Goal: Information Seeking & Learning: Learn about a topic

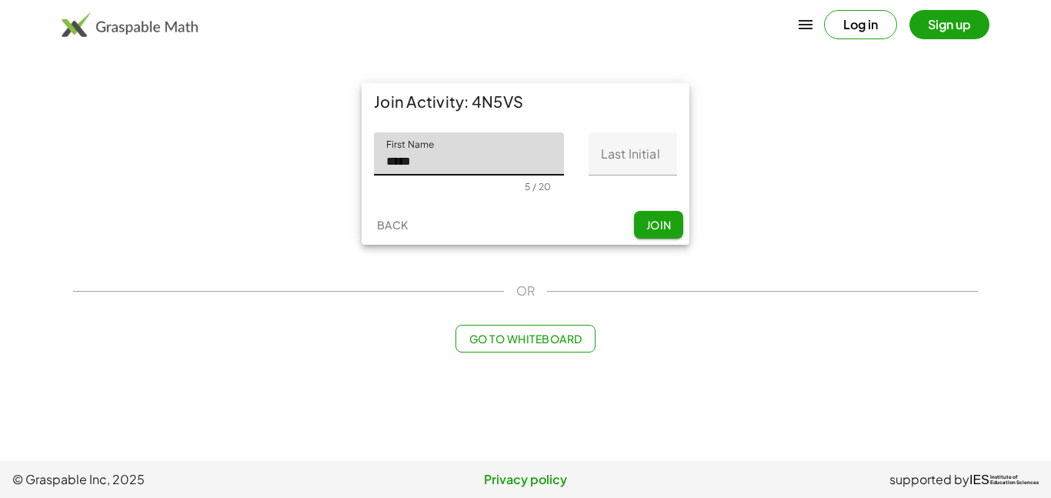
type input "*****"
click at [642, 152] on input "Last Initial" at bounding box center [633, 153] width 89 height 43
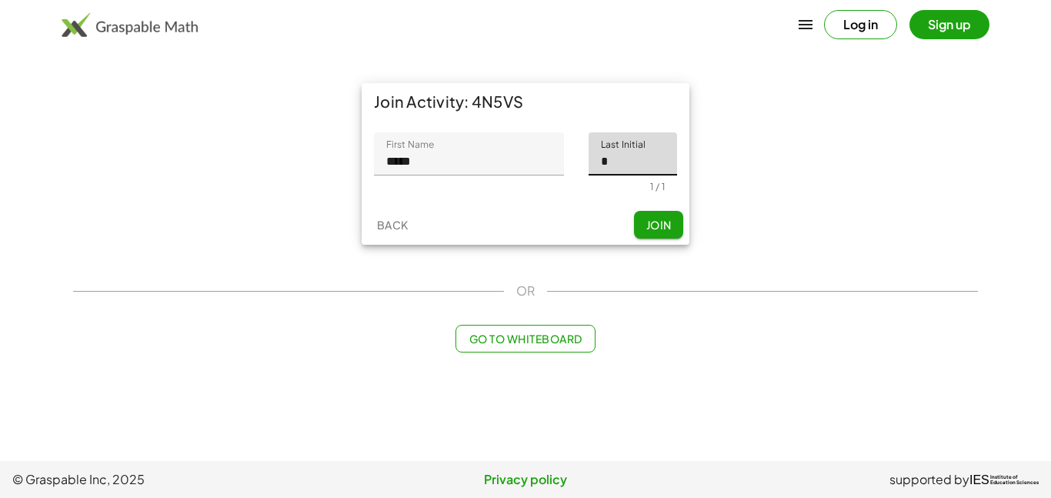
type input "*"
click at [658, 224] on span "Join" at bounding box center [658, 225] width 25 height 14
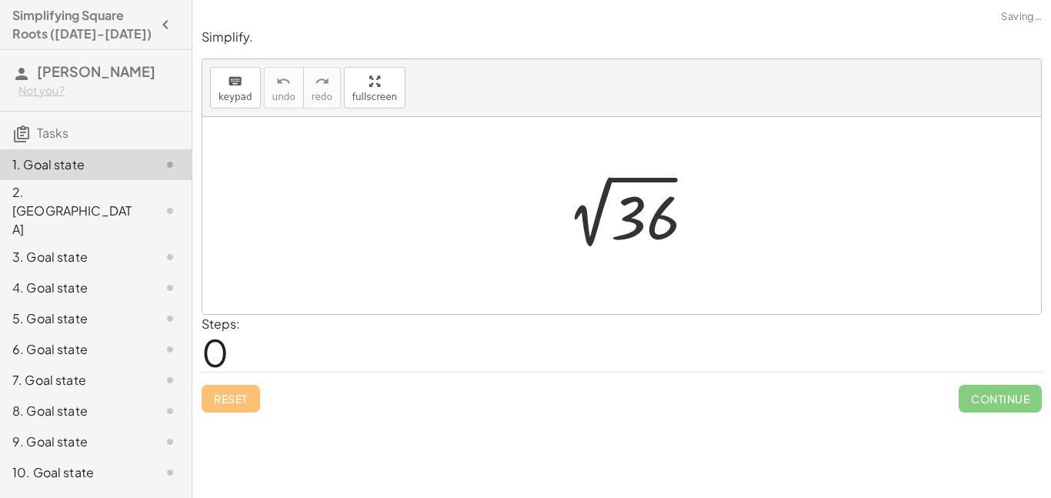
click at [645, 184] on div at bounding box center [627, 216] width 159 height 78
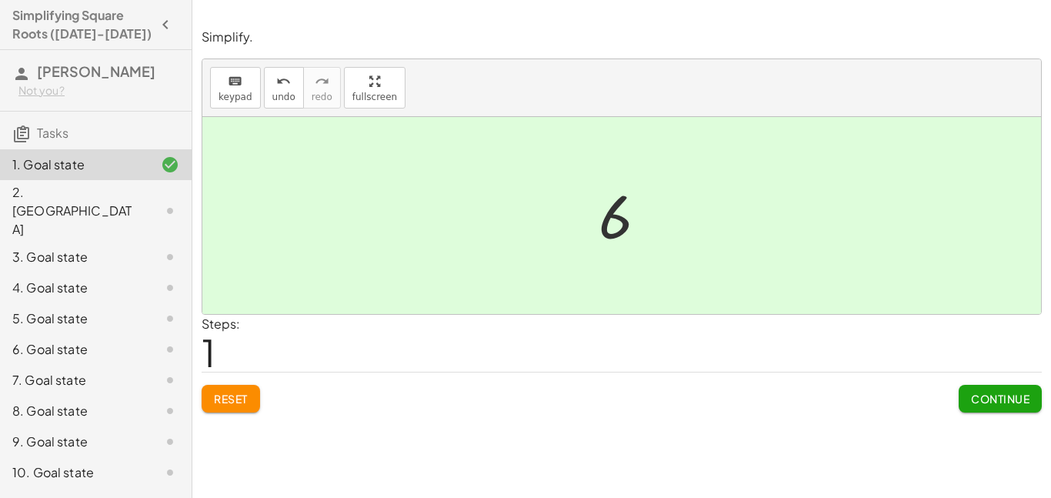
click at [92, 195] on div "2. [GEOGRAPHIC_DATA]" at bounding box center [74, 210] width 124 height 55
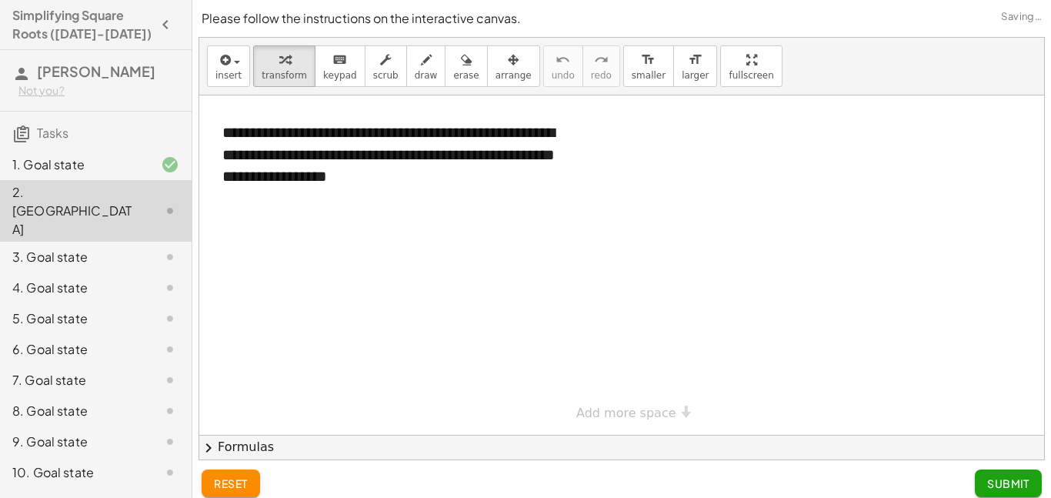
click at [136, 169] on div at bounding box center [157, 164] width 43 height 18
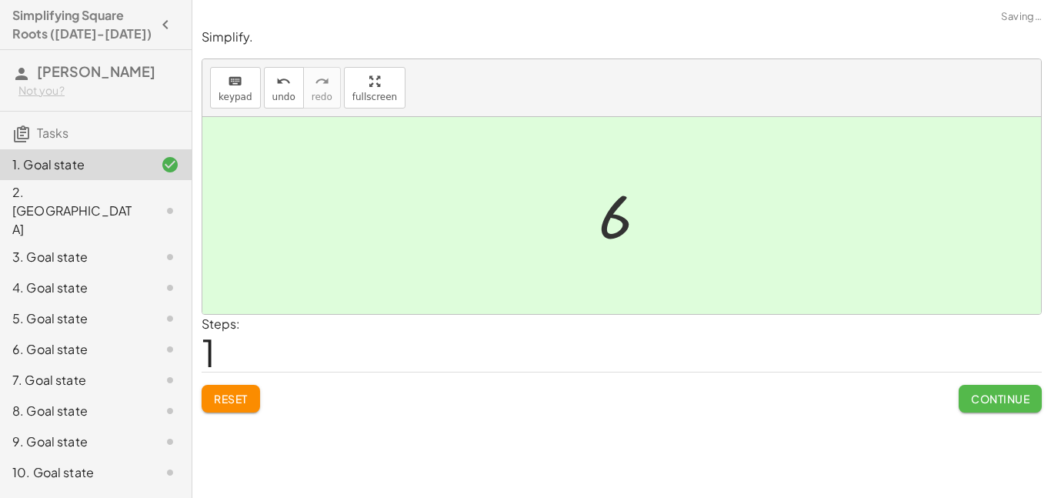
click at [986, 412] on button "Continue" at bounding box center [1000, 399] width 83 height 28
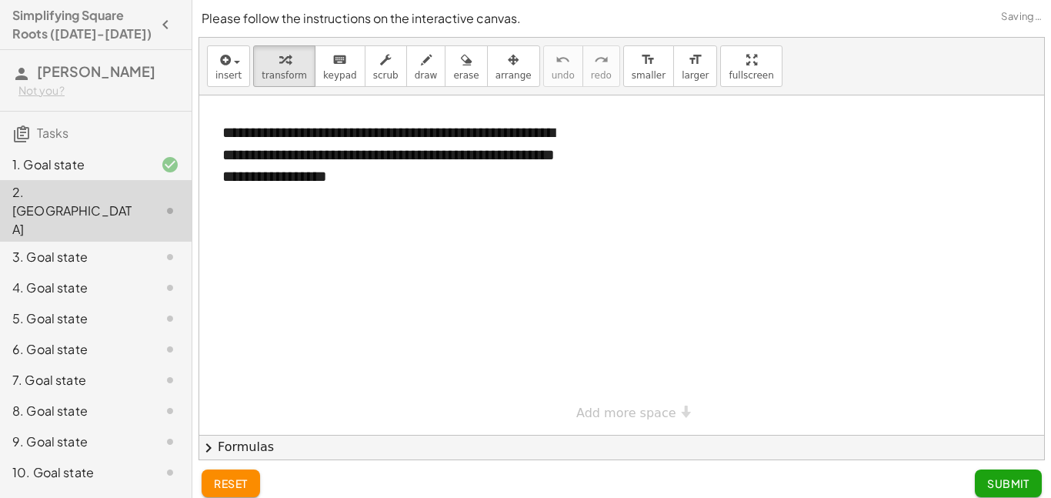
scroll to position [12, 0]
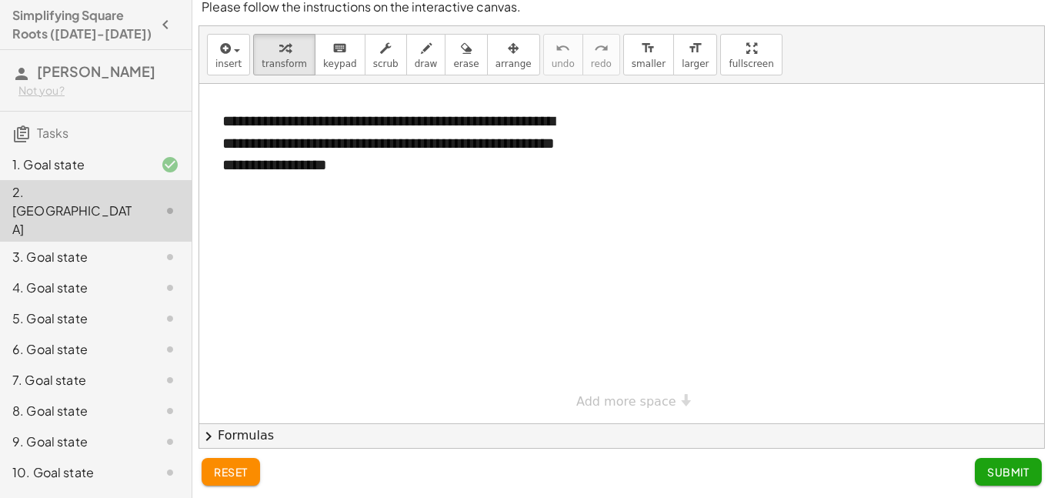
click at [340, 243] on div at bounding box center [621, 253] width 845 height 339
click at [214, 62] on button "insert" at bounding box center [228, 55] width 43 height 42
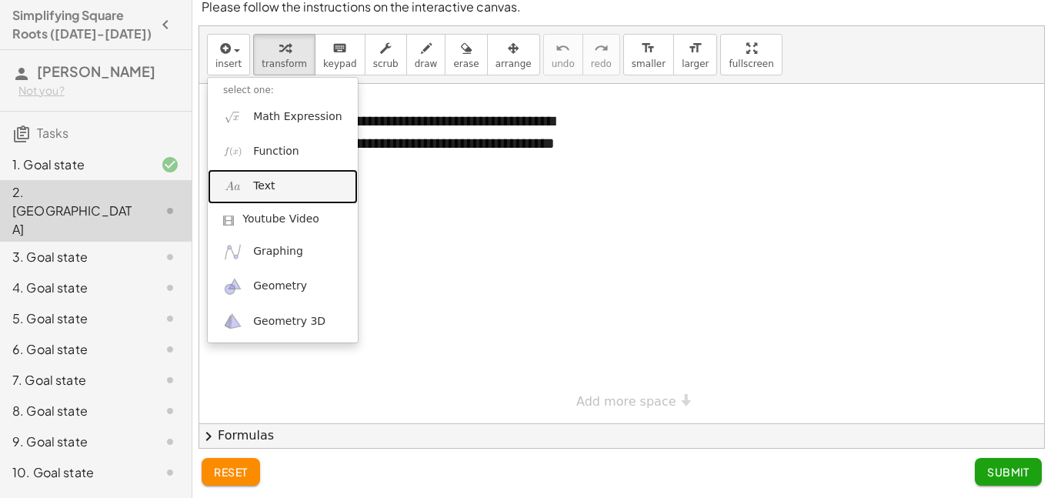
click at [284, 176] on link "Text" at bounding box center [283, 186] width 150 height 35
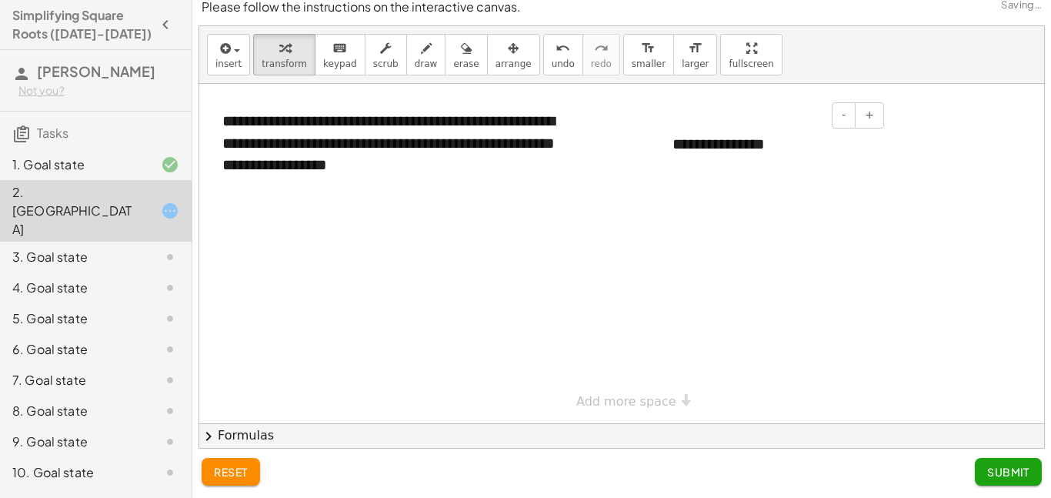
click at [780, 145] on div "**********" at bounding box center [772, 144] width 231 height 53
click at [918, 322] on div at bounding box center [621, 253] width 845 height 339
click at [1007, 475] on span "Submit" at bounding box center [1008, 472] width 42 height 14
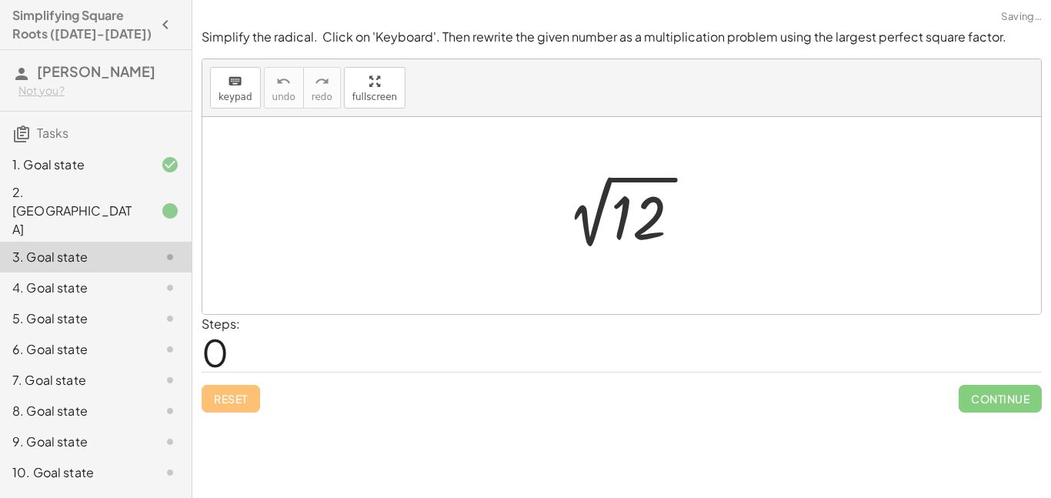
scroll to position [0, 0]
click at [680, 218] on div at bounding box center [627, 216] width 159 height 78
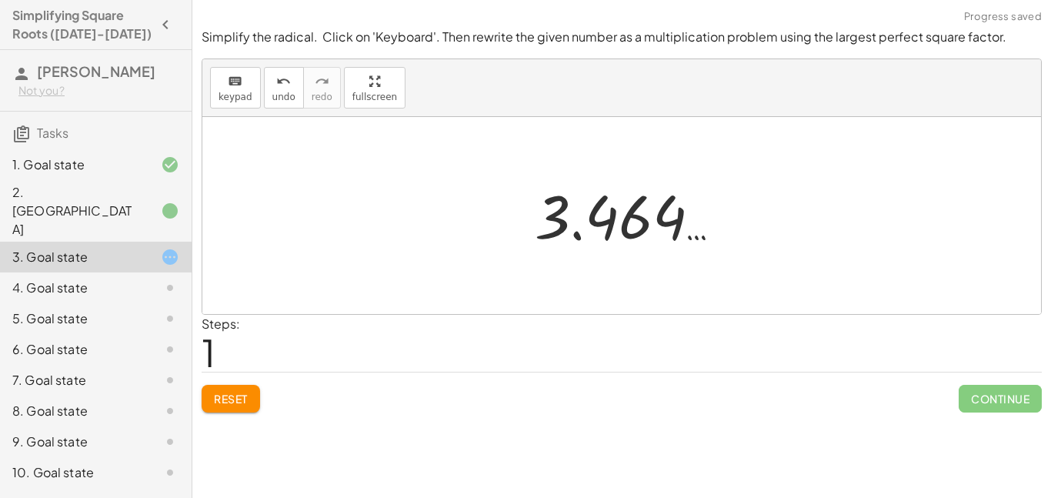
click at [659, 219] on div at bounding box center [628, 216] width 202 height 76
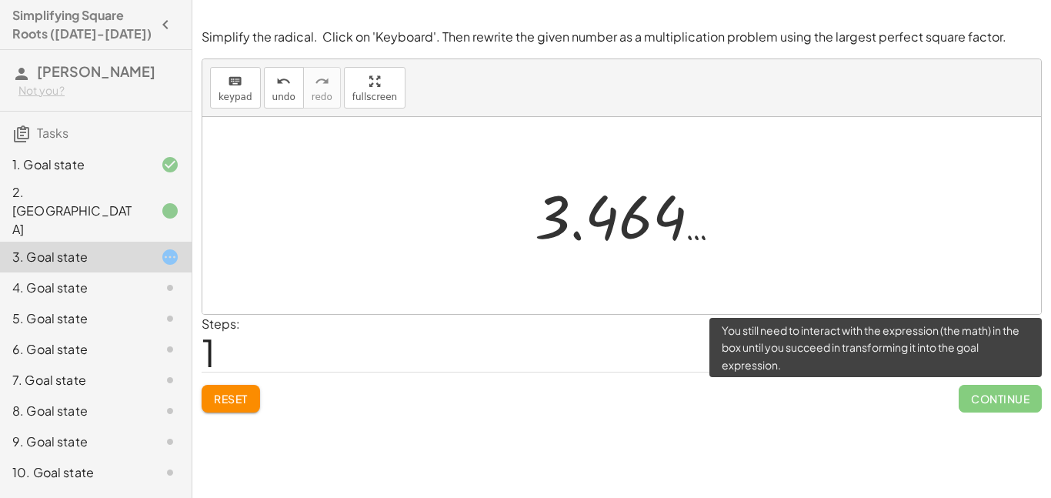
click at [1006, 398] on span "Continue" at bounding box center [1000, 399] width 83 height 28
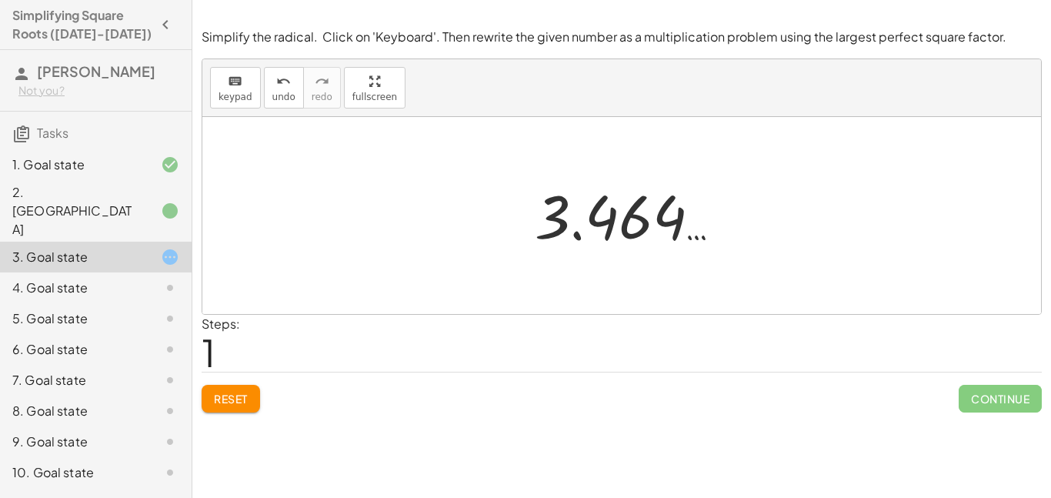
click at [610, 225] on div at bounding box center [628, 216] width 202 height 76
click at [488, 209] on div at bounding box center [621, 215] width 839 height 197
click at [738, 179] on div at bounding box center [621, 215] width 839 height 197
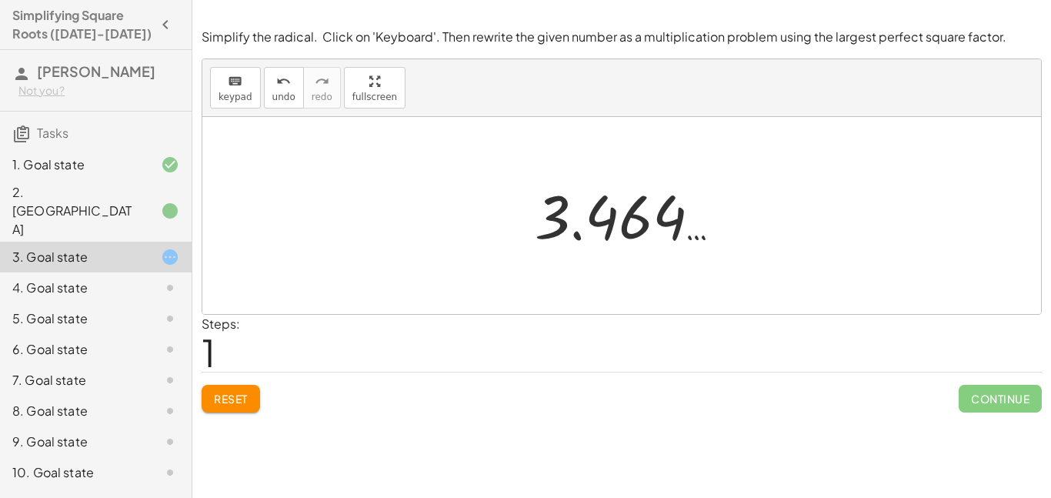
click at [738, 179] on div at bounding box center [621, 215] width 839 height 197
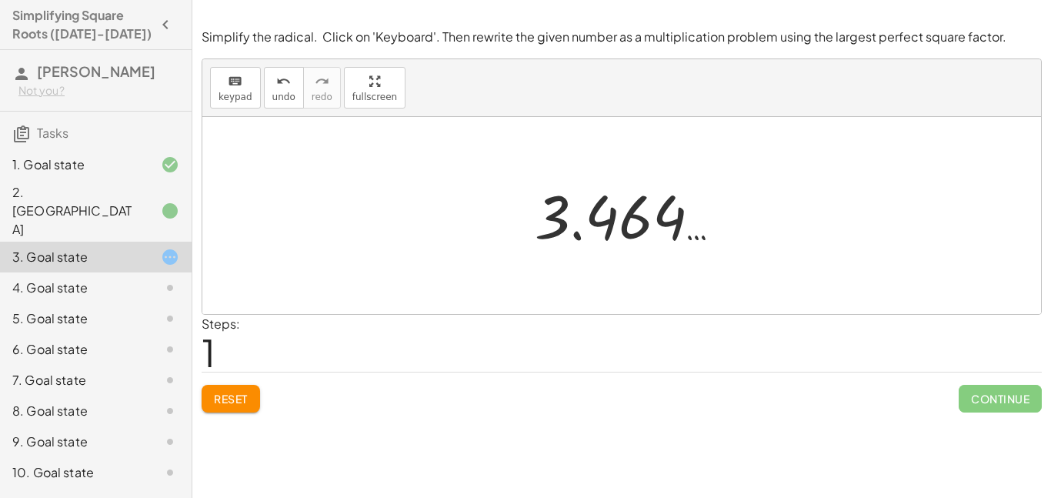
click at [738, 179] on div at bounding box center [621, 215] width 839 height 197
click at [642, 229] on div at bounding box center [628, 216] width 202 height 76
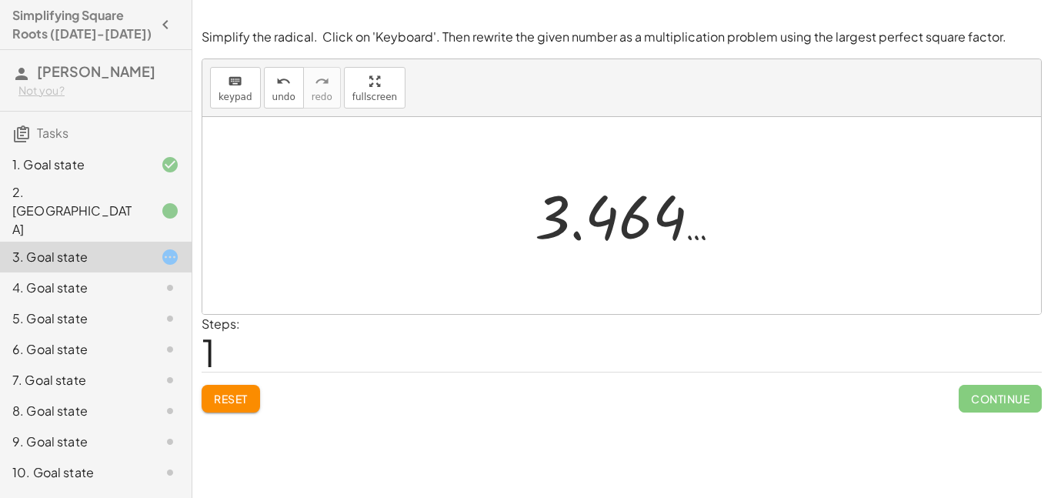
click at [642, 229] on div at bounding box center [628, 216] width 202 height 76
click at [446, 120] on div at bounding box center [621, 215] width 839 height 197
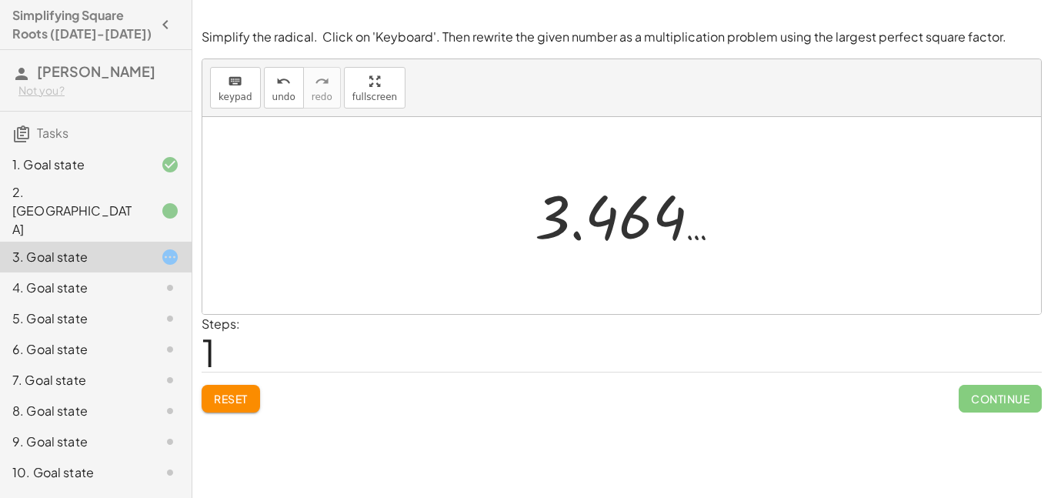
click at [446, 120] on div at bounding box center [621, 215] width 839 height 197
click at [238, 101] on span "keypad" at bounding box center [236, 97] width 34 height 11
click at [241, 406] on button "Reset" at bounding box center [231, 399] width 58 height 28
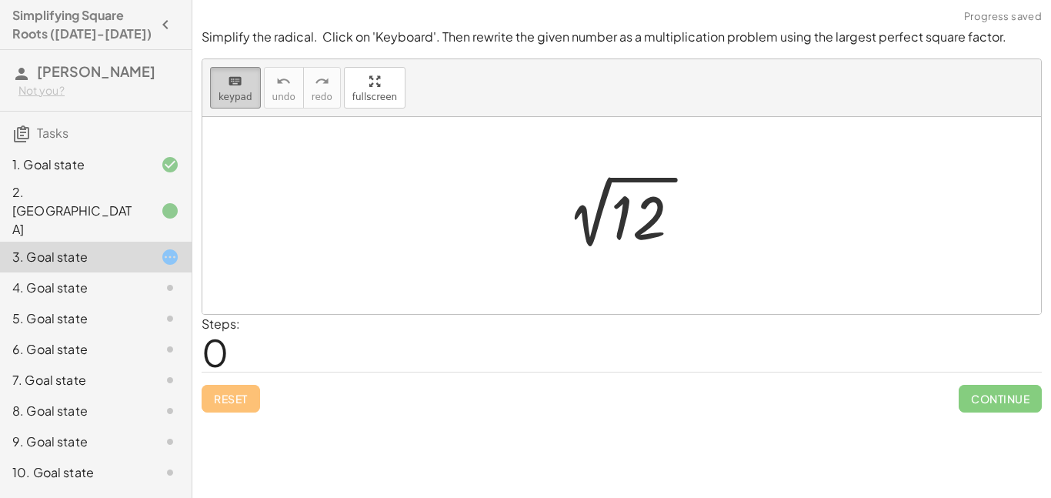
click at [231, 92] on span "keypad" at bounding box center [236, 97] width 34 height 11
click at [1006, 394] on span "Continue" at bounding box center [1000, 399] width 83 height 28
click at [593, 215] on div at bounding box center [627, 216] width 159 height 78
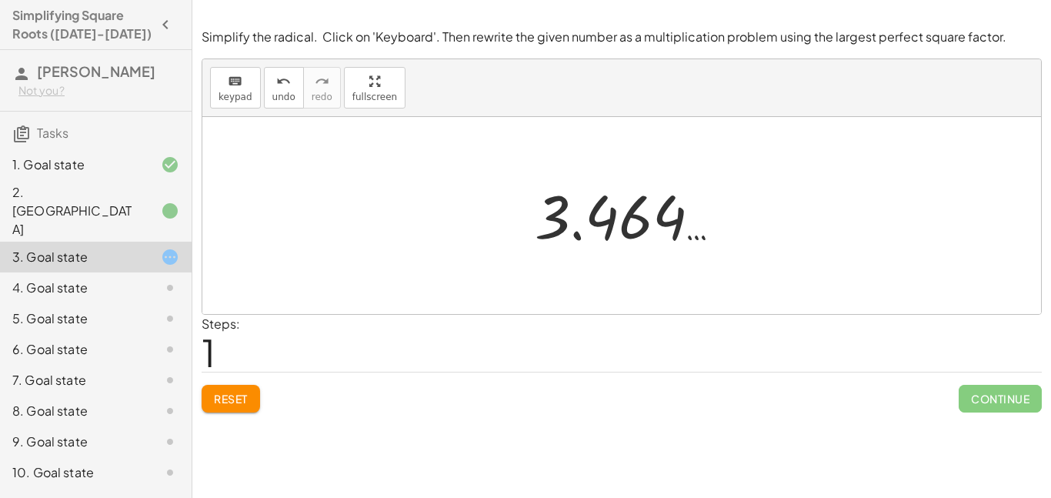
click at [593, 215] on div at bounding box center [628, 216] width 202 height 76
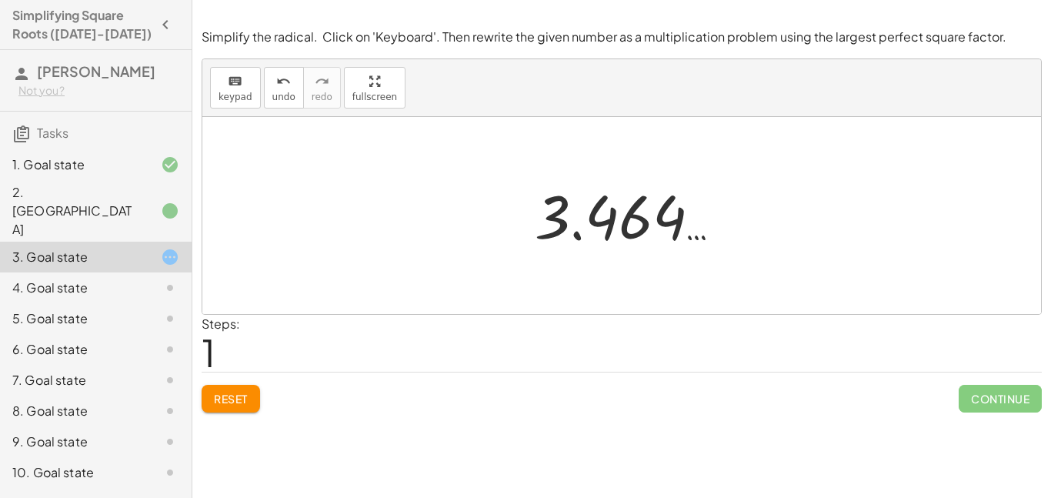
click at [145, 279] on div at bounding box center [157, 288] width 43 height 18
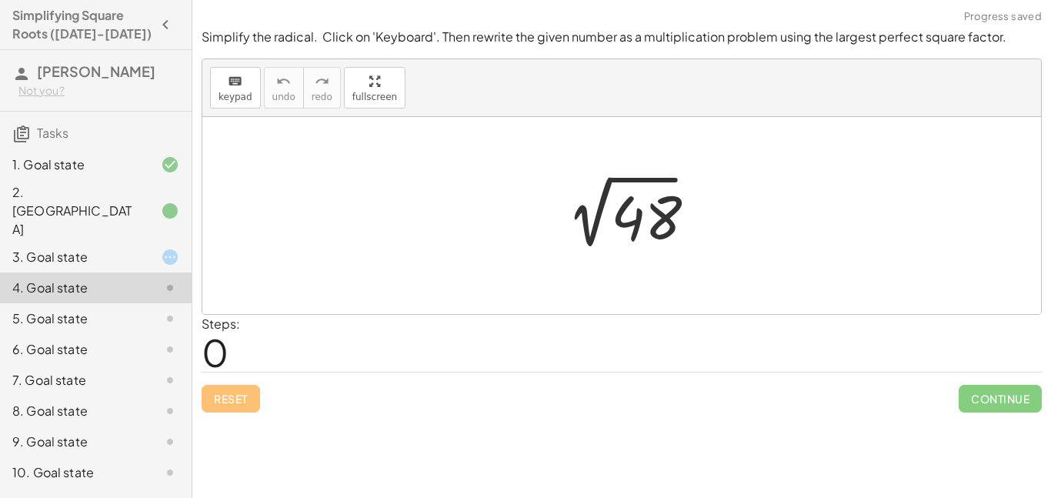
click at [739, 231] on div at bounding box center [621, 215] width 839 height 197
click at [468, 239] on div at bounding box center [621, 215] width 839 height 197
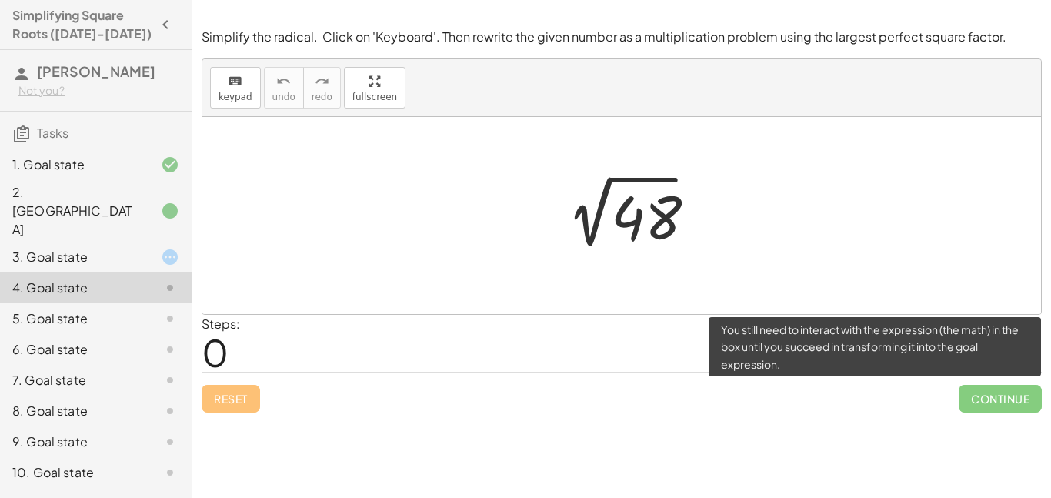
click at [1001, 399] on span "Continue" at bounding box center [1000, 399] width 83 height 28
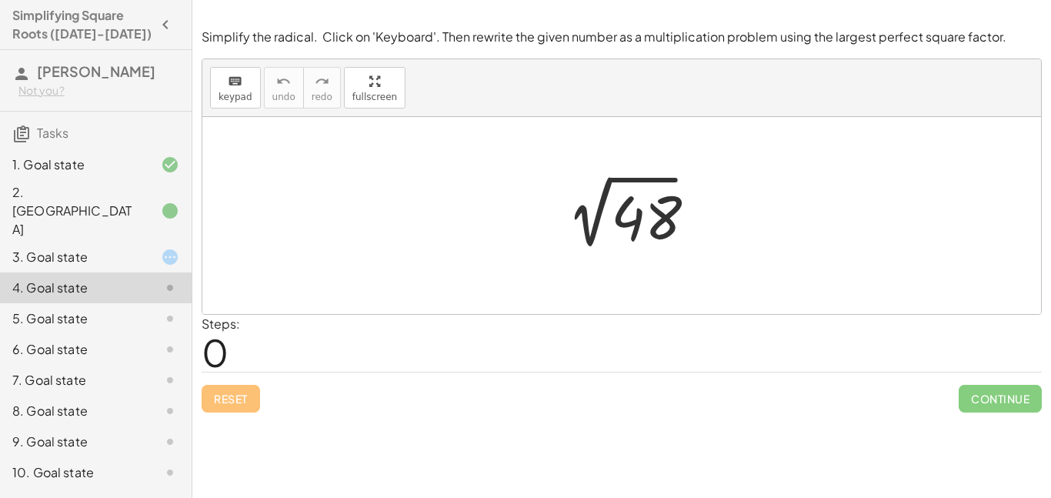
click at [43, 185] on div "2. [GEOGRAPHIC_DATA]" at bounding box center [74, 210] width 124 height 55
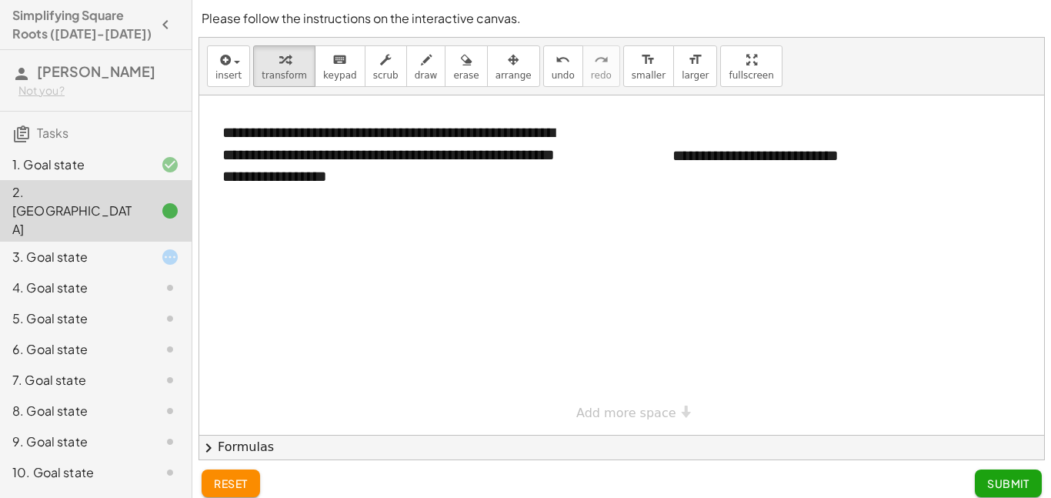
click at [129, 248] on div "3. Goal state" at bounding box center [74, 257] width 124 height 18
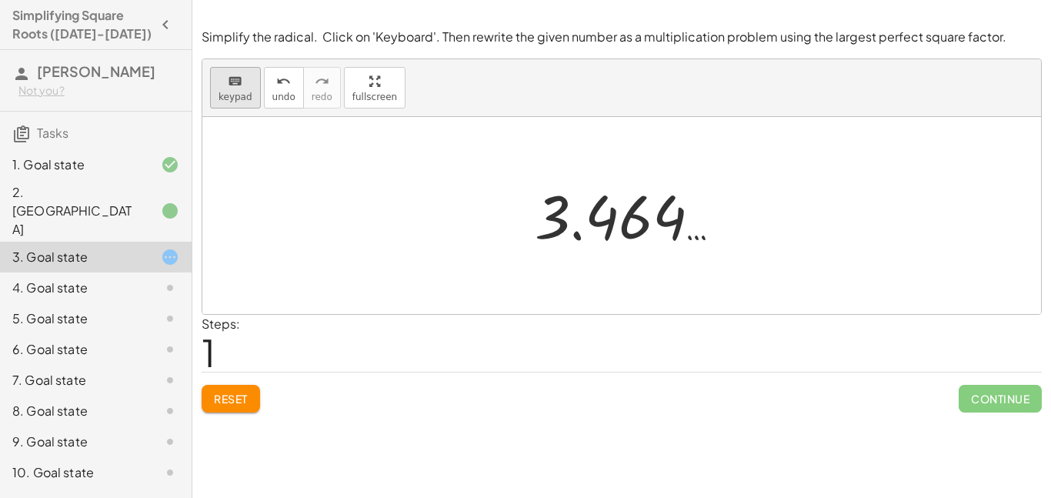
click at [220, 92] on span "keypad" at bounding box center [236, 97] width 34 height 11
click at [703, 204] on div at bounding box center [628, 216] width 202 height 76
click at [702, 206] on div at bounding box center [628, 216] width 202 height 76
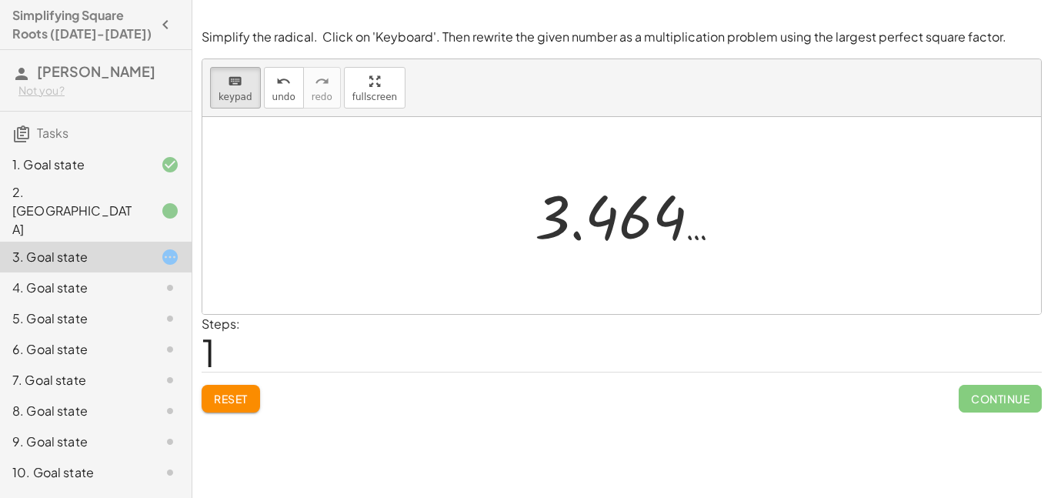
click at [702, 206] on div at bounding box center [628, 216] width 202 height 76
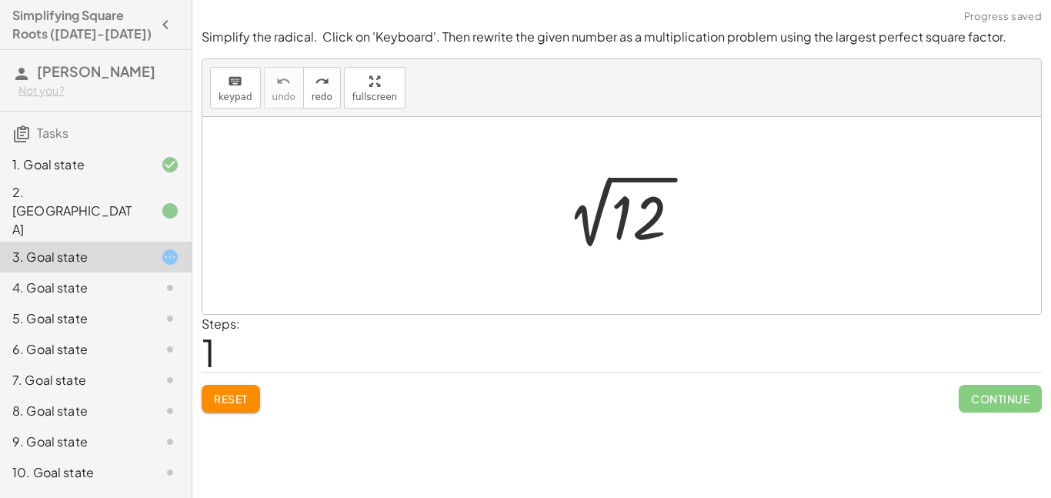
click at [247, 403] on span "Reset" at bounding box center [231, 399] width 34 height 14
click at [238, 95] on span "keypad" at bounding box center [236, 97] width 34 height 11
click at [416, 166] on div at bounding box center [621, 215] width 839 height 197
click at [600, 226] on div at bounding box center [627, 216] width 159 height 78
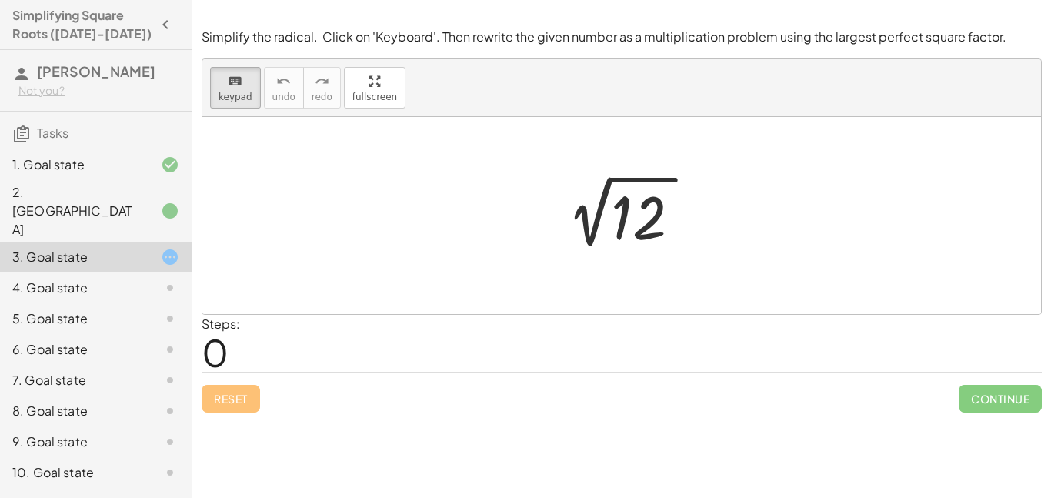
click at [600, 226] on div at bounding box center [627, 216] width 159 height 78
click at [626, 208] on div at bounding box center [642, 218] width 62 height 68
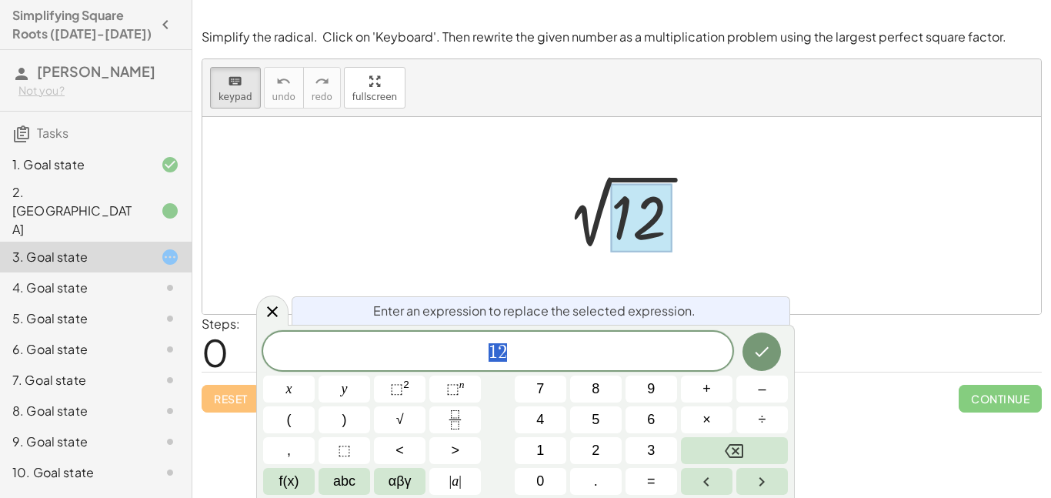
scroll to position [2, 0]
click at [693, 416] on button "×" at bounding box center [707, 419] width 52 height 27
click at [763, 362] on button "Done" at bounding box center [762, 351] width 38 height 38
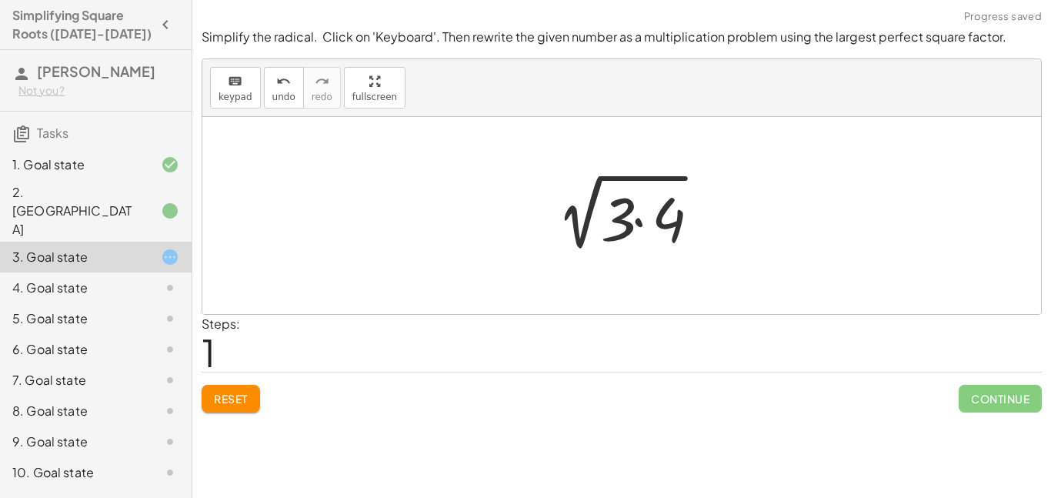
click at [650, 262] on div at bounding box center [621, 215] width 839 height 197
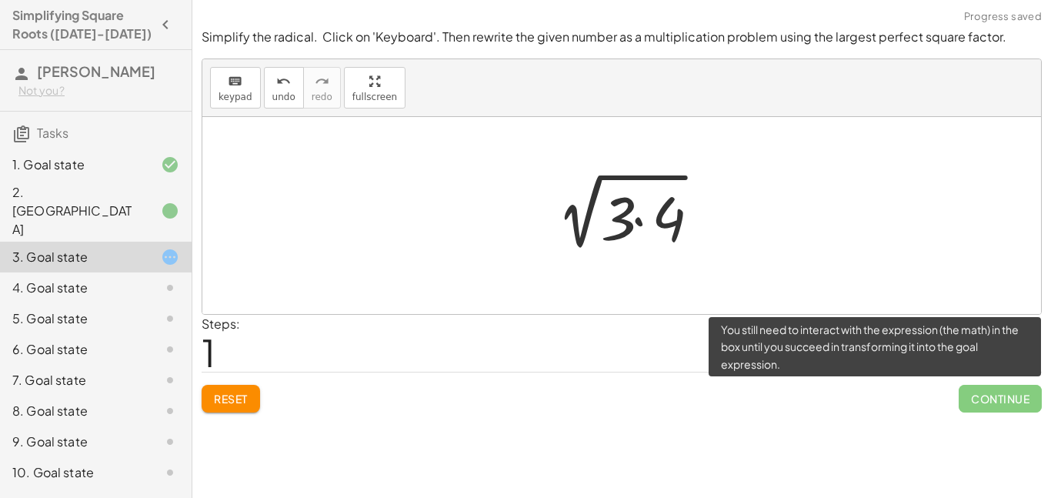
click at [987, 396] on span "Continue" at bounding box center [1000, 399] width 83 height 28
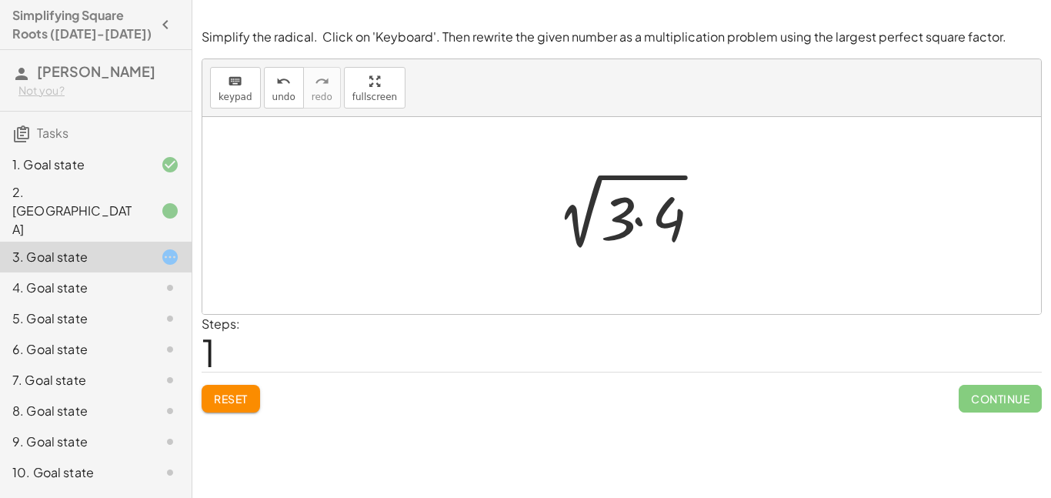
click at [649, 185] on div at bounding box center [627, 215] width 179 height 79
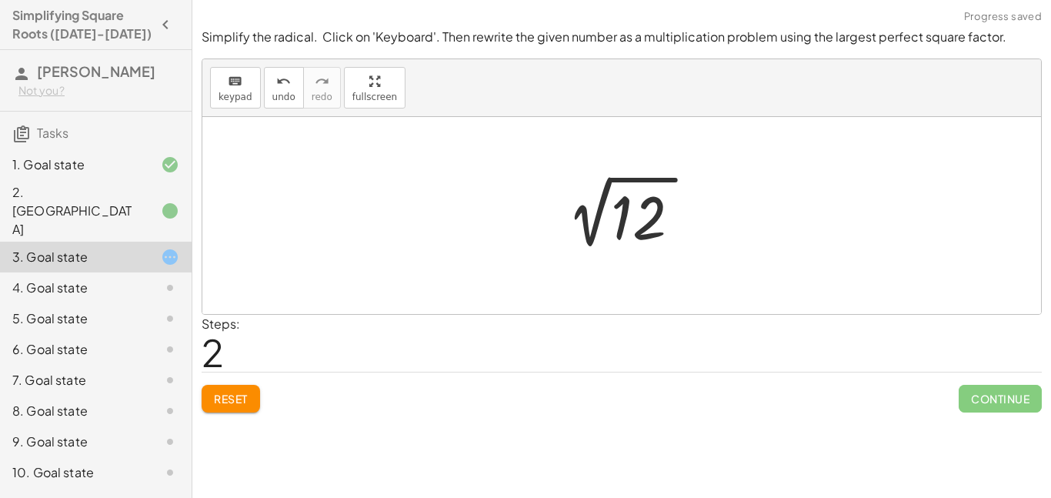
click at [645, 182] on div at bounding box center [627, 216] width 159 height 78
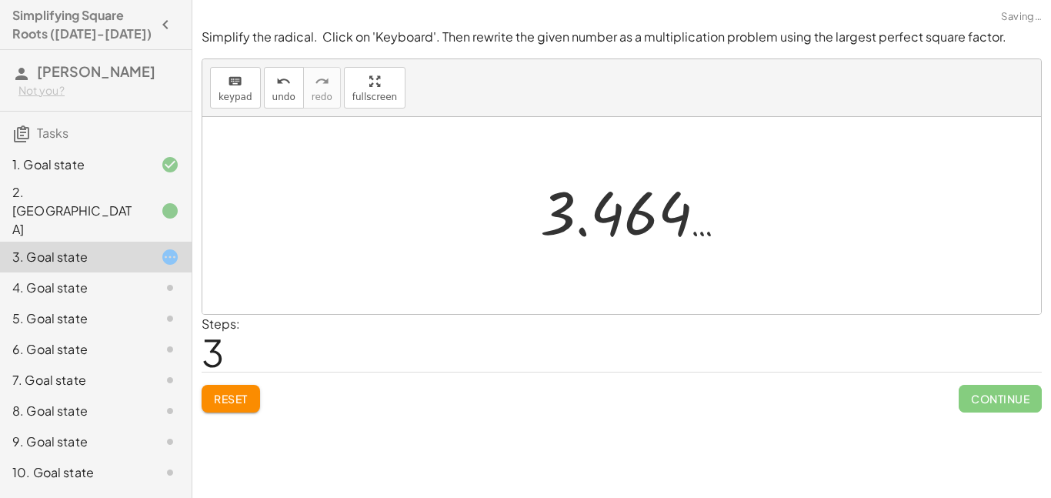
click at [644, 182] on div at bounding box center [634, 212] width 202 height 76
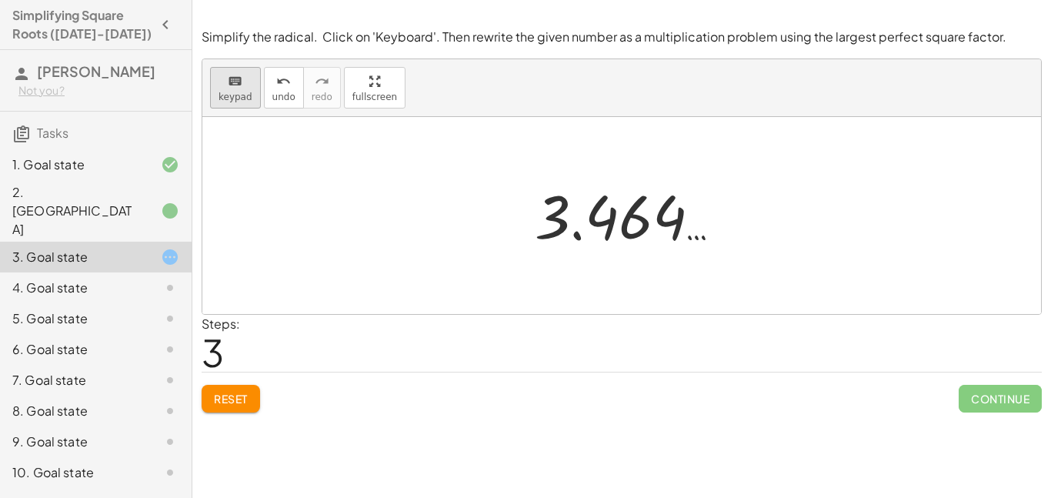
click at [237, 92] on span "keypad" at bounding box center [236, 97] width 34 height 11
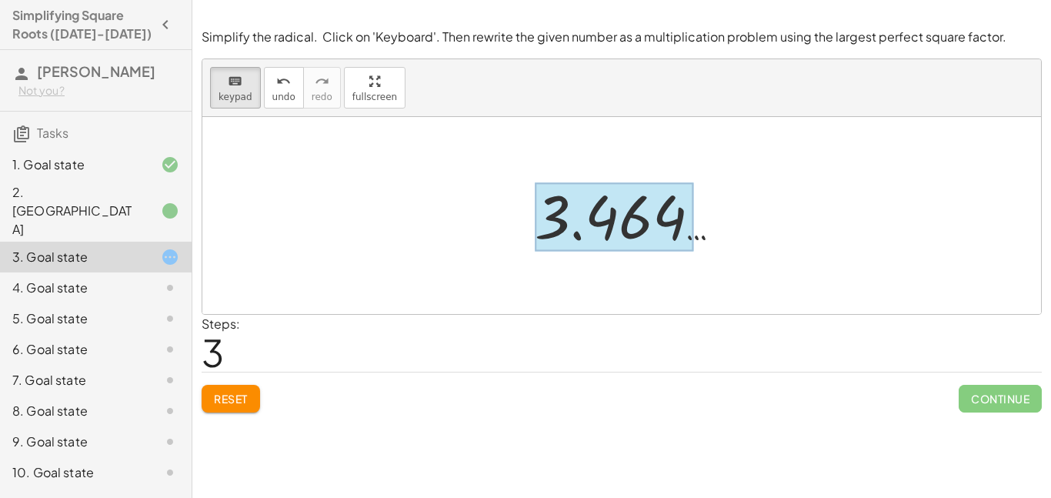
click at [610, 217] on div at bounding box center [614, 217] width 159 height 68
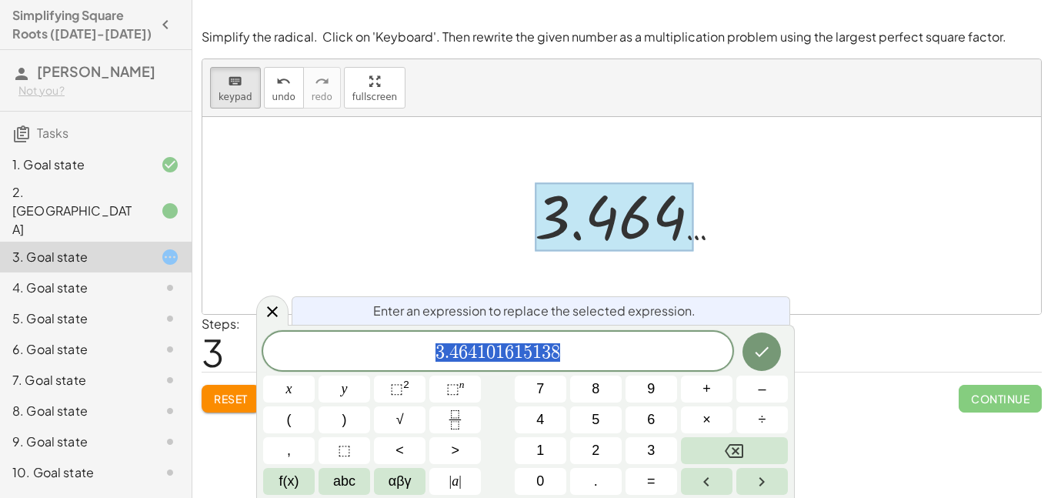
scroll to position [3, 0]
click at [617, 346] on span "3 . 4 6 4 1 0 1 6 1 5 1 3 8" at bounding box center [497, 353] width 469 height 22
click at [770, 350] on icon "Done" at bounding box center [762, 351] width 18 height 18
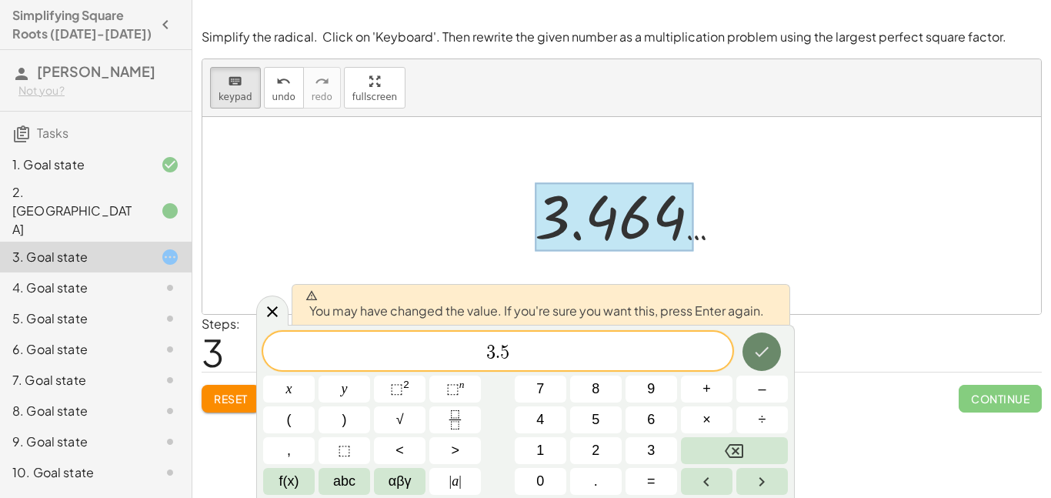
click at [770, 350] on icon "Done" at bounding box center [762, 351] width 18 height 18
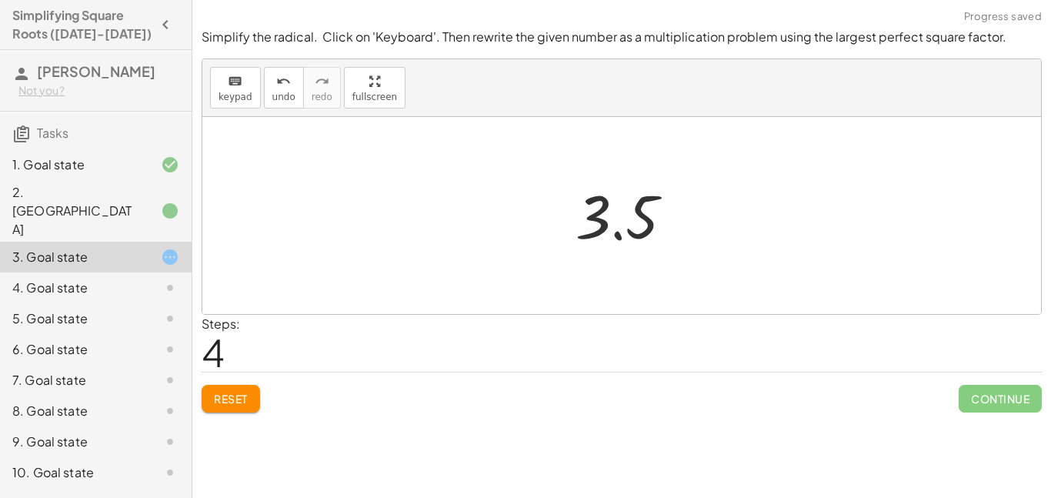
click at [605, 244] on div at bounding box center [627, 216] width 119 height 76
click at [616, 224] on div at bounding box center [627, 216] width 119 height 76
click at [69, 279] on div "4. Goal state" at bounding box center [74, 288] width 124 height 18
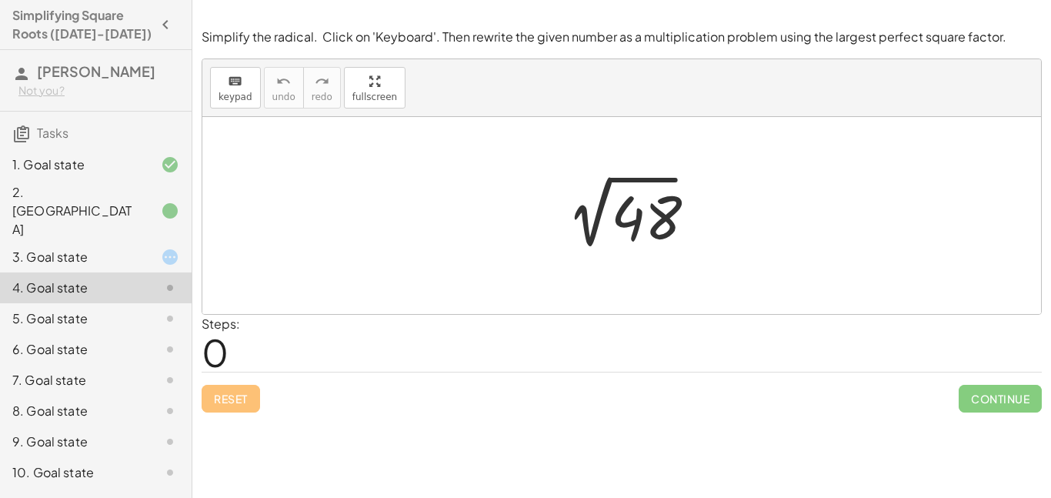
click at [72, 248] on div "3. Goal state" at bounding box center [74, 257] width 124 height 18
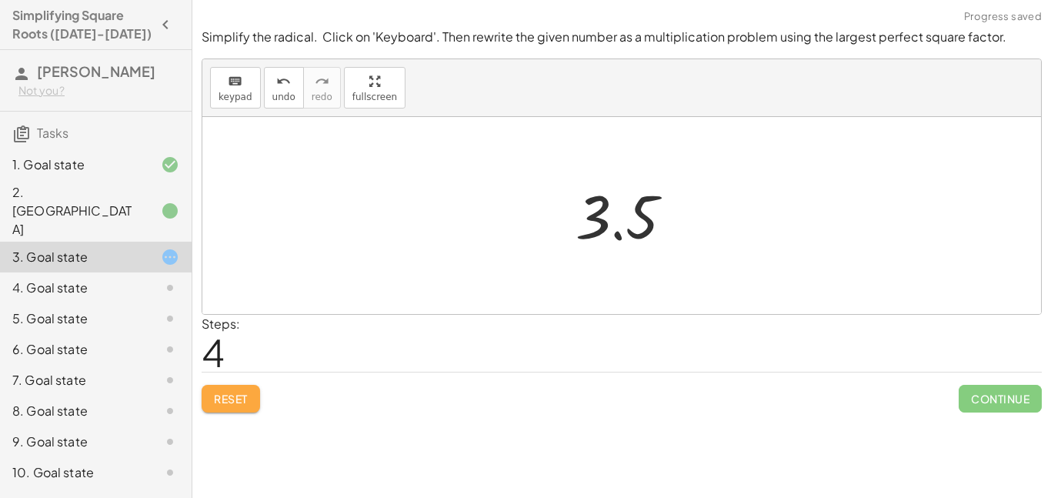
click at [236, 394] on span "Reset" at bounding box center [231, 399] width 34 height 14
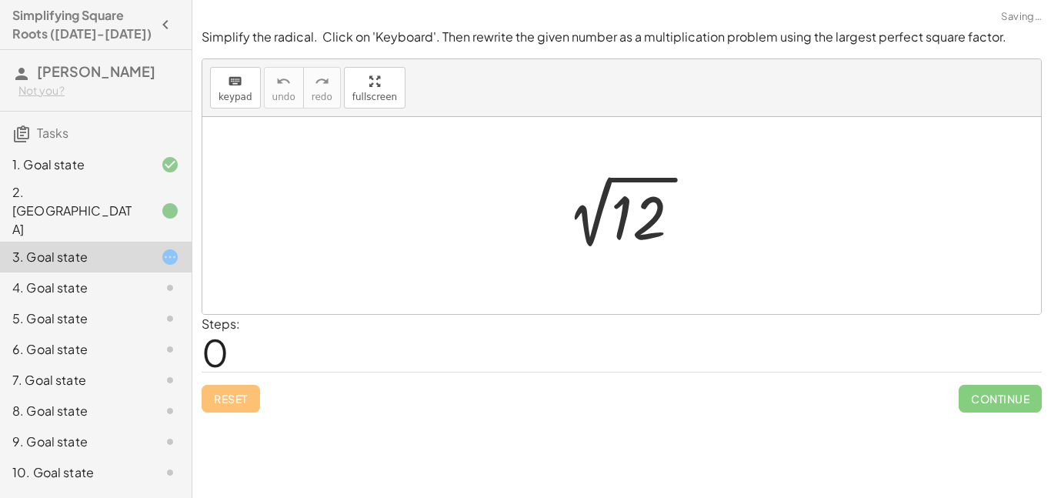
click at [602, 211] on div at bounding box center [627, 216] width 159 height 78
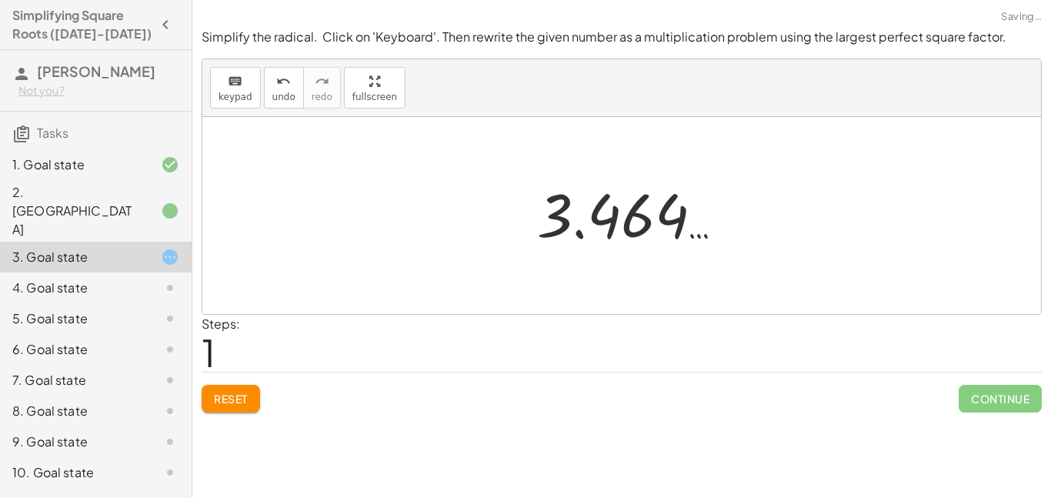
click at [602, 211] on div at bounding box center [630, 214] width 202 height 76
click at [701, 265] on div at bounding box center [621, 215] width 839 height 197
click at [242, 95] on span "keypad" at bounding box center [236, 97] width 34 height 11
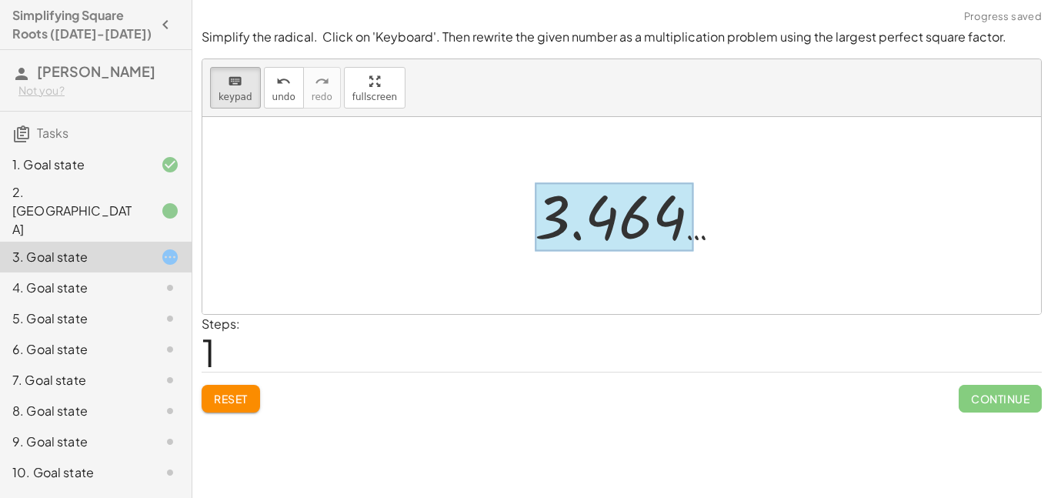
click at [660, 226] on div at bounding box center [614, 217] width 159 height 68
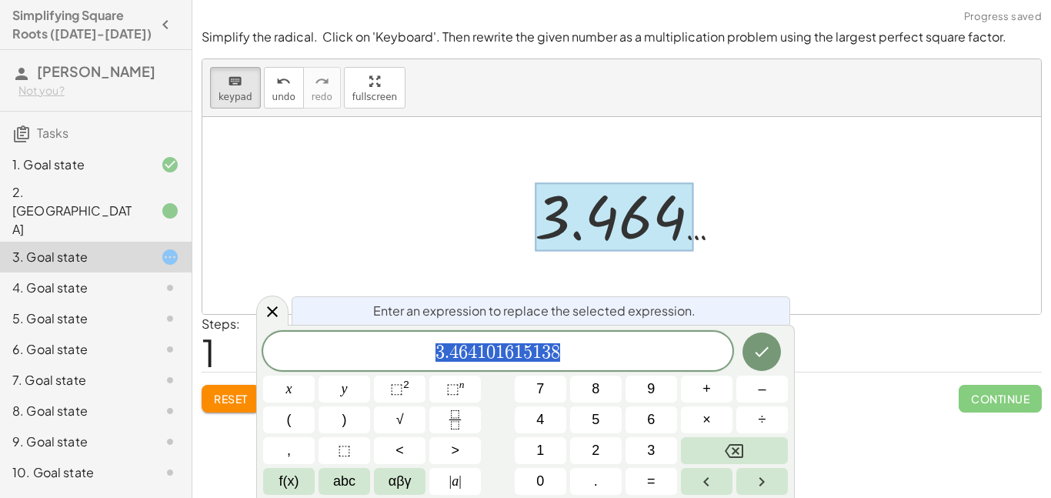
click at [588, 357] on span "3 . 4 6 4 1 0 1 6 1 5 1 3 8" at bounding box center [497, 353] width 469 height 22
click at [775, 346] on button "Done" at bounding box center [762, 351] width 38 height 38
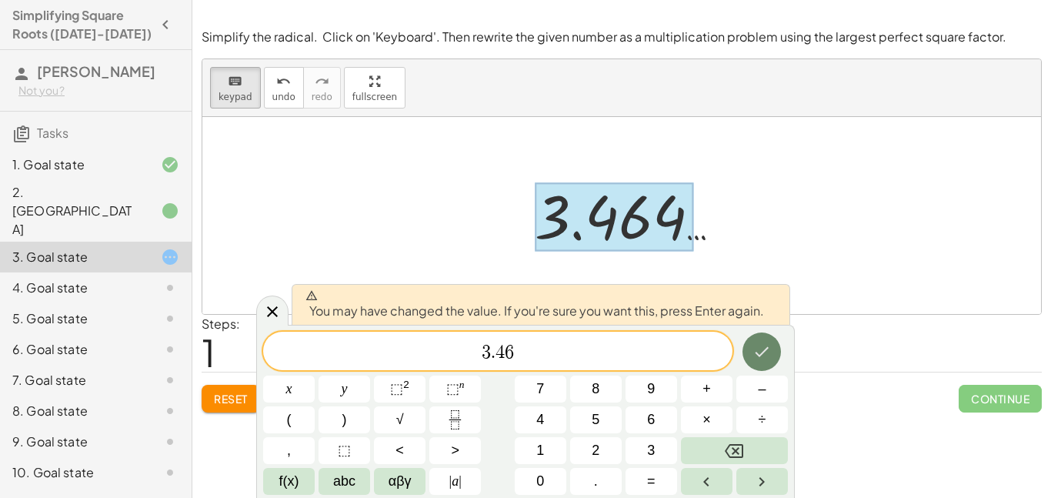
click at [775, 346] on button "Done" at bounding box center [762, 351] width 38 height 38
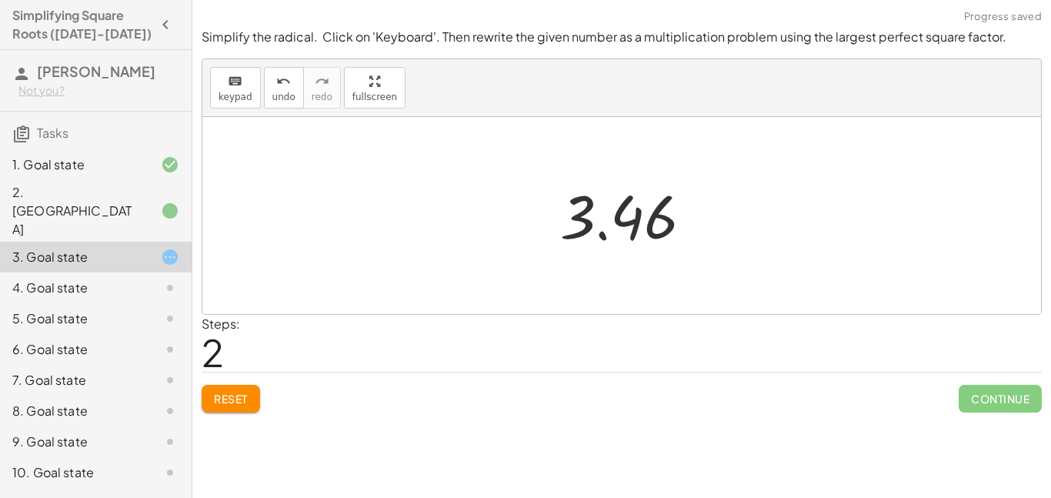
click at [617, 239] on div at bounding box center [628, 216] width 150 height 76
click at [624, 210] on div at bounding box center [628, 216] width 150 height 76
click at [224, 399] on span "Reset" at bounding box center [231, 399] width 34 height 14
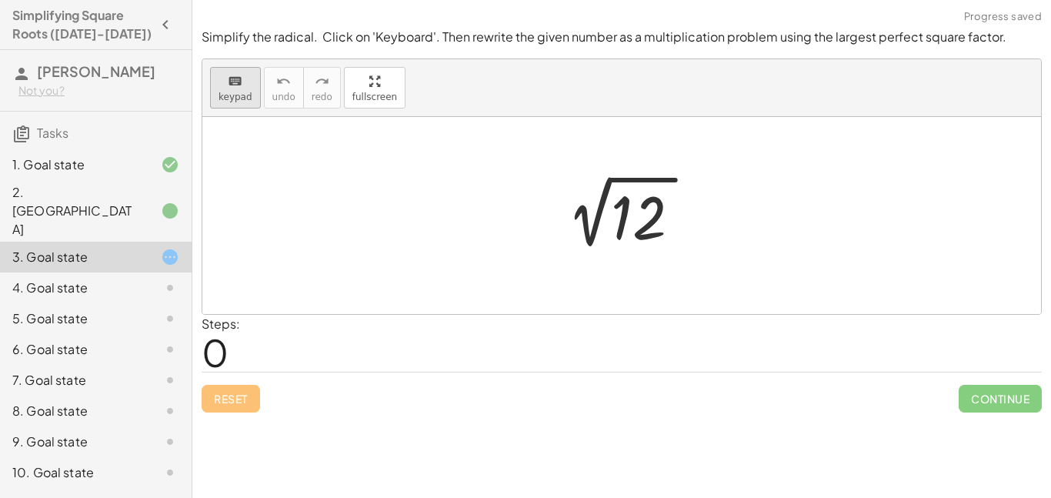
click at [236, 87] on icon "keyboard" at bounding box center [235, 81] width 15 height 18
click at [648, 221] on div at bounding box center [642, 218] width 62 height 68
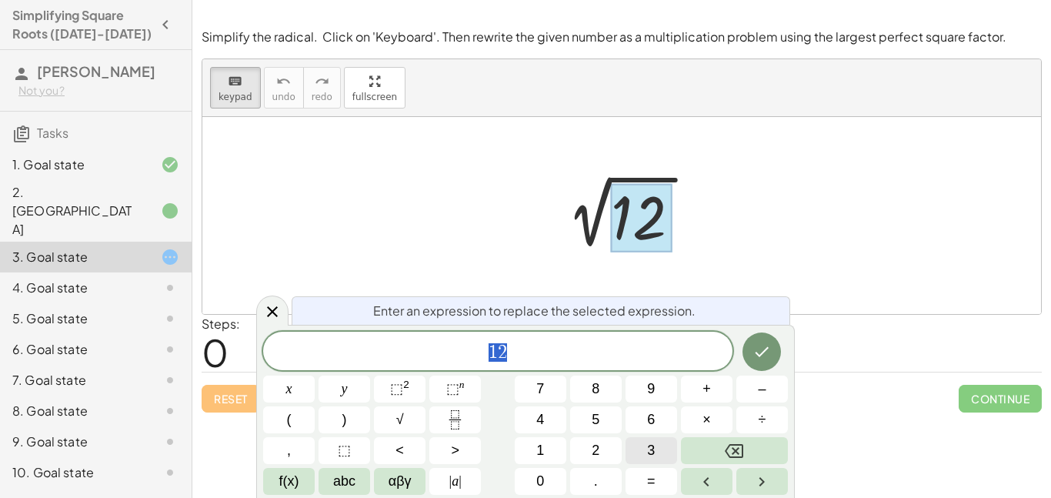
click at [633, 439] on button "3" at bounding box center [652, 450] width 52 height 27
click at [542, 416] on span "4" at bounding box center [540, 419] width 8 height 21
click at [656, 452] on button "3" at bounding box center [652, 450] width 52 height 27
click at [731, 413] on button "×" at bounding box center [707, 419] width 52 height 27
click at [653, 434] on div "4 · x y ⬚ 2 ⬚ n 7 8 9 + – ( ) √ 4 5 6 × ÷ , ⬚ < > 1 2 3 f(x) abc αβγ | a | 0 . =" at bounding box center [525, 413] width 525 height 163
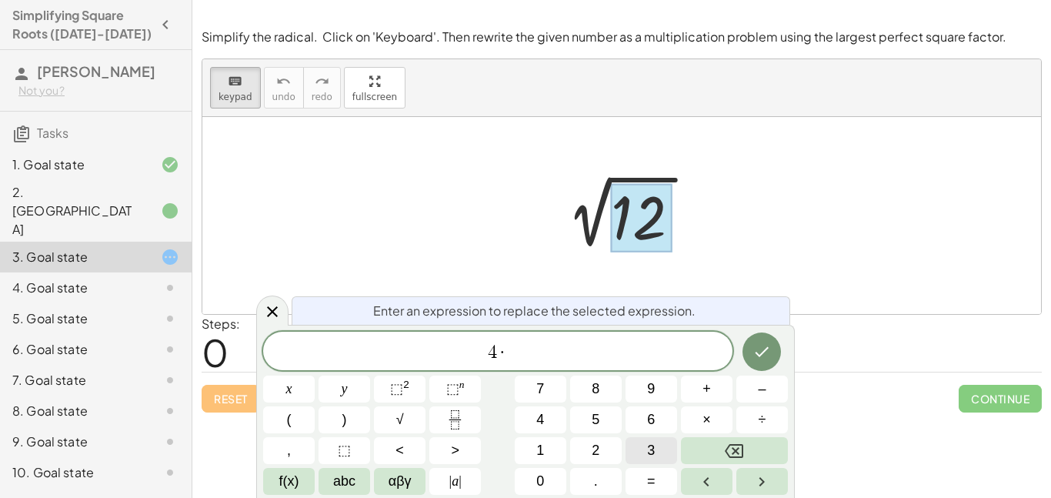
click at [655, 443] on button "3" at bounding box center [652, 450] width 52 height 27
click at [756, 347] on icon "Done" at bounding box center [762, 351] width 18 height 18
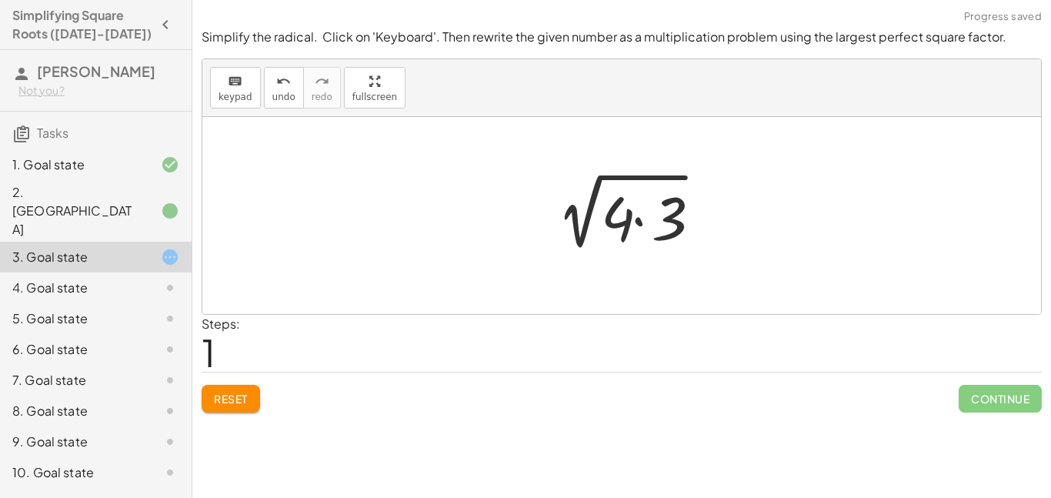
click at [666, 272] on div at bounding box center [621, 215] width 839 height 197
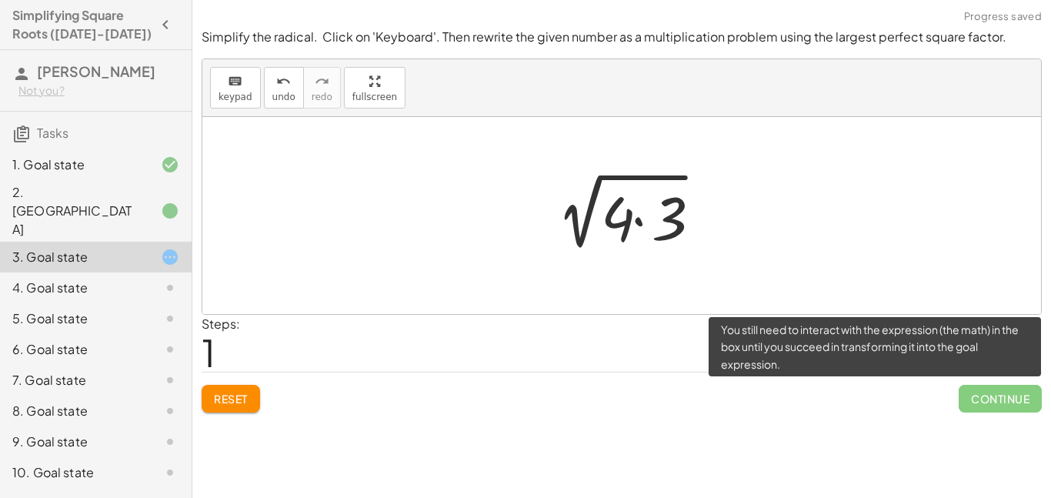
click at [988, 403] on span "Continue" at bounding box center [1000, 399] width 83 height 28
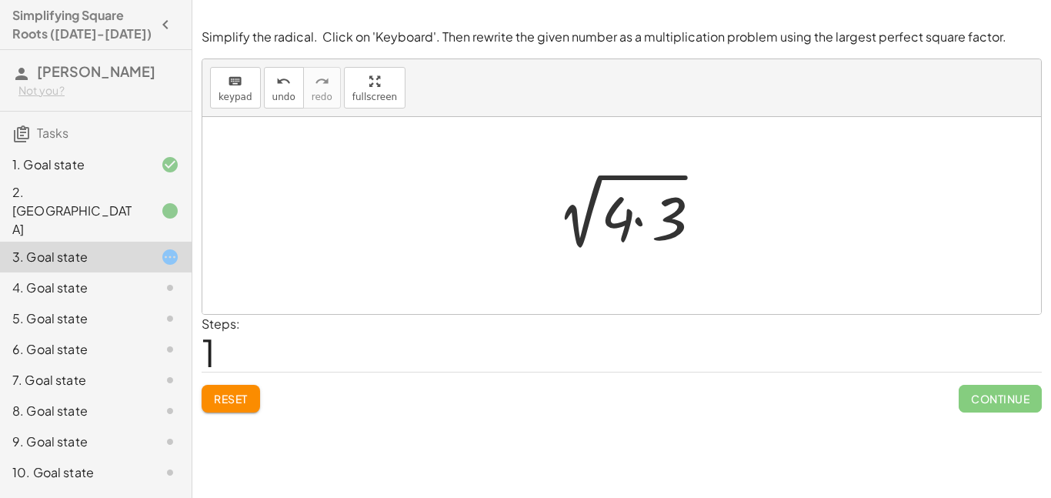
click at [632, 204] on div at bounding box center [627, 215] width 179 height 79
click at [216, 83] on button "keyboard keypad" at bounding box center [235, 88] width 51 height 42
click at [607, 223] on div at bounding box center [616, 218] width 31 height 72
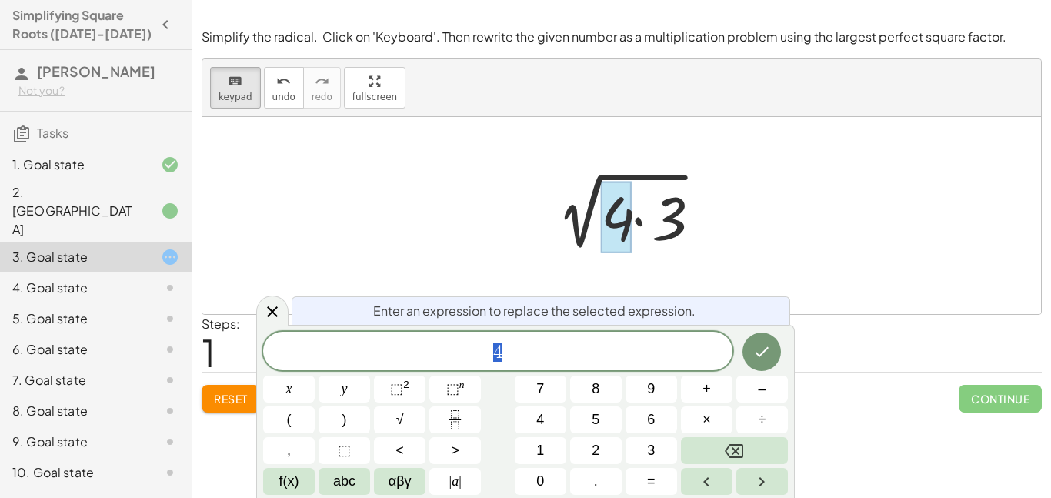
click at [541, 213] on div at bounding box center [627, 215] width 179 height 79
click at [576, 227] on div at bounding box center [627, 215] width 179 height 79
click at [642, 220] on div at bounding box center [627, 215] width 179 height 79
click at [704, 234] on div at bounding box center [627, 215] width 179 height 79
click at [246, 86] on div "keyboard" at bounding box center [236, 81] width 34 height 18
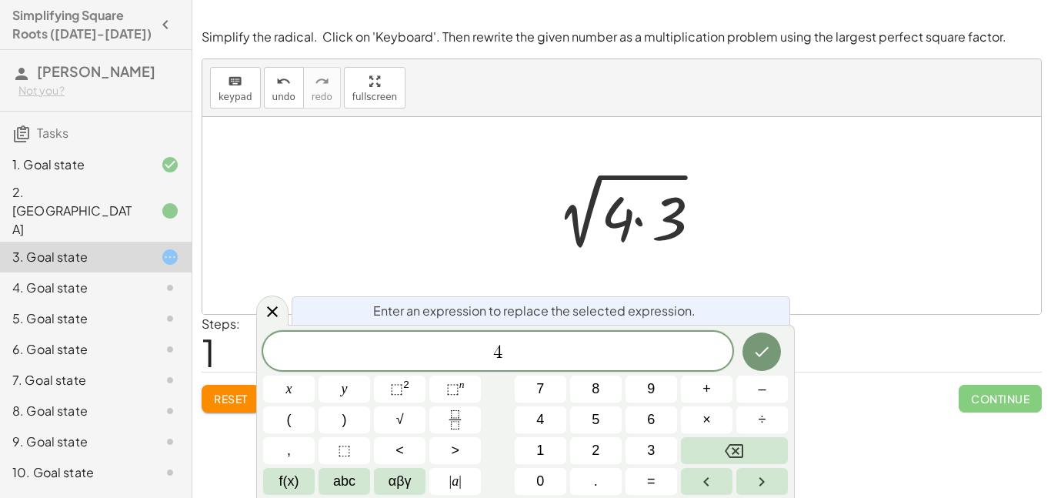
click at [683, 202] on div at bounding box center [627, 215] width 179 height 79
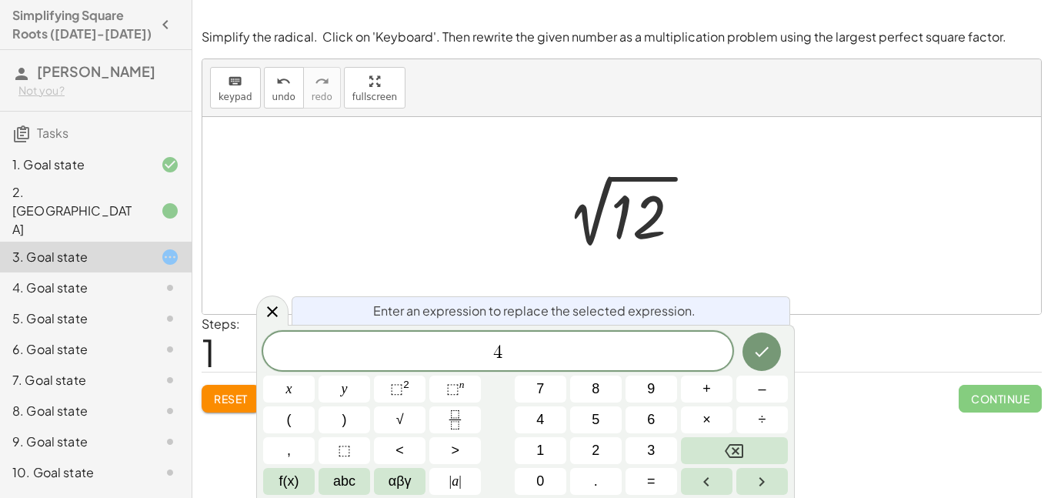
click at [660, 215] on div at bounding box center [627, 215] width 179 height 78
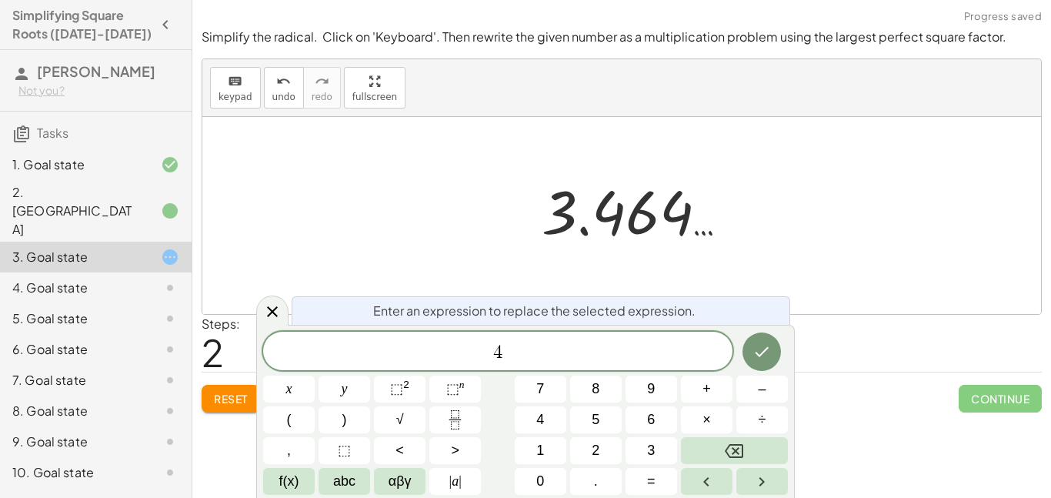
click at [660, 215] on div at bounding box center [627, 211] width 179 height 76
click at [249, 303] on div at bounding box center [621, 215] width 839 height 197
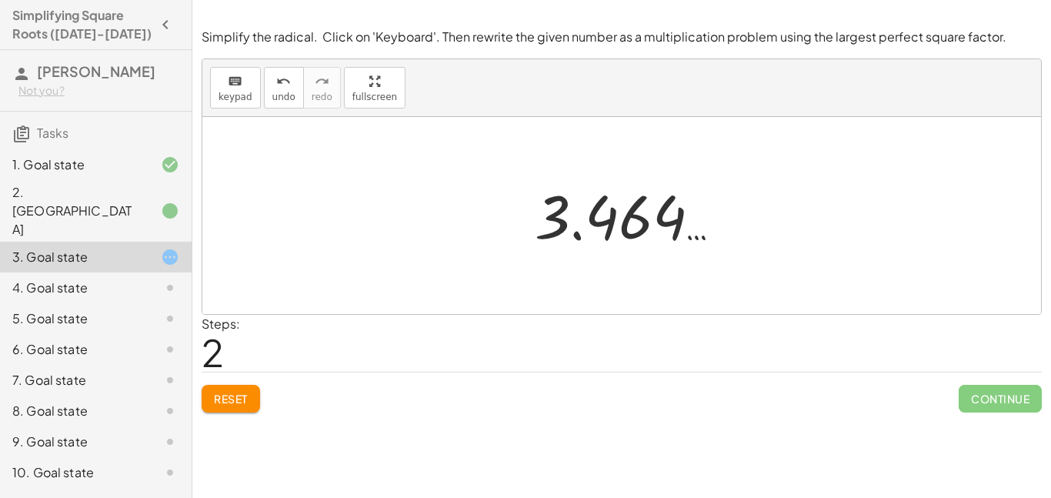
click at [133, 279] on div "4. Goal state" at bounding box center [74, 288] width 124 height 18
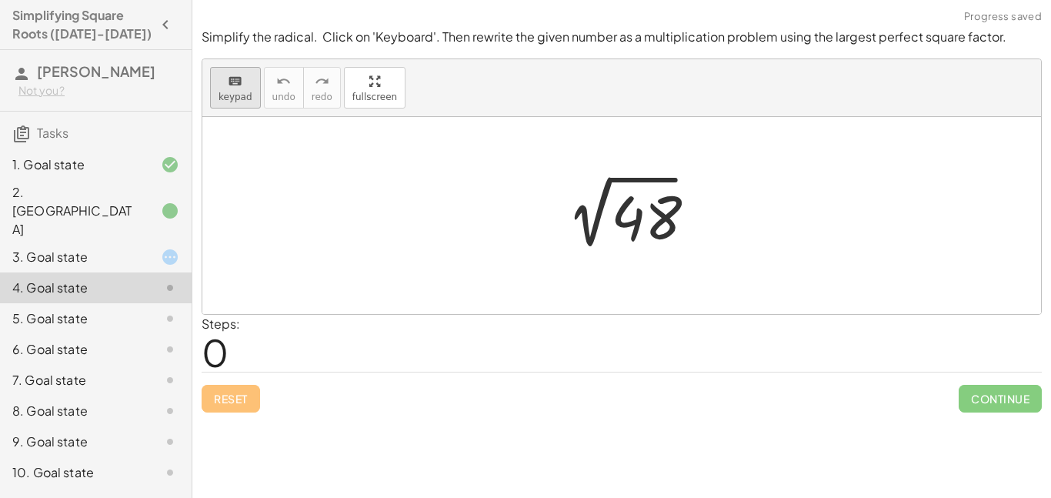
click at [239, 76] on icon "keyboard" at bounding box center [235, 81] width 15 height 18
click at [641, 210] on div at bounding box center [642, 218] width 62 height 68
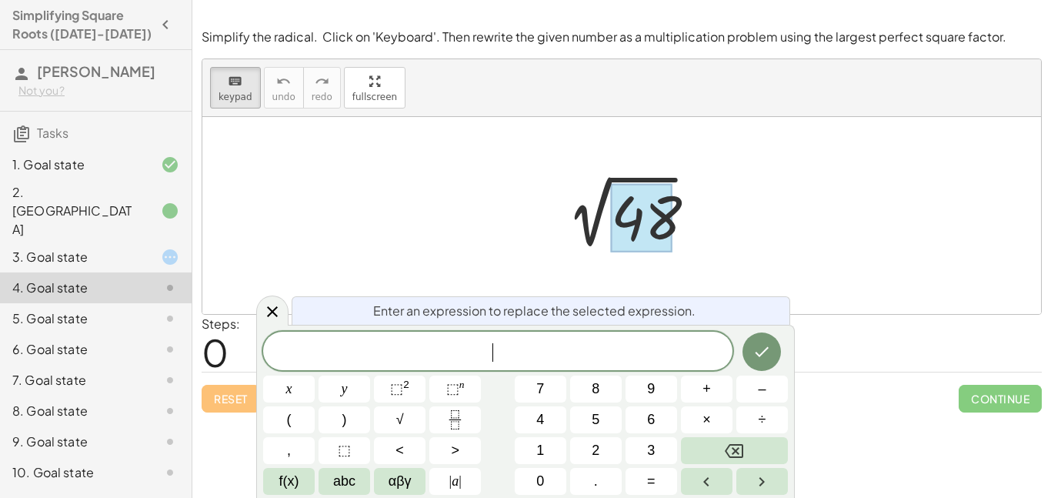
scroll to position [8, 0]
click at [703, 416] on span "×" at bounding box center [707, 419] width 8 height 21
click at [553, 446] on button "1" at bounding box center [541, 450] width 52 height 27
click at [597, 449] on span "2" at bounding box center [596, 450] width 8 height 21
click at [760, 349] on icon "Done" at bounding box center [762, 351] width 18 height 18
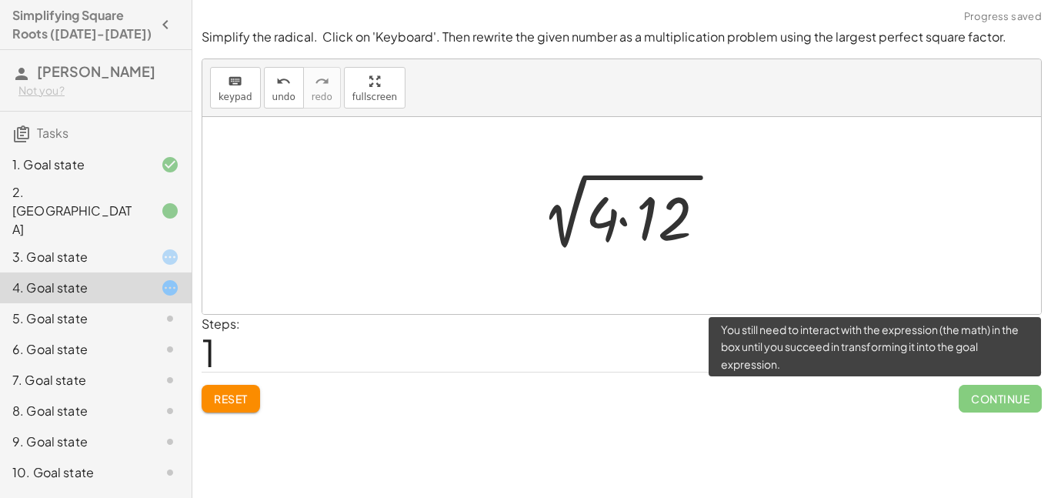
click at [995, 397] on span "Continue" at bounding box center [1000, 399] width 83 height 28
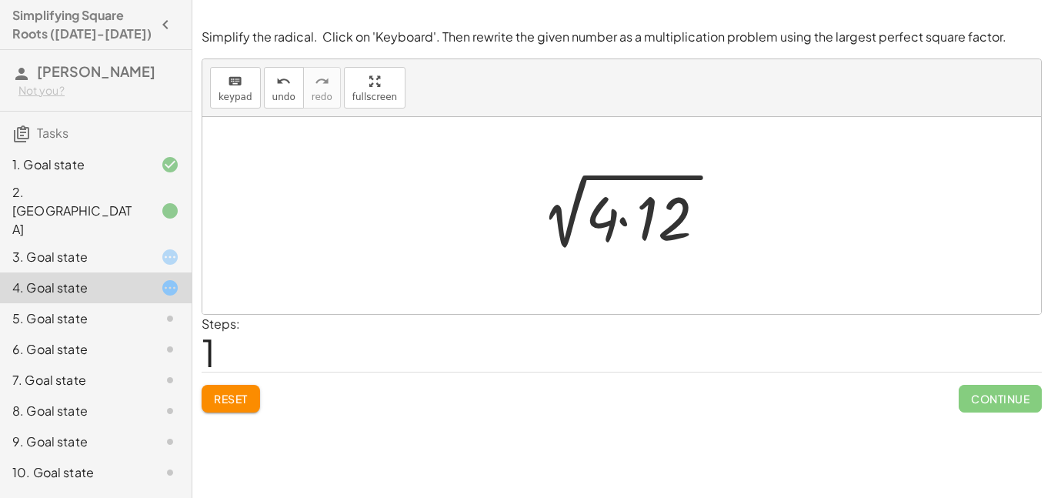
click at [647, 191] on div at bounding box center [628, 215] width 210 height 79
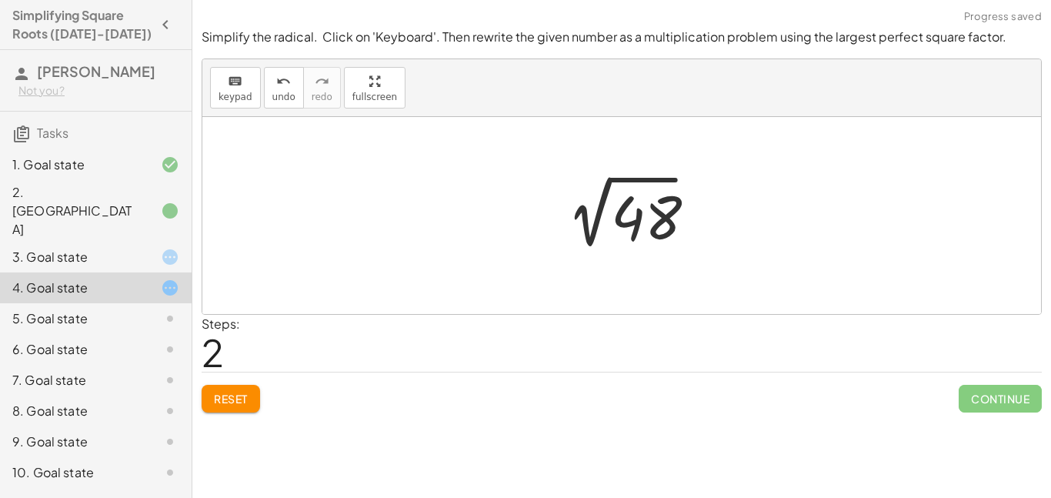
click at [647, 191] on div at bounding box center [627, 216] width 159 height 78
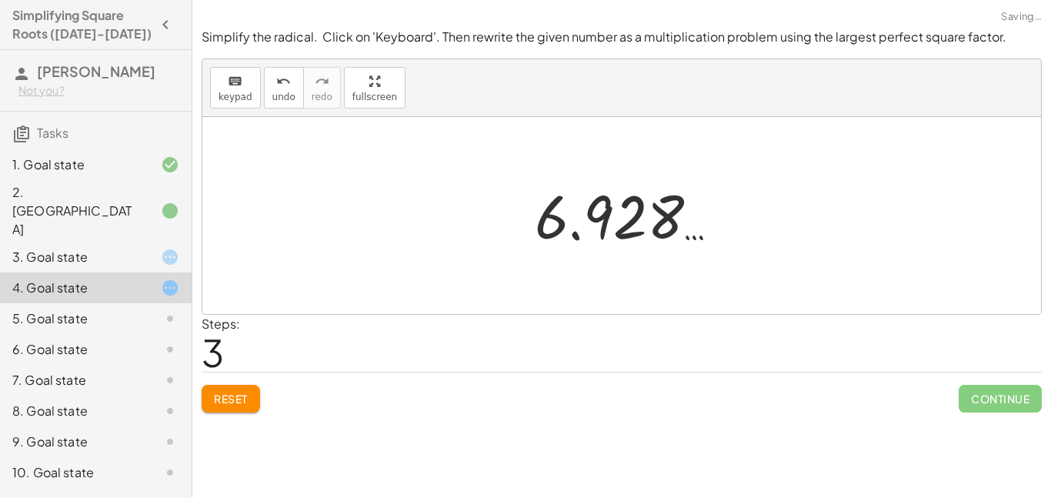
click at [647, 191] on div at bounding box center [628, 216] width 202 height 76
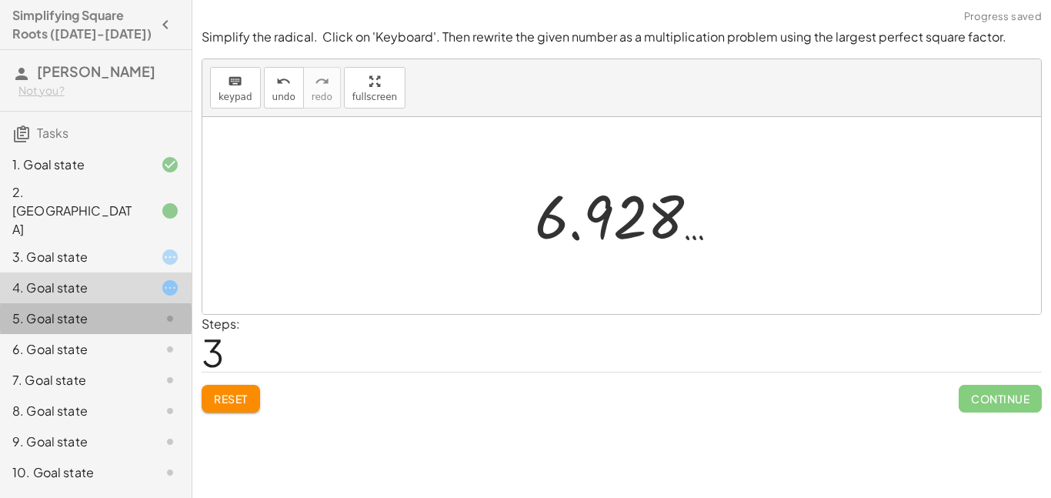
click at [158, 309] on div at bounding box center [157, 318] width 43 height 18
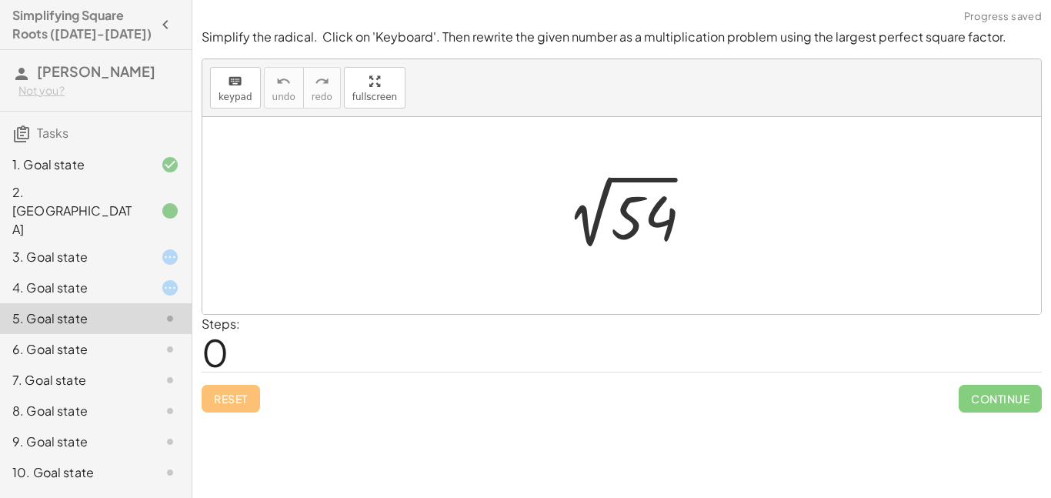
click at [620, 194] on div at bounding box center [627, 216] width 159 height 78
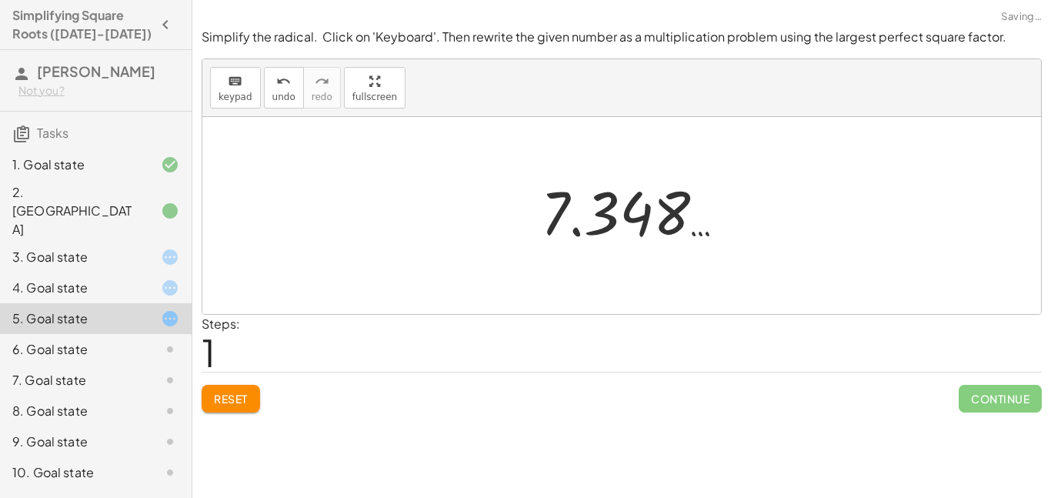
click at [620, 194] on div at bounding box center [634, 212] width 202 height 76
click at [99, 340] on div "6. Goal state" at bounding box center [74, 349] width 124 height 18
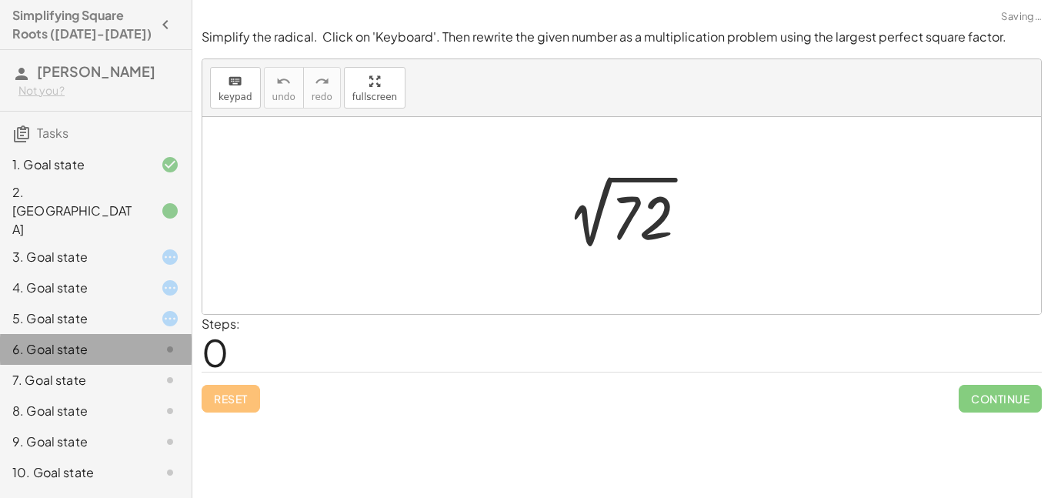
click at [554, 235] on div at bounding box center [627, 216] width 159 height 78
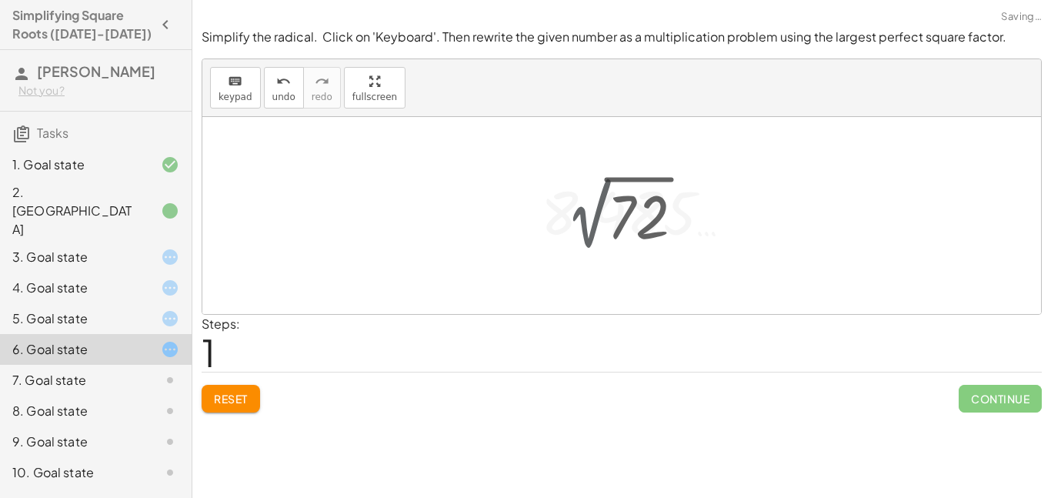
click at [554, 235] on div at bounding box center [634, 212] width 202 height 76
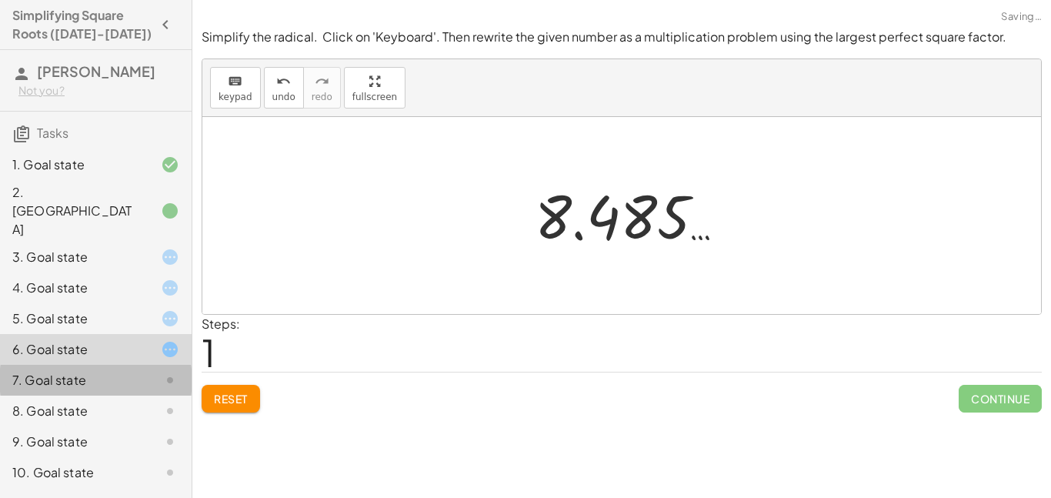
click at [86, 426] on div "7. Goal state" at bounding box center [96, 441] width 192 height 31
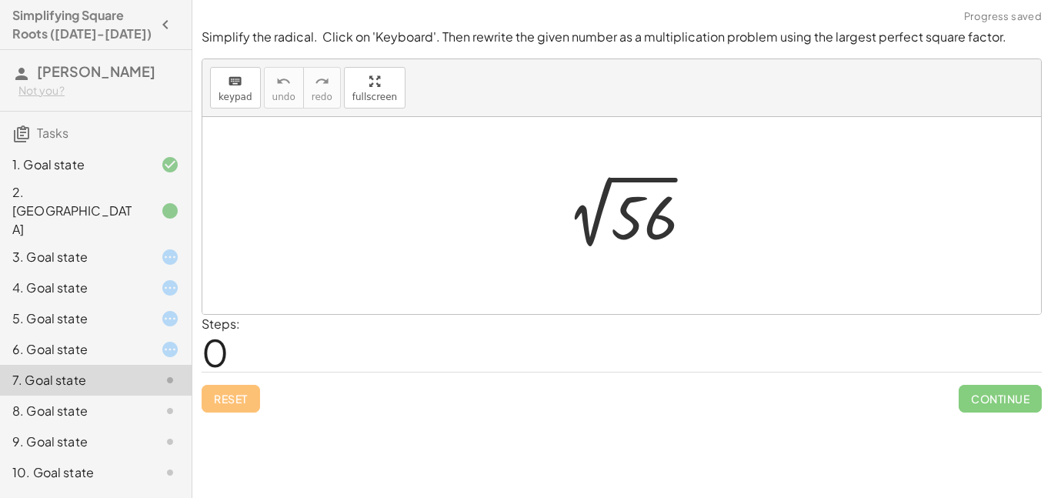
click at [467, 255] on div at bounding box center [621, 215] width 839 height 197
click at [576, 229] on div at bounding box center [627, 216] width 159 height 78
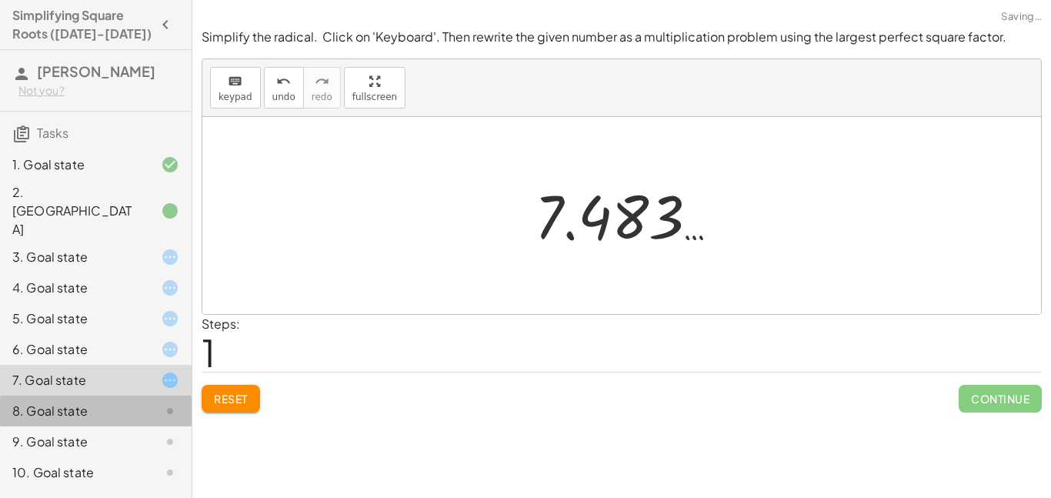
click at [123, 457] on div "8. Goal state" at bounding box center [96, 472] width 192 height 31
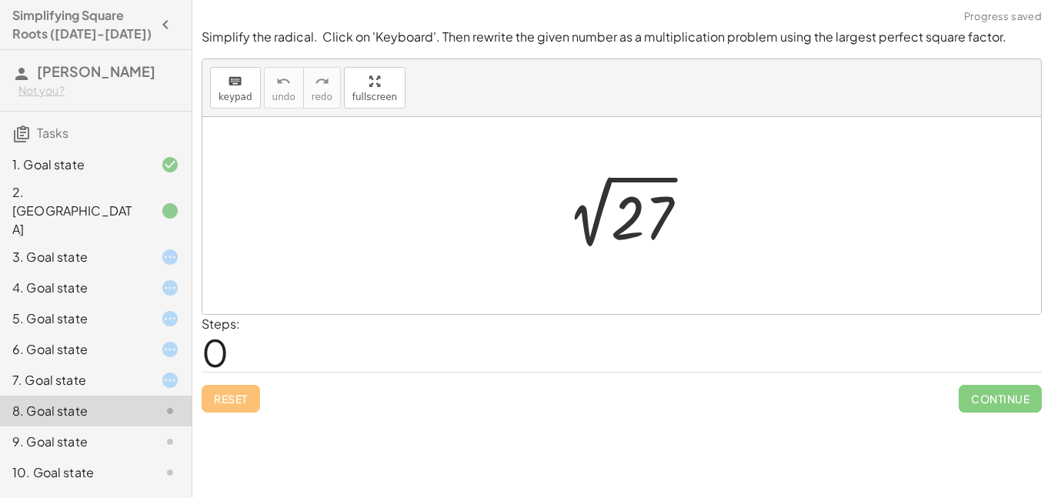
click at [476, 297] on div at bounding box center [621, 215] width 839 height 197
click at [476, 289] on div at bounding box center [621, 215] width 839 height 197
click at [690, 192] on div at bounding box center [627, 216] width 159 height 78
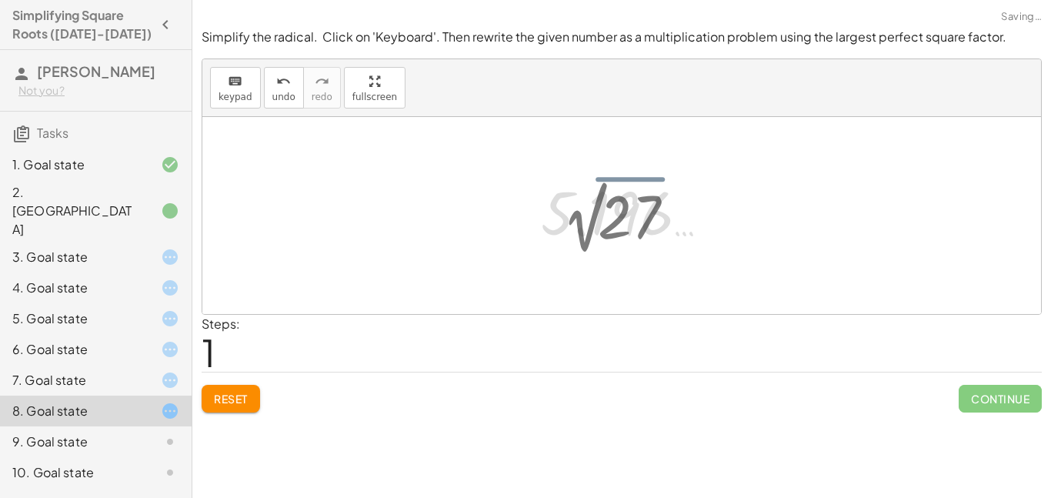
click at [690, 192] on div at bounding box center [634, 212] width 202 height 76
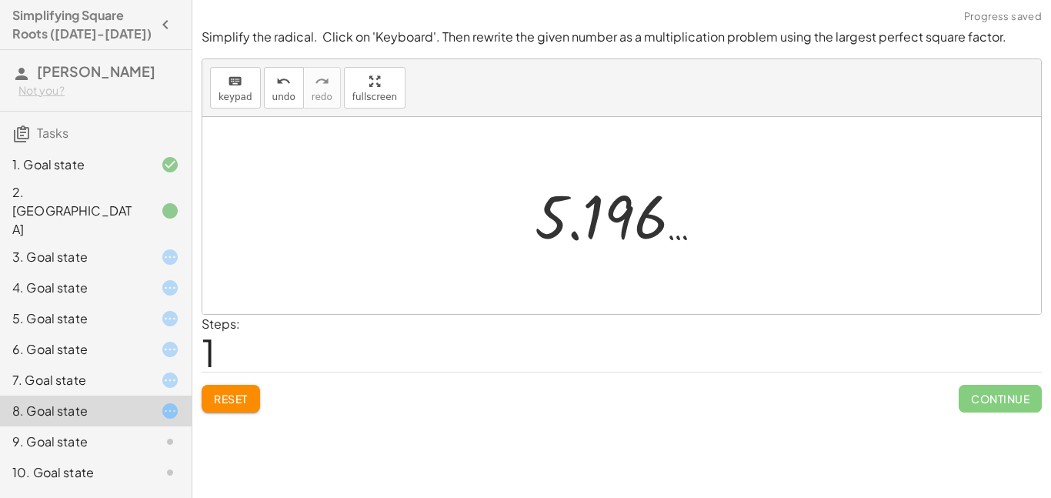
click at [139, 426] on div "9. Goal state" at bounding box center [96, 441] width 192 height 31
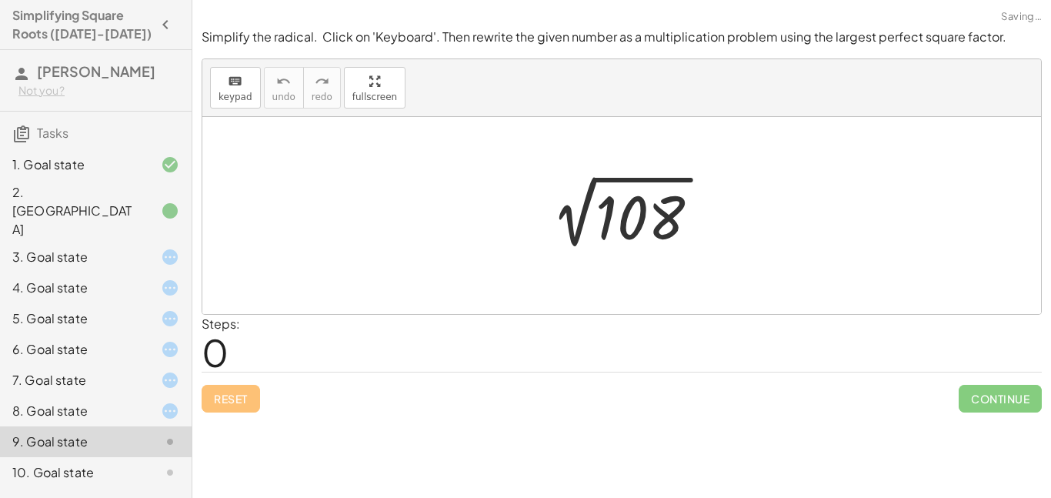
click at [495, 202] on div at bounding box center [621, 215] width 839 height 197
click at [640, 260] on div at bounding box center [621, 215] width 839 height 197
click at [611, 182] on div at bounding box center [628, 216] width 190 height 78
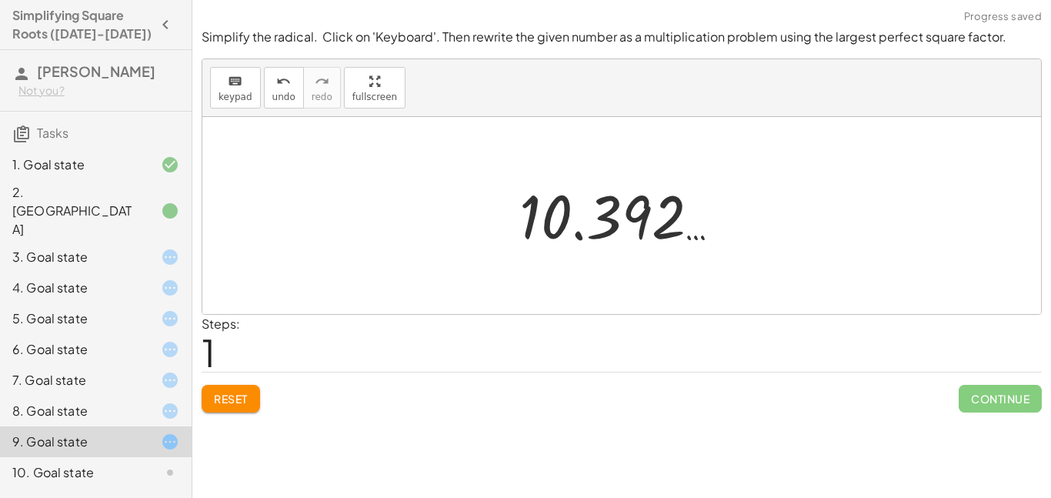
click at [59, 463] on div "10. Goal state" at bounding box center [74, 472] width 124 height 18
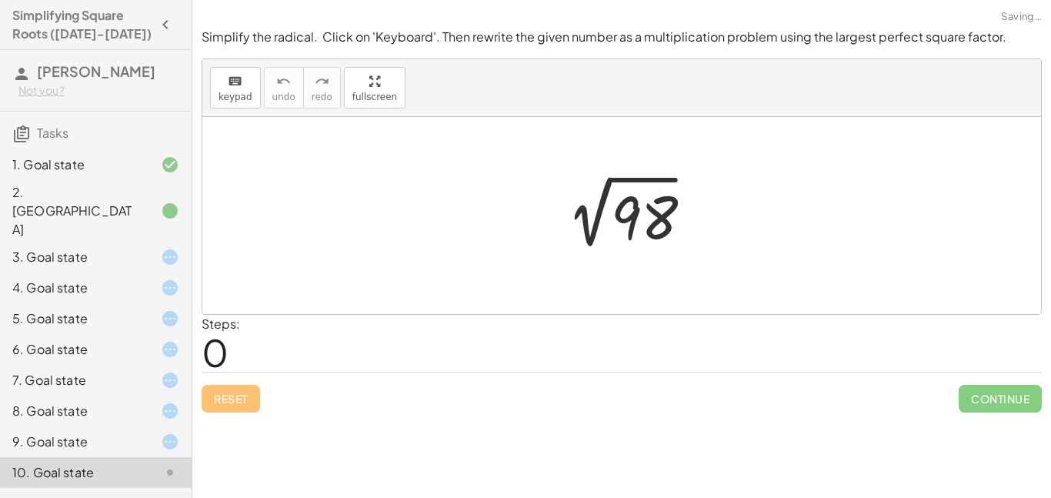
click at [656, 196] on div at bounding box center [627, 216] width 159 height 78
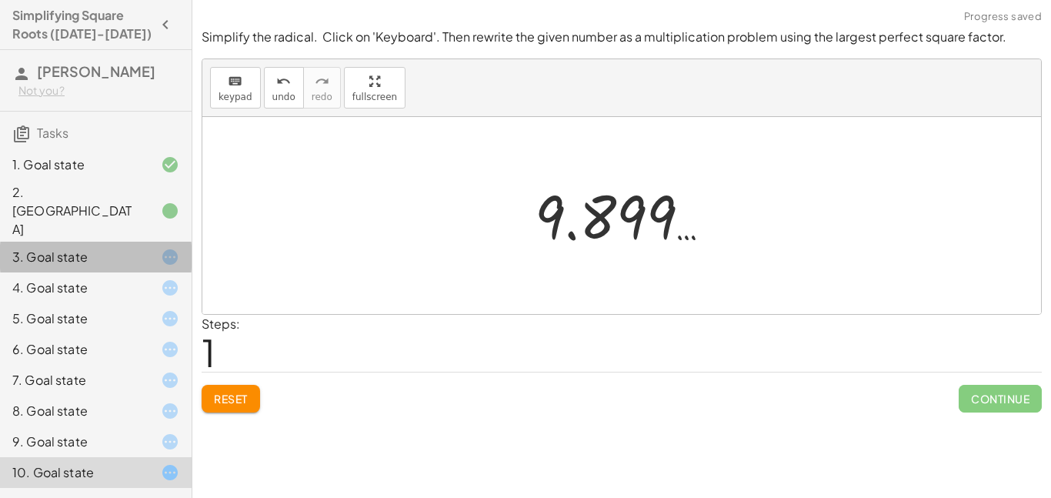
click at [90, 248] on div "3. Goal state" at bounding box center [74, 257] width 124 height 18
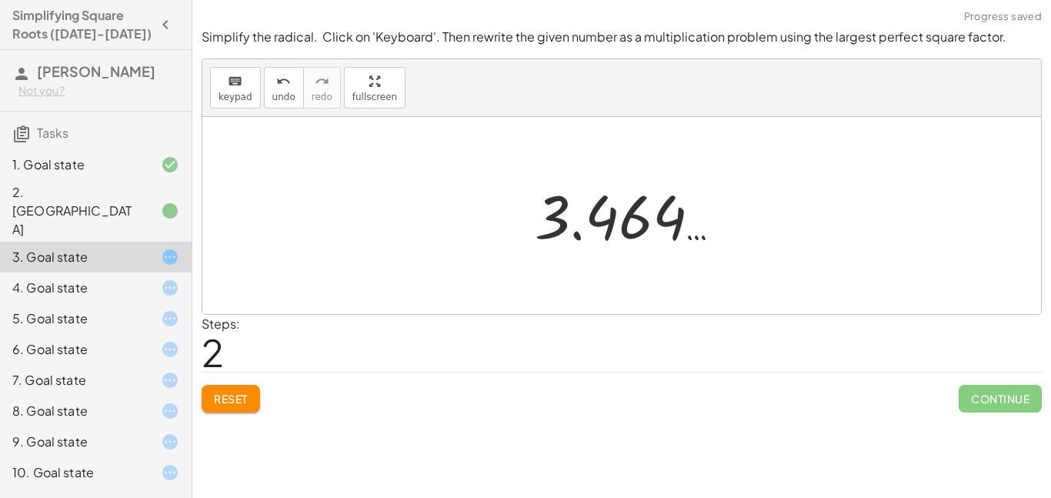
click at [574, 176] on div "2 √ 12 2 √ ( · 4 · 3 ) 2 √ 12 3.464 …" at bounding box center [622, 216] width 221 height 84
click at [232, 392] on span "Reset" at bounding box center [231, 399] width 34 height 14
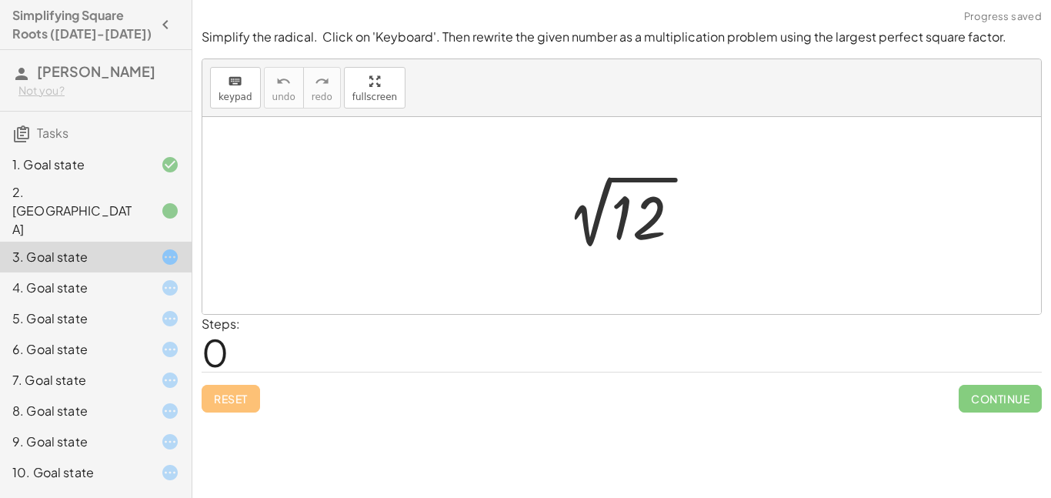
click at [221, 408] on div "Reset Continue" at bounding box center [622, 392] width 840 height 41
click at [240, 392] on div "Reset Continue" at bounding box center [622, 392] width 840 height 41
click at [222, 106] on button "keyboard keypad" at bounding box center [235, 88] width 51 height 42
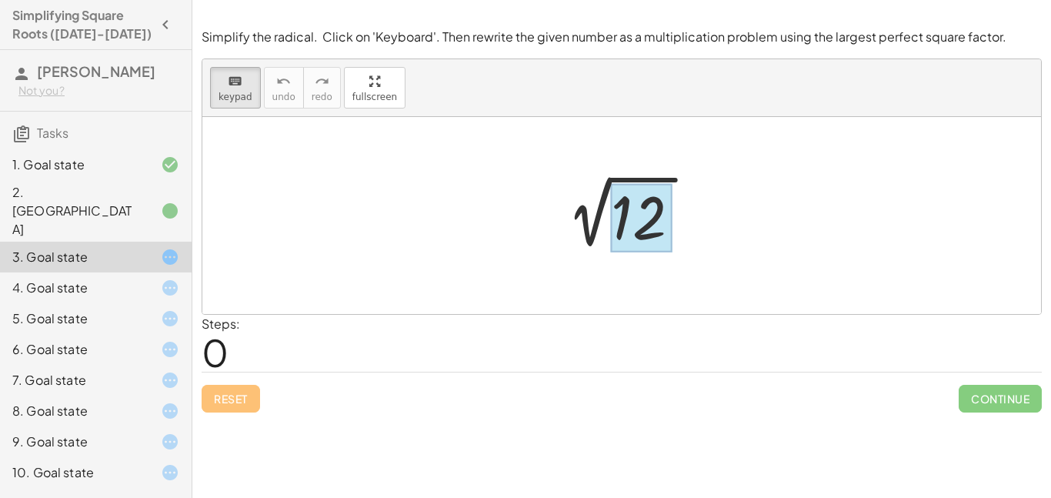
click at [645, 202] on div at bounding box center [642, 218] width 62 height 68
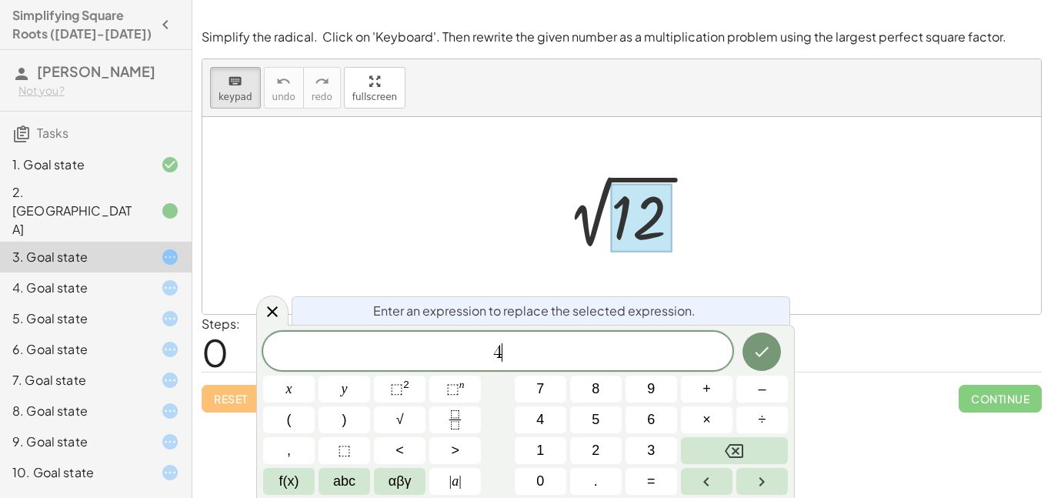
scroll to position [10, 0]
click at [706, 423] on span "×" at bounding box center [707, 419] width 8 height 21
click at [643, 446] on button "3" at bounding box center [652, 450] width 52 height 27
click at [765, 346] on icon "Done" at bounding box center [762, 351] width 18 height 18
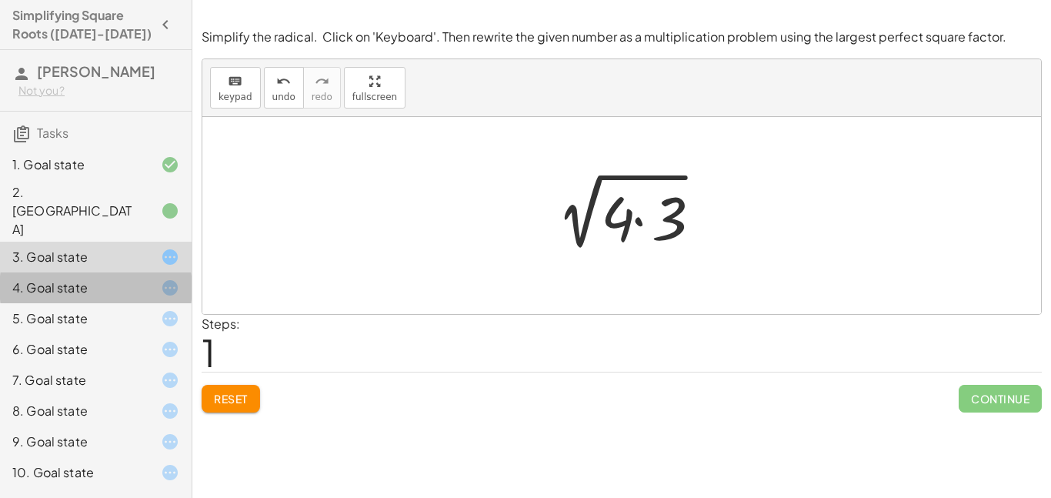
click at [153, 279] on div at bounding box center [157, 288] width 43 height 18
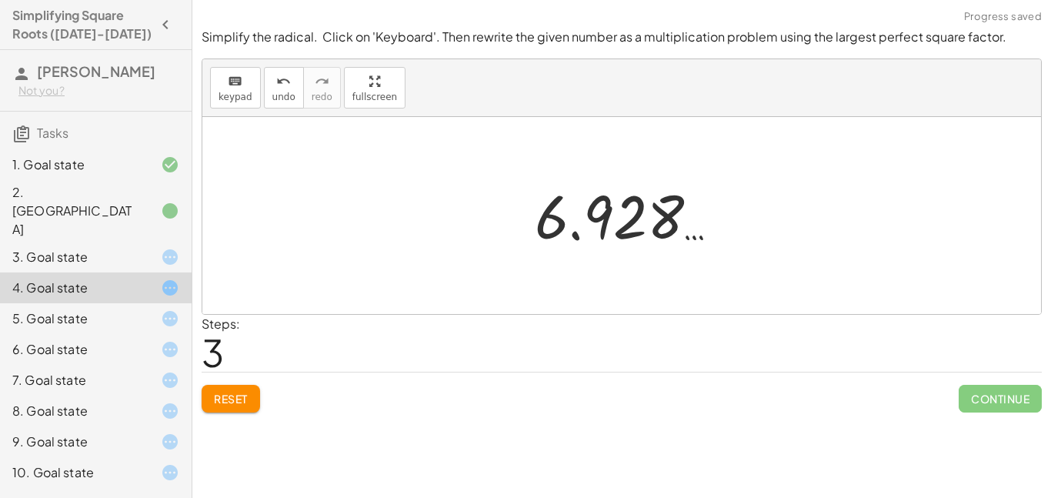
click at [229, 402] on span "Reset" at bounding box center [231, 399] width 34 height 14
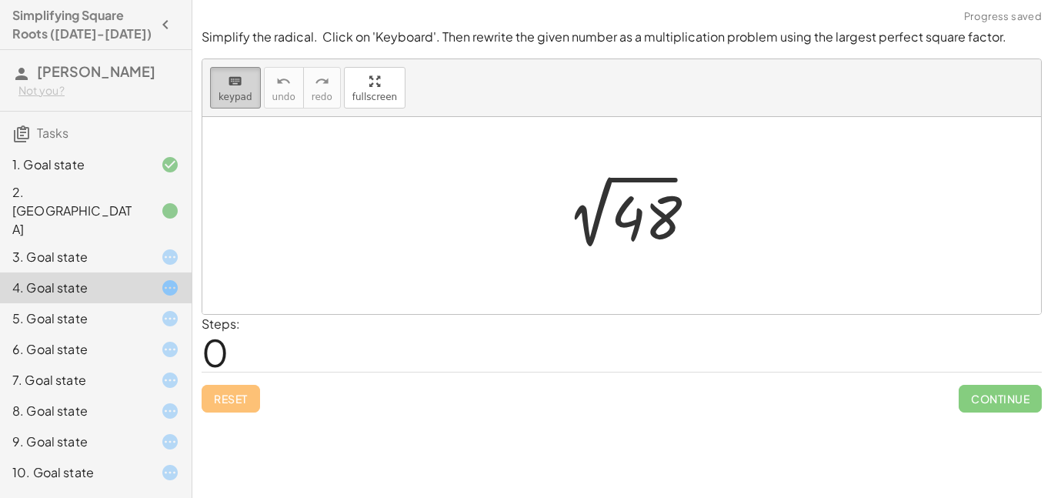
click at [254, 98] on button "keyboard keypad" at bounding box center [235, 88] width 51 height 42
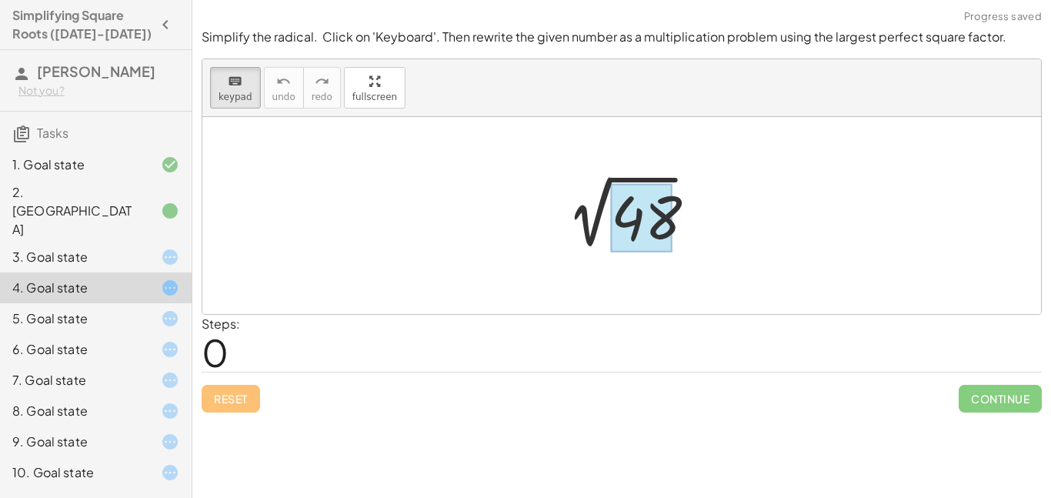
click at [657, 200] on div at bounding box center [642, 218] width 62 height 68
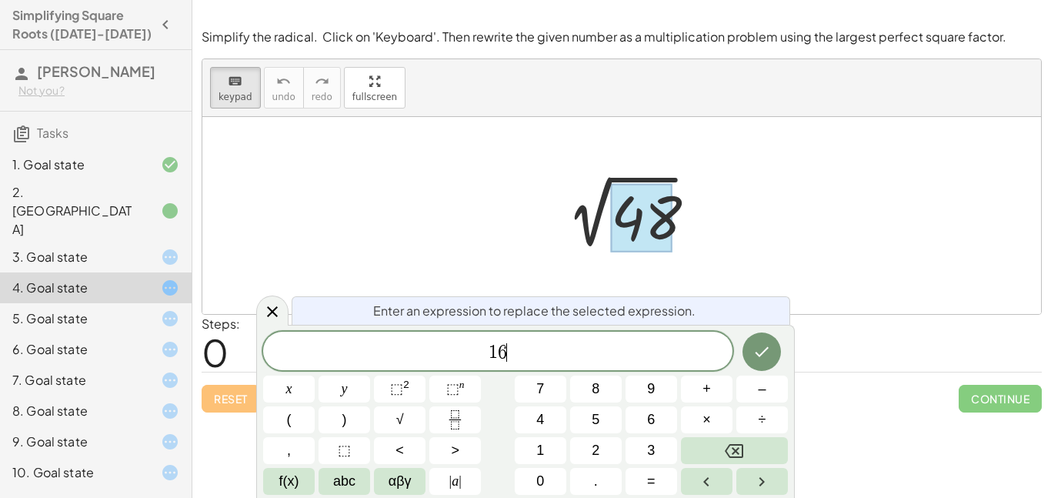
scroll to position [12, 0]
click at [703, 429] on span "×" at bounding box center [707, 419] width 8 height 21
click at [666, 448] on button "3" at bounding box center [652, 450] width 52 height 27
click at [756, 366] on button "Done" at bounding box center [762, 351] width 38 height 38
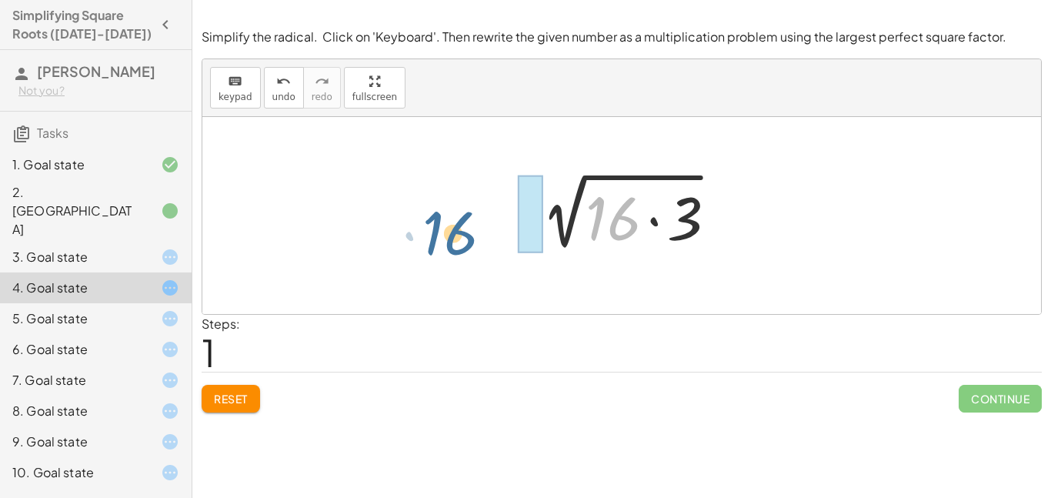
drag, startPoint x: 624, startPoint y: 216, endPoint x: 454, endPoint y: 231, distance: 170.7
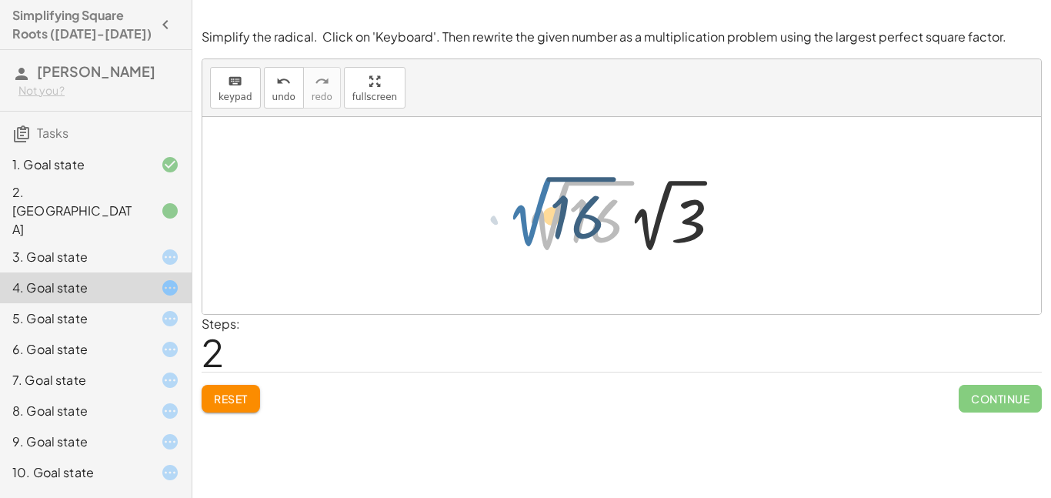
drag, startPoint x: 539, startPoint y: 219, endPoint x: 522, endPoint y: 215, distance: 17.4
click at [522, 215] on div at bounding box center [627, 215] width 219 height 85
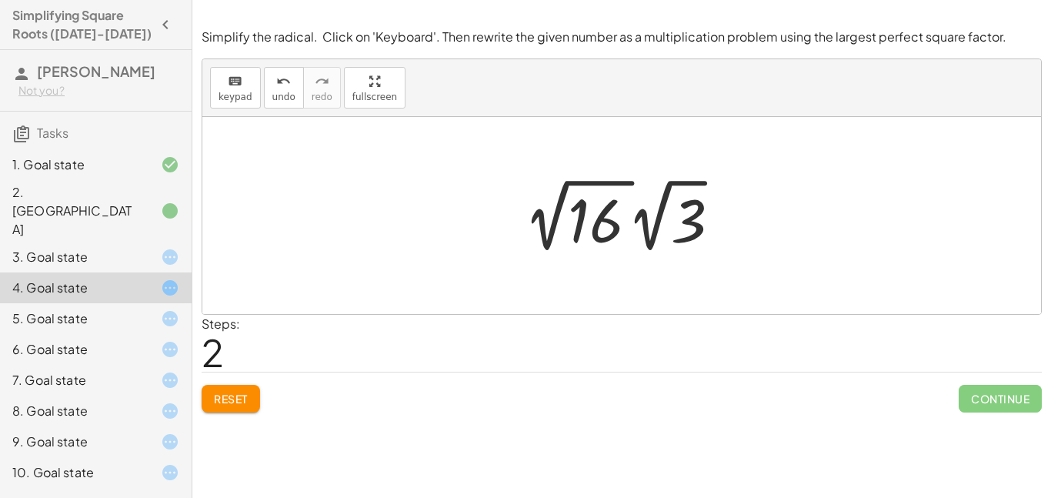
click at [550, 229] on div at bounding box center [627, 215] width 219 height 85
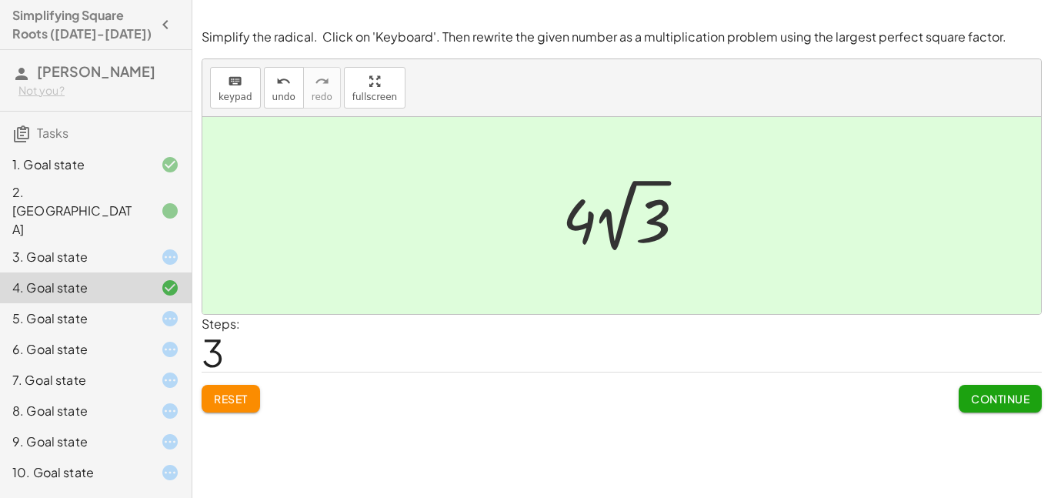
click at [94, 248] on div "3. Goal state" at bounding box center [74, 257] width 124 height 18
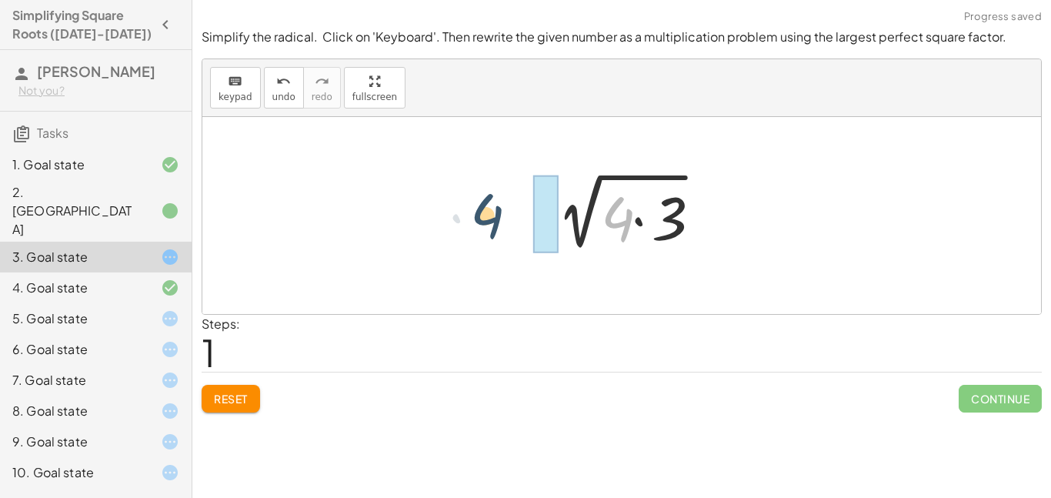
drag, startPoint x: 613, startPoint y: 233, endPoint x: 483, endPoint y: 231, distance: 130.9
click at [483, 231] on div "2 √ 12 · 4 2 √ ( · 4 · 3 )" at bounding box center [621, 215] width 839 height 197
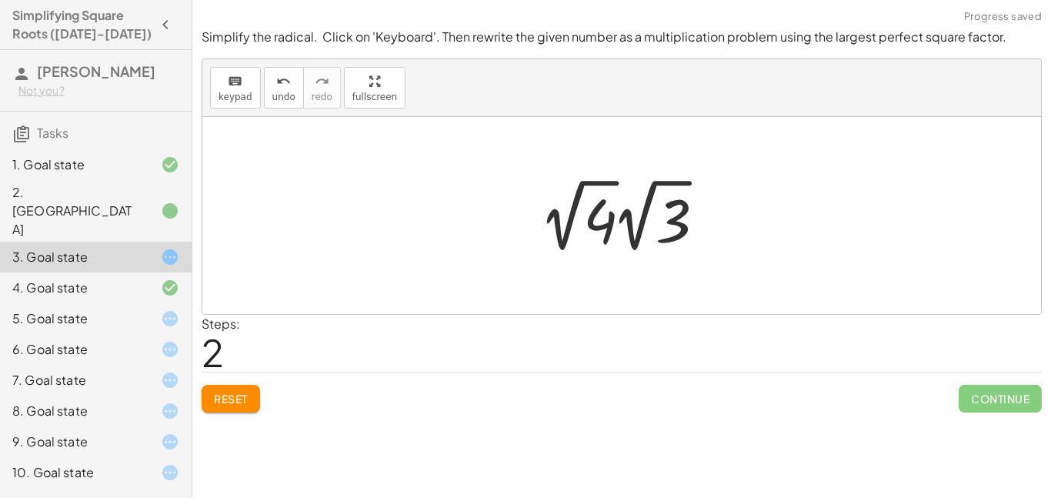
click at [557, 235] on div at bounding box center [627, 215] width 188 height 85
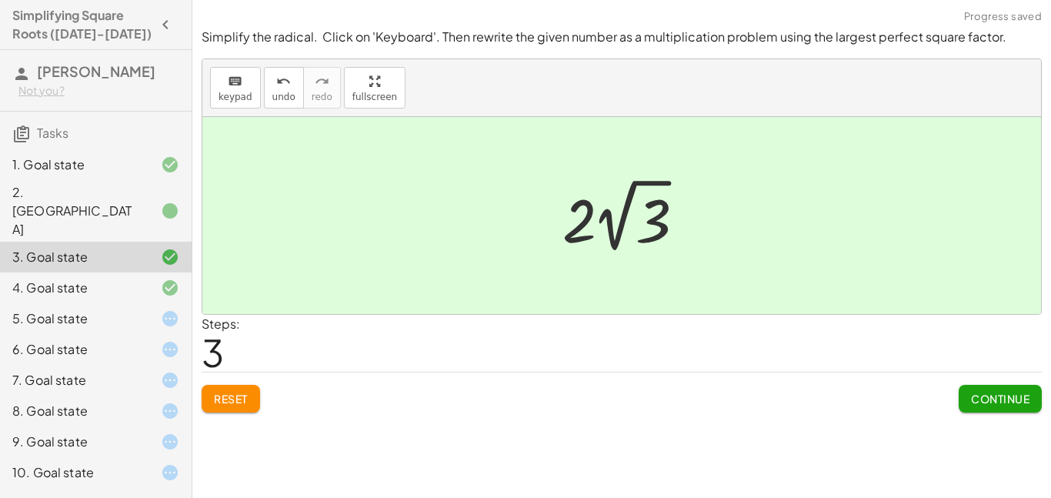
click at [161, 309] on icon at bounding box center [170, 318] width 18 height 18
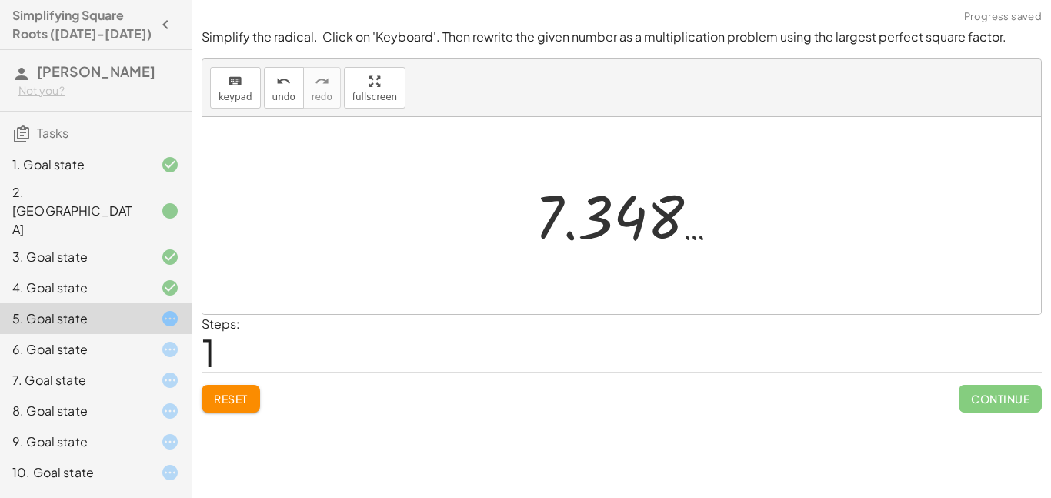
click at [464, 253] on div at bounding box center [621, 215] width 839 height 197
click at [232, 389] on button "Reset" at bounding box center [231, 399] width 58 height 28
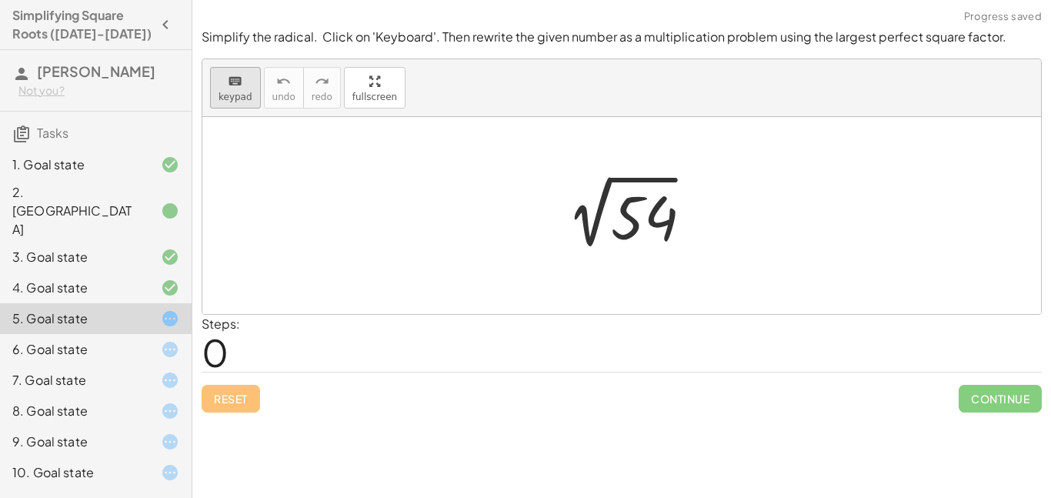
click at [229, 78] on icon "keyboard" at bounding box center [235, 81] width 15 height 18
click at [645, 208] on div at bounding box center [642, 218] width 62 height 68
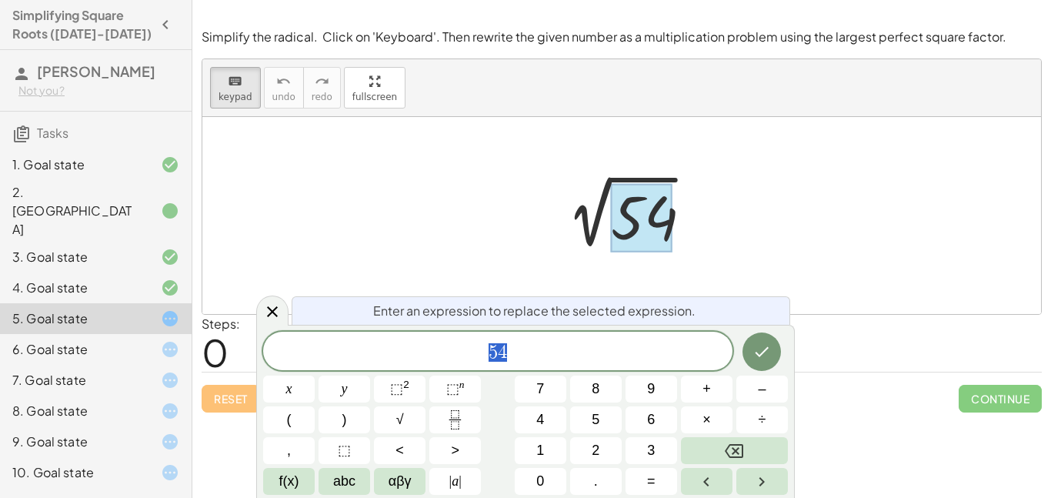
scroll to position [14, 0]
click at [703, 421] on span "×" at bounding box center [707, 419] width 8 height 21
click at [659, 422] on button "6" at bounding box center [652, 419] width 52 height 27
click at [748, 366] on button "Done" at bounding box center [762, 351] width 38 height 38
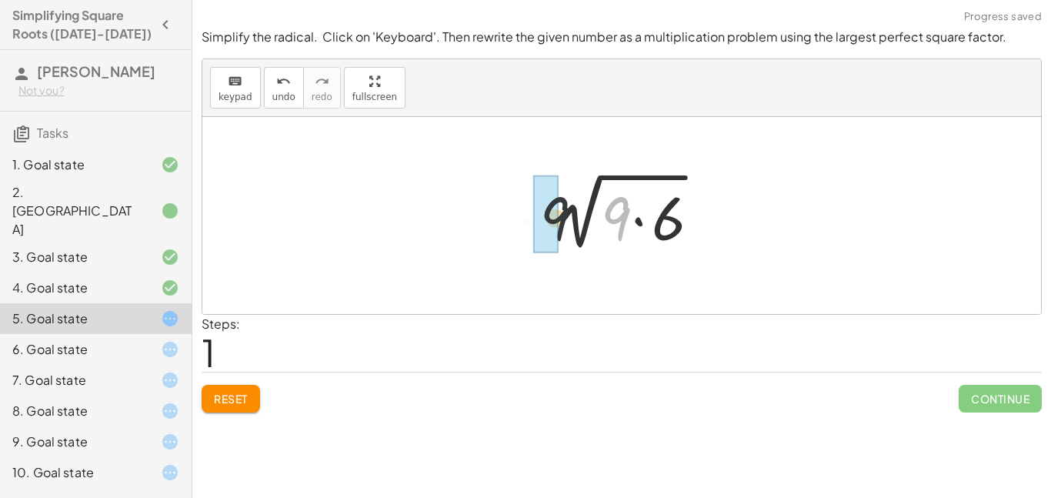
drag, startPoint x: 616, startPoint y: 220, endPoint x: 546, endPoint y: 222, distance: 70.0
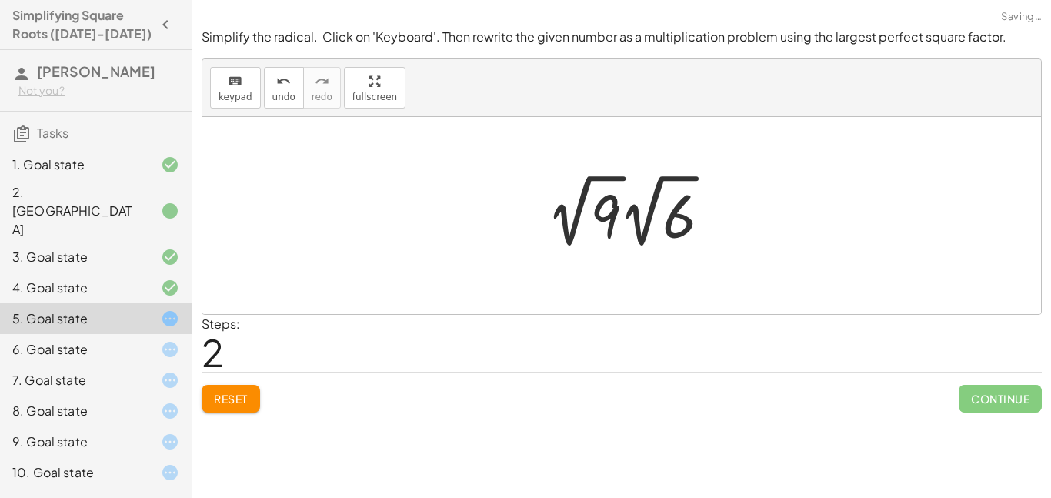
click at [573, 224] on div at bounding box center [634, 211] width 188 height 85
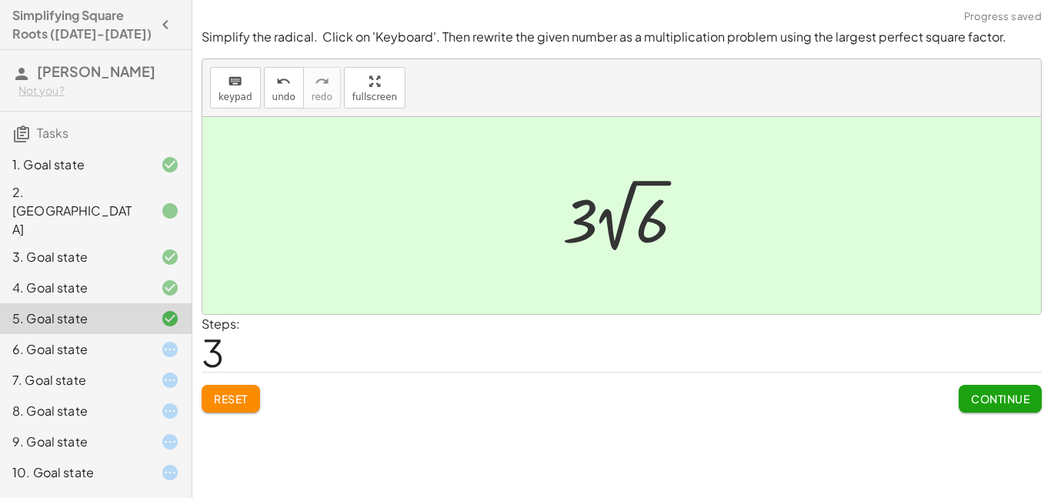
click at [84, 340] on div "6. Goal state" at bounding box center [74, 349] width 124 height 18
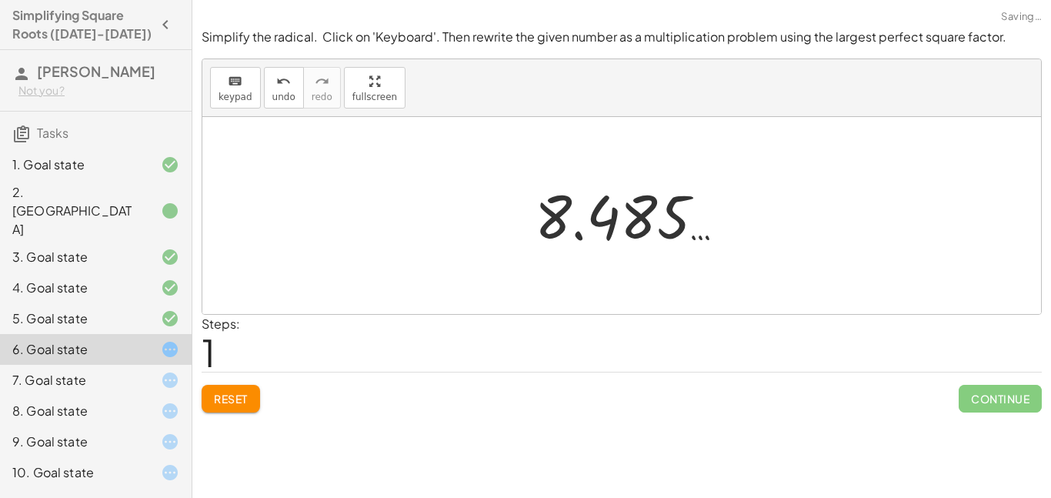
click at [235, 392] on span "Reset" at bounding box center [231, 399] width 34 height 14
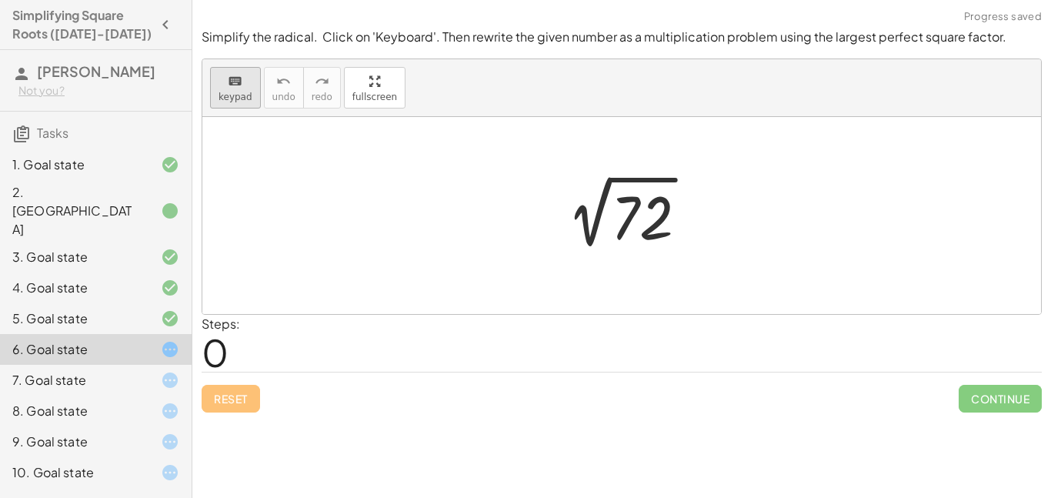
click at [239, 103] on button "keyboard keypad" at bounding box center [235, 88] width 51 height 42
click at [618, 205] on div at bounding box center [642, 218] width 62 height 68
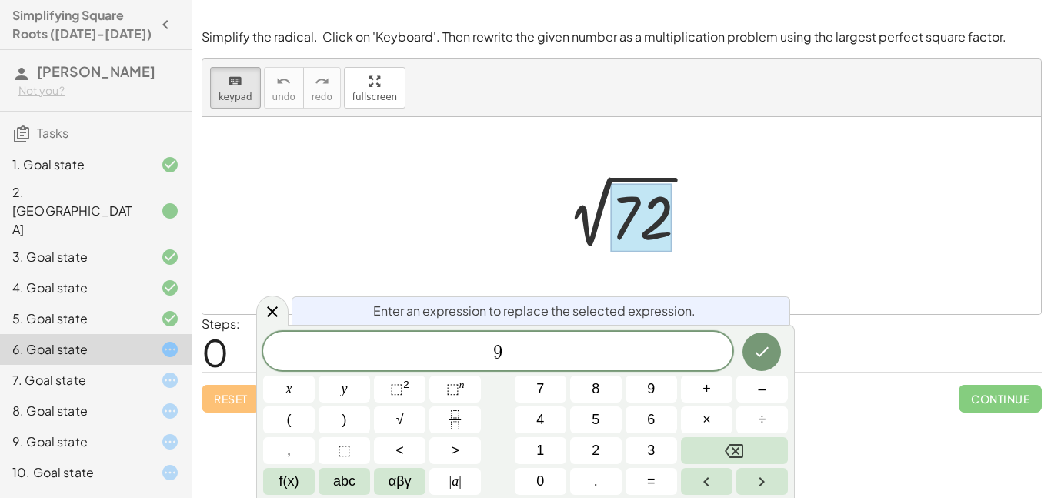
scroll to position [15, 0]
click at [697, 417] on button "×" at bounding box center [707, 419] width 52 height 27
click at [597, 386] on span "8" at bounding box center [596, 389] width 8 height 21
click at [751, 356] on button "Done" at bounding box center [762, 351] width 38 height 38
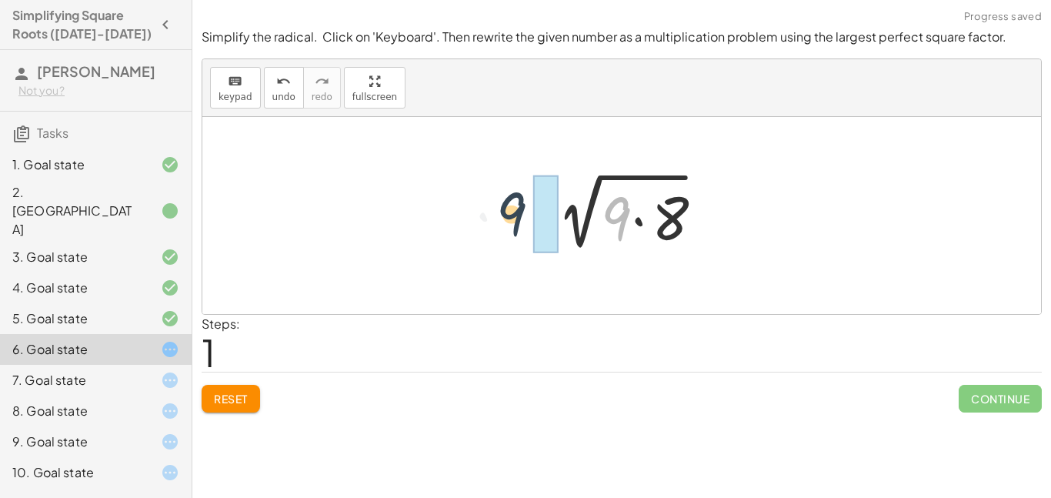
drag, startPoint x: 611, startPoint y: 208, endPoint x: 506, endPoint y: 204, distance: 105.5
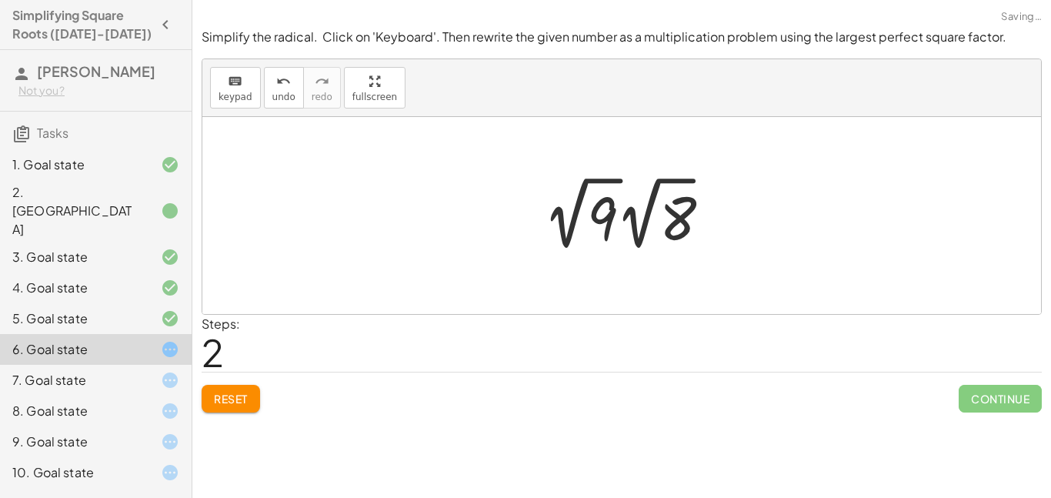
click at [573, 233] on div at bounding box center [631, 213] width 188 height 85
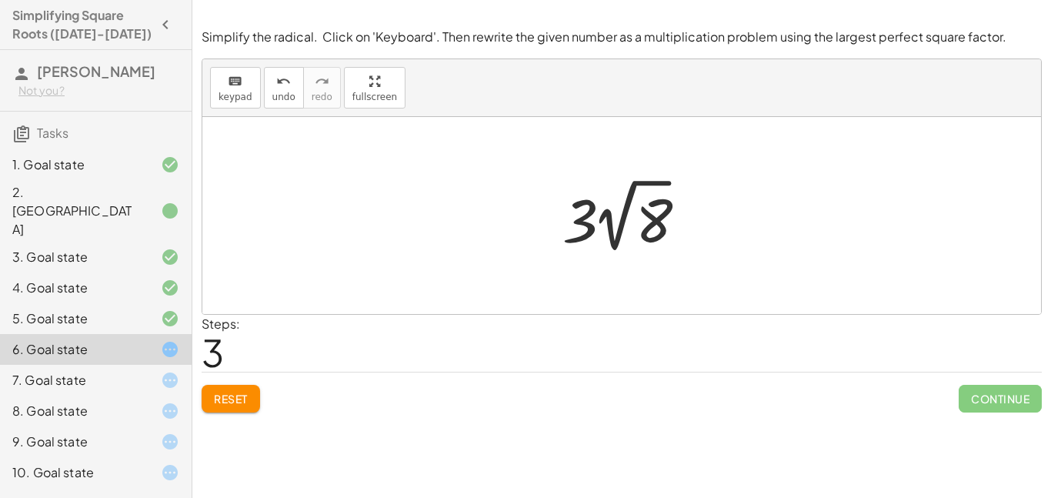
click at [612, 228] on div at bounding box center [628, 215] width 146 height 85
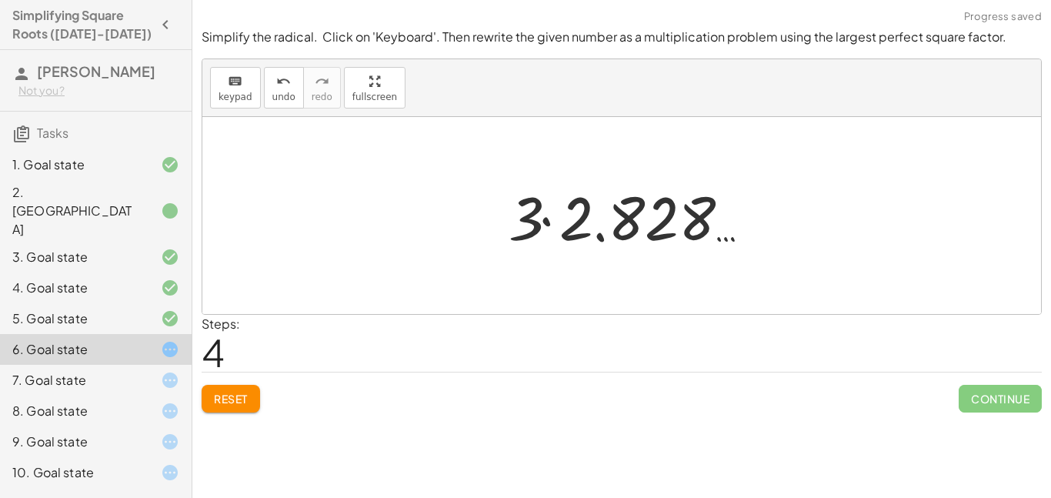
click at [567, 230] on div at bounding box center [627, 215] width 252 height 79
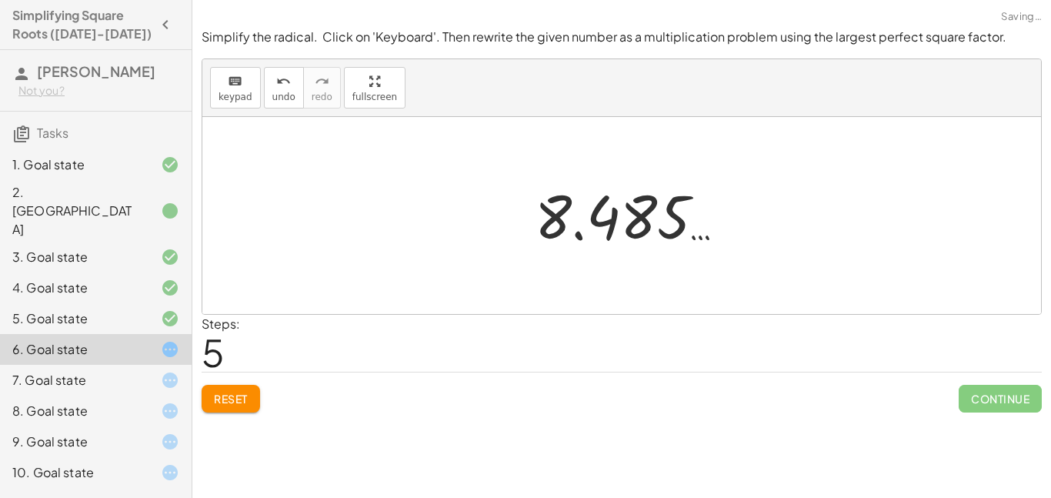
click at [575, 225] on div at bounding box center [628, 216] width 202 height 76
click at [52, 309] on div "5. Goal state" at bounding box center [74, 318] width 124 height 18
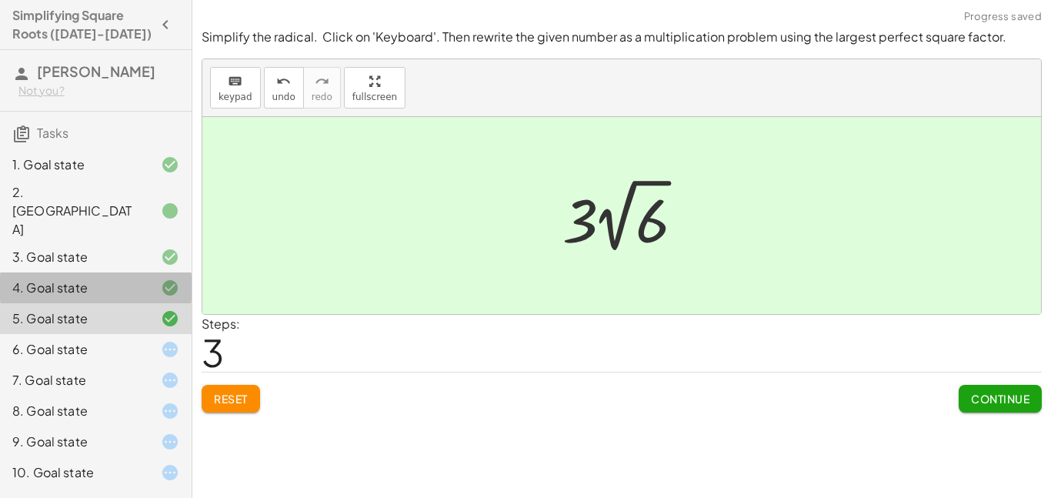
click at [78, 279] on div "4. Goal state" at bounding box center [74, 288] width 124 height 18
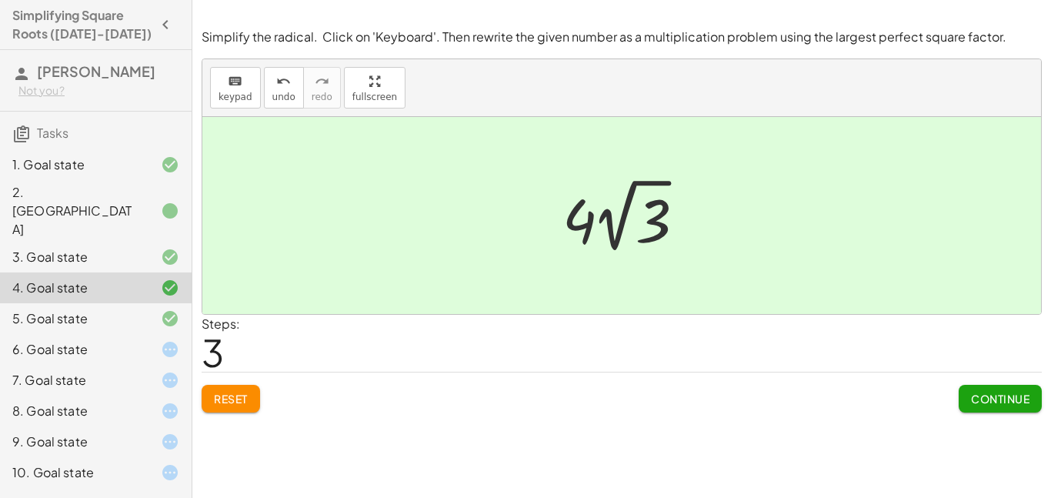
click at [143, 340] on div at bounding box center [157, 349] width 43 height 18
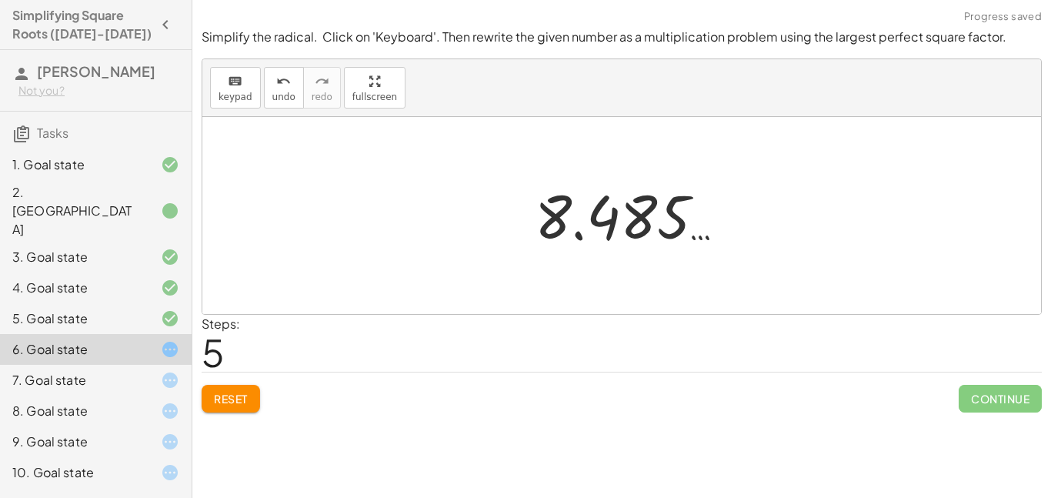
click at [234, 396] on span "Reset" at bounding box center [231, 399] width 34 height 14
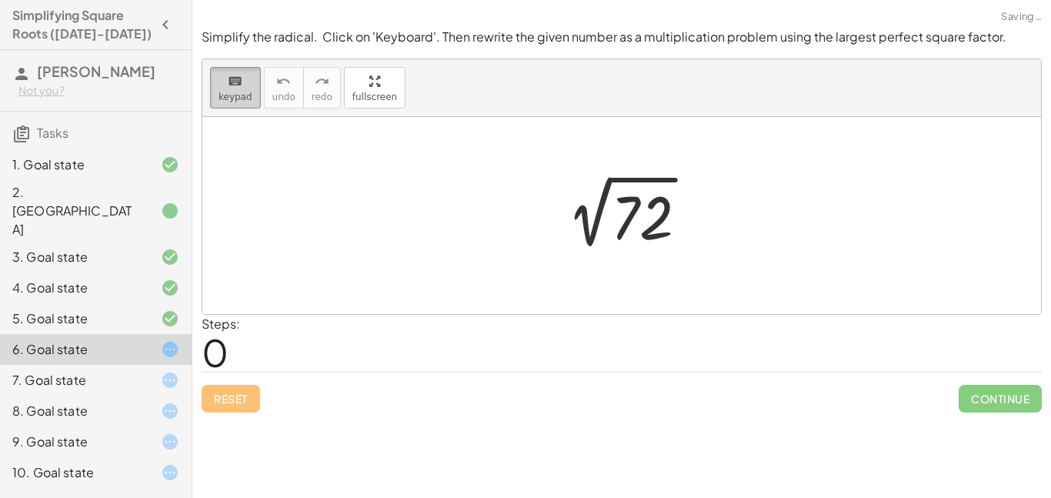
click at [240, 84] on icon "keyboard" at bounding box center [235, 81] width 15 height 18
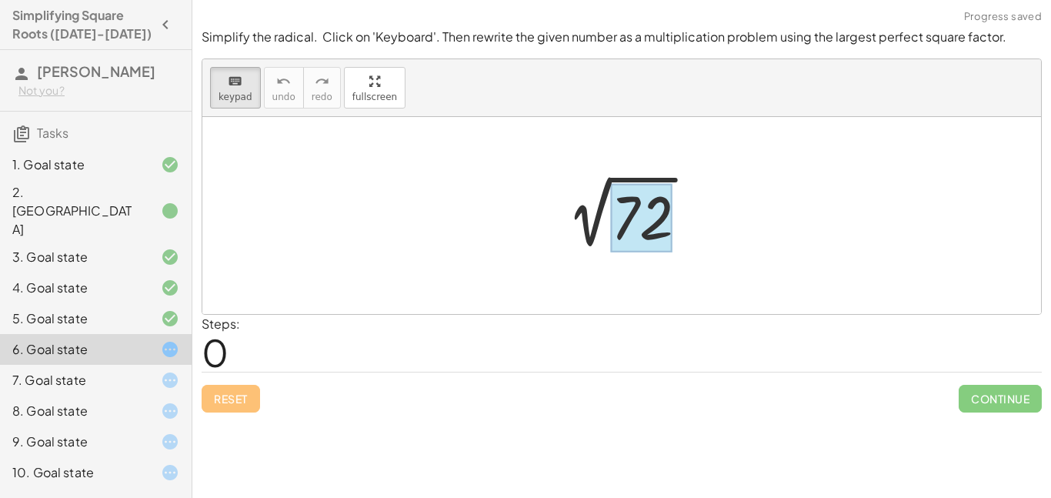
click at [645, 223] on div at bounding box center [642, 218] width 62 height 68
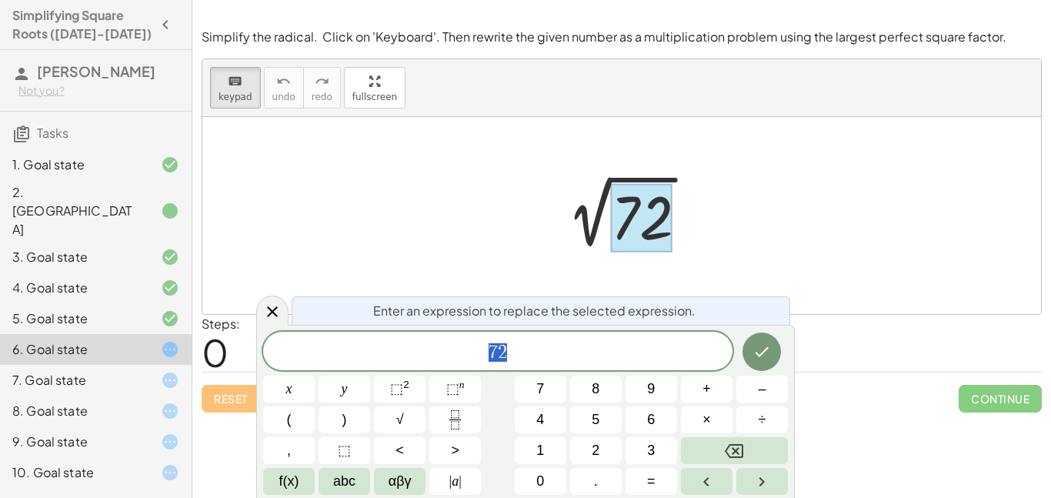
scroll to position [18, 0]
click at [716, 424] on button "×" at bounding box center [707, 419] width 52 height 27
click at [613, 443] on button "2" at bounding box center [596, 450] width 52 height 27
click at [757, 357] on icon "Done" at bounding box center [762, 351] width 18 height 18
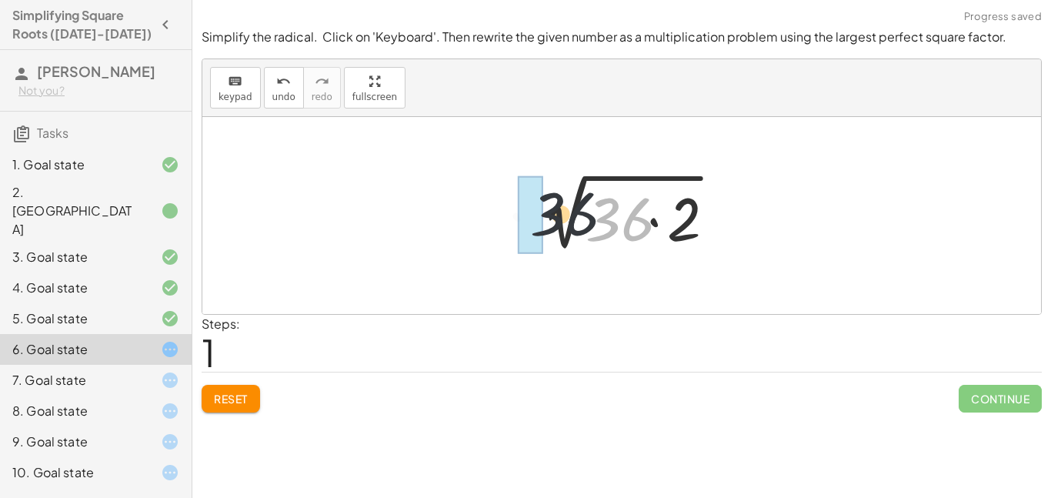
drag, startPoint x: 610, startPoint y: 220, endPoint x: 533, endPoint y: 215, distance: 77.1
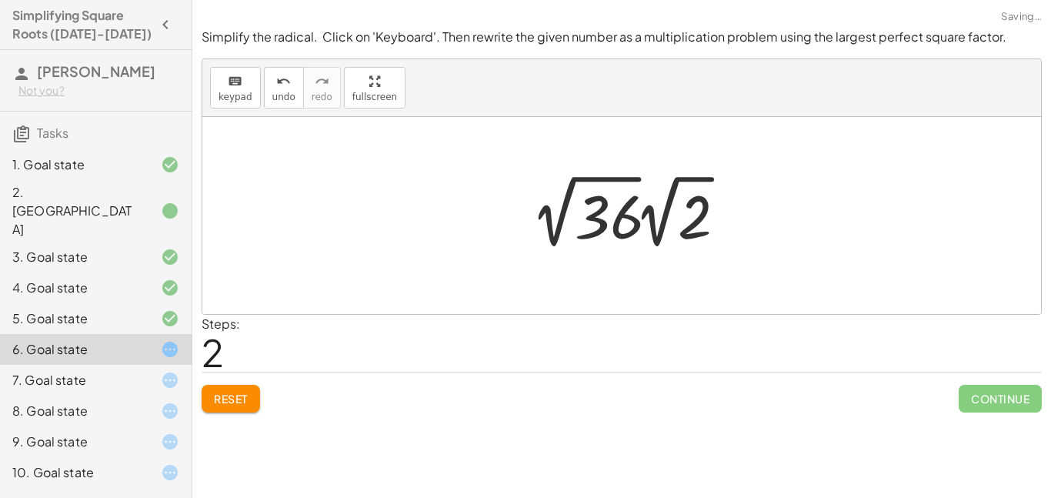
click at [548, 220] on div at bounding box center [634, 211] width 219 height 85
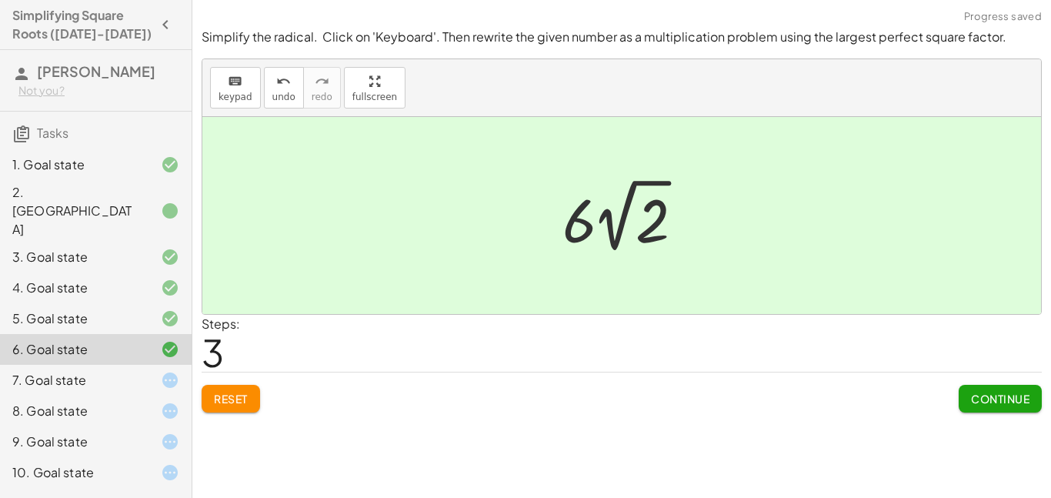
click at [147, 371] on div at bounding box center [157, 380] width 43 height 18
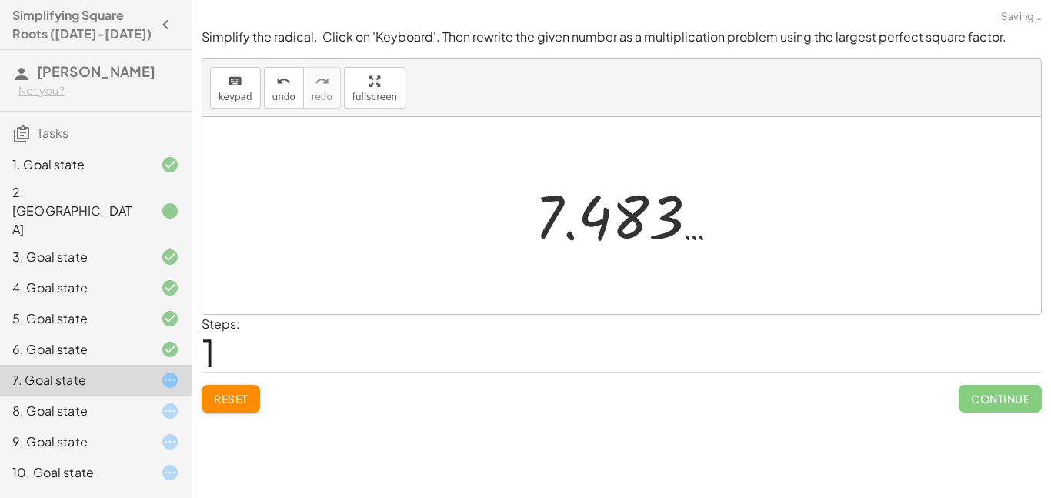
click at [229, 400] on span "Reset" at bounding box center [231, 399] width 34 height 14
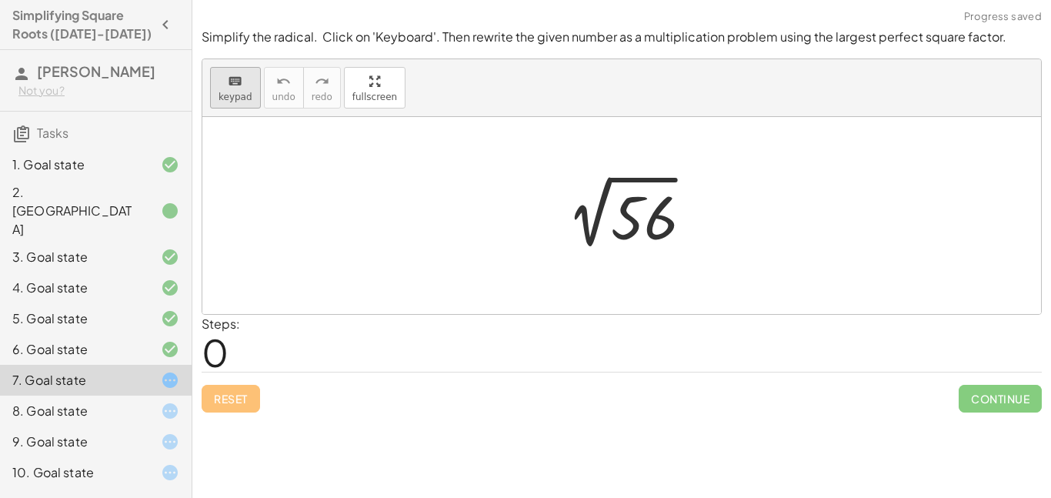
click at [221, 101] on span "keypad" at bounding box center [236, 97] width 34 height 11
click at [635, 192] on div at bounding box center [642, 218] width 62 height 68
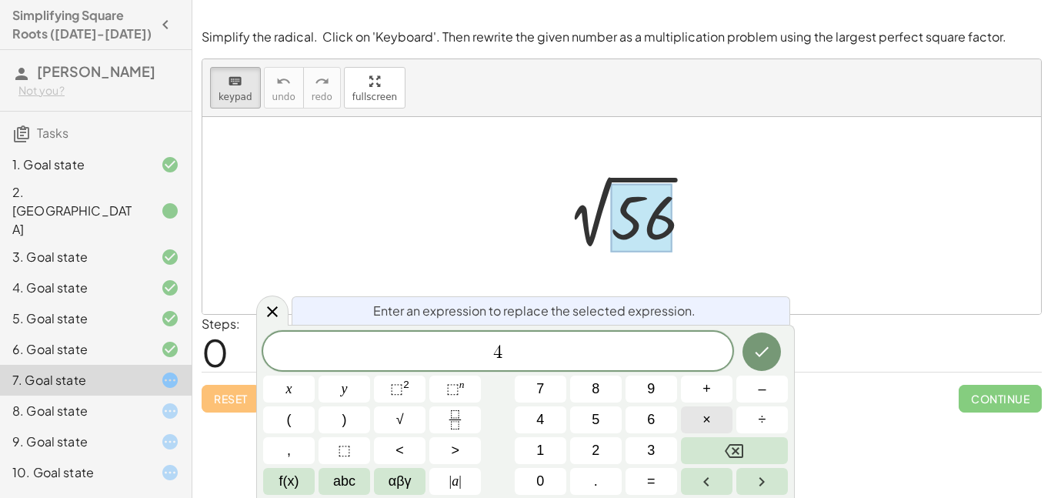
click at [711, 430] on button "×" at bounding box center [707, 419] width 52 height 27
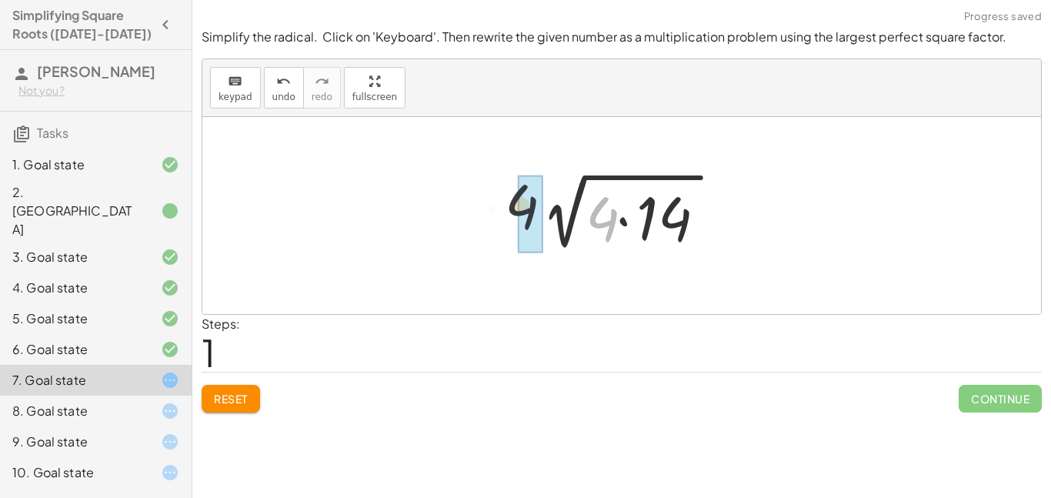
drag, startPoint x: 606, startPoint y: 225, endPoint x: 497, endPoint y: 211, distance: 109.4
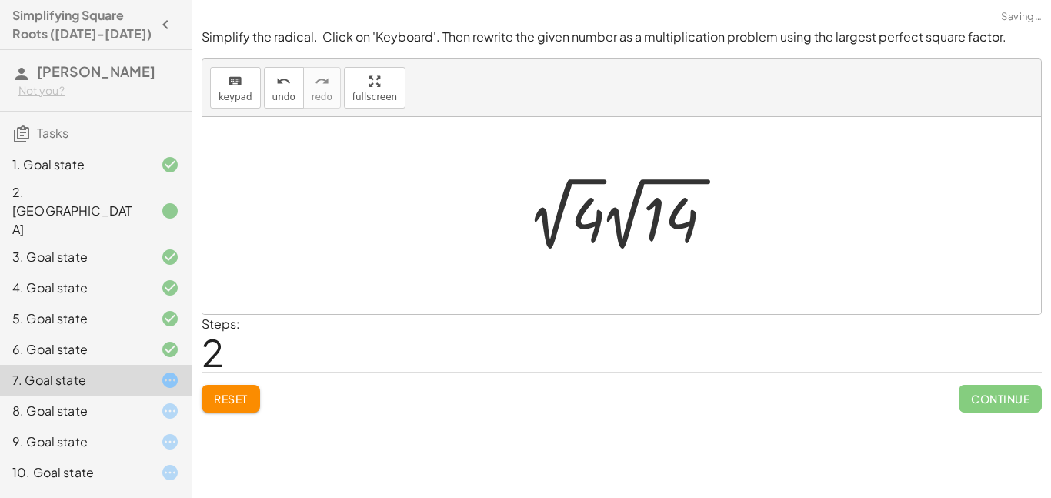
click at [536, 235] on div at bounding box center [630, 214] width 219 height 85
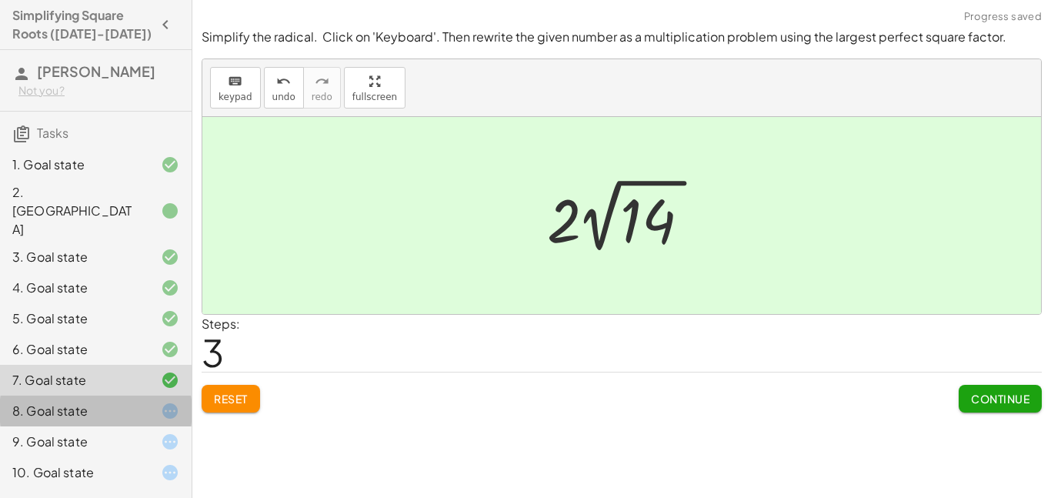
click at [123, 402] on div "8. Goal state" at bounding box center [74, 411] width 124 height 18
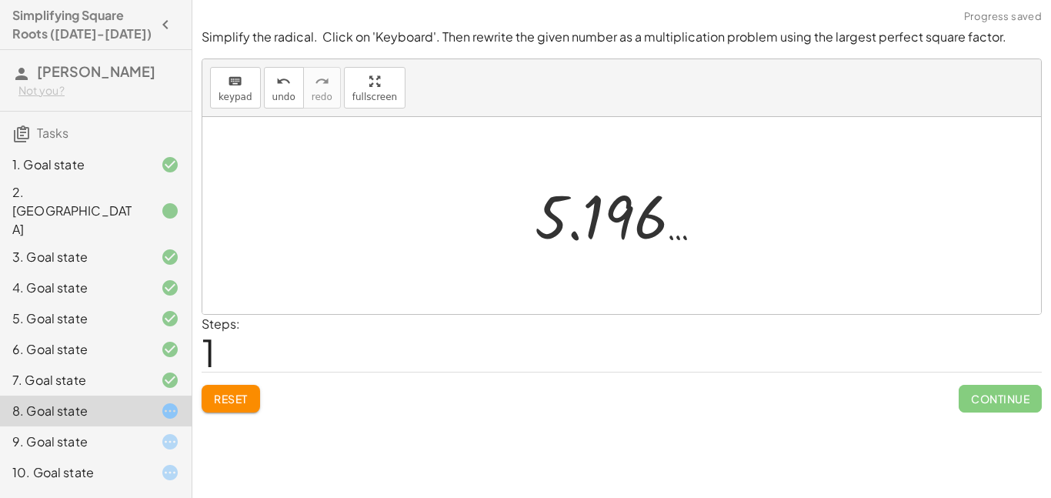
click at [233, 401] on span "Reset" at bounding box center [231, 399] width 34 height 14
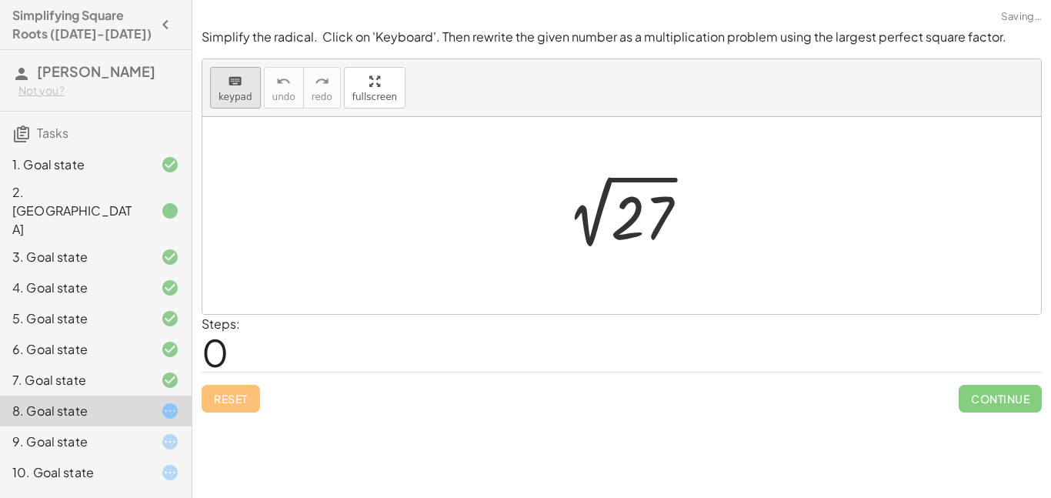
click at [236, 76] on icon "keyboard" at bounding box center [235, 81] width 15 height 18
click at [636, 213] on div at bounding box center [642, 218] width 62 height 68
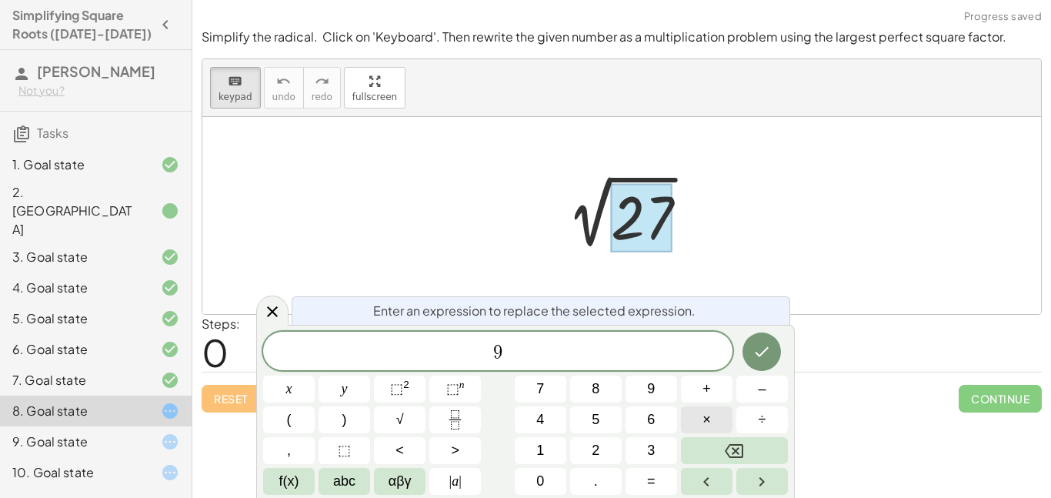
click at [696, 419] on button "×" at bounding box center [707, 419] width 52 height 27
click at [753, 348] on icon "Done" at bounding box center [762, 351] width 18 height 18
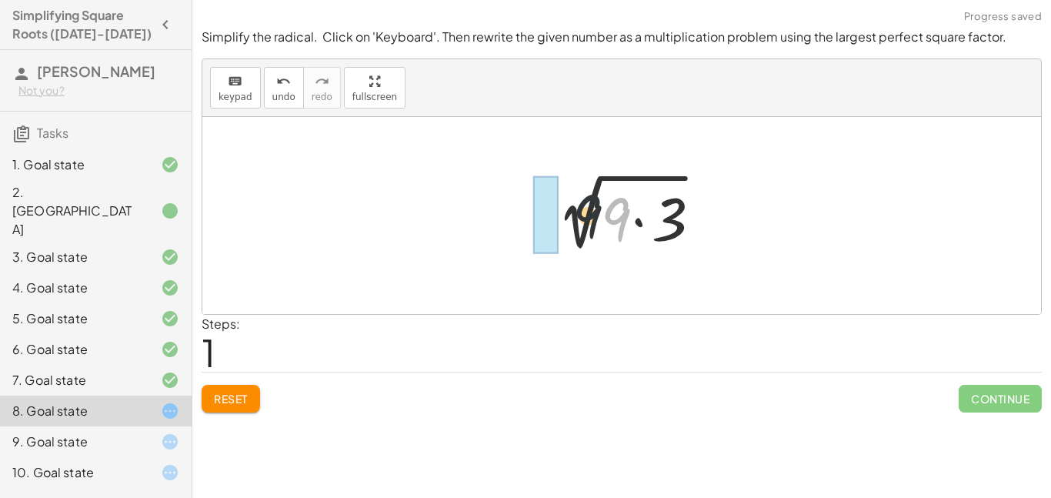
drag, startPoint x: 620, startPoint y: 228, endPoint x: 556, endPoint y: 220, distance: 64.3
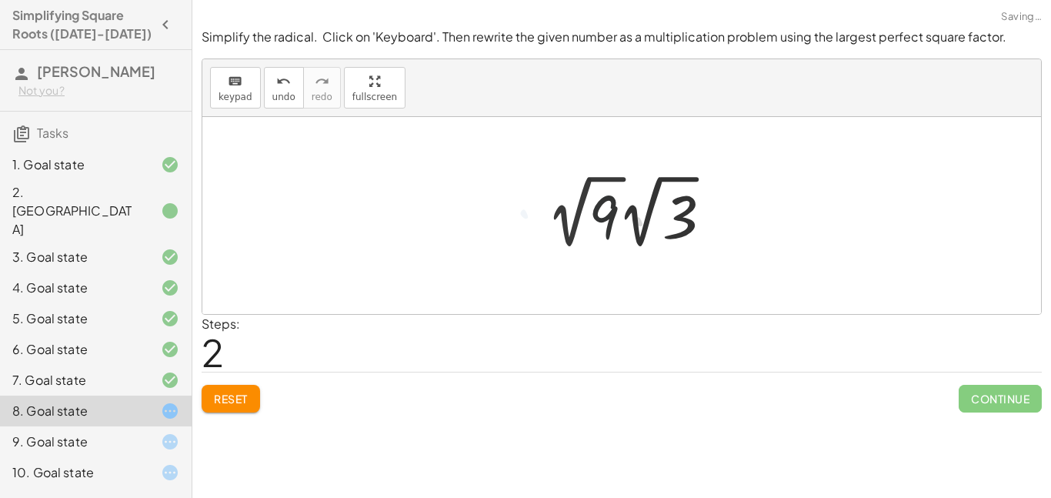
click at [570, 231] on div at bounding box center [634, 211] width 188 height 85
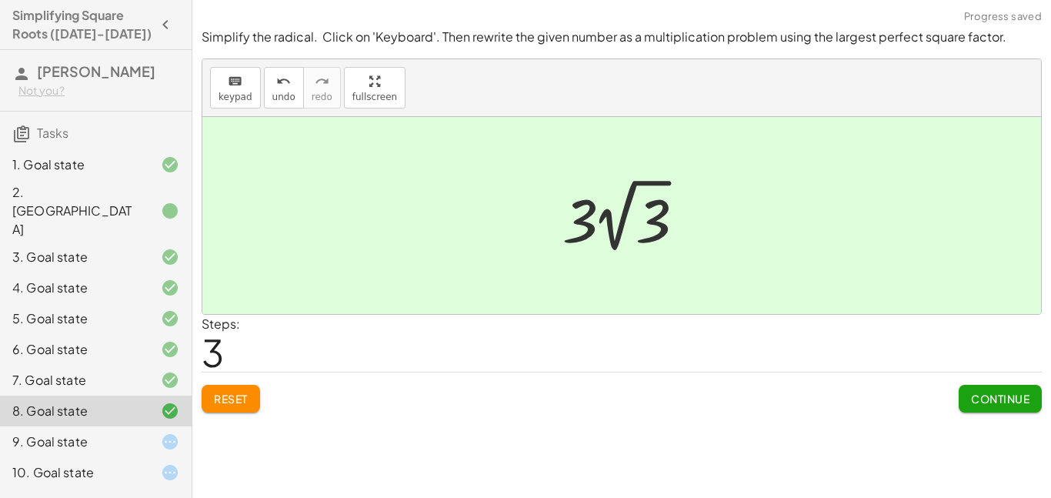
click at [122, 433] on div "9. Goal state" at bounding box center [74, 442] width 124 height 18
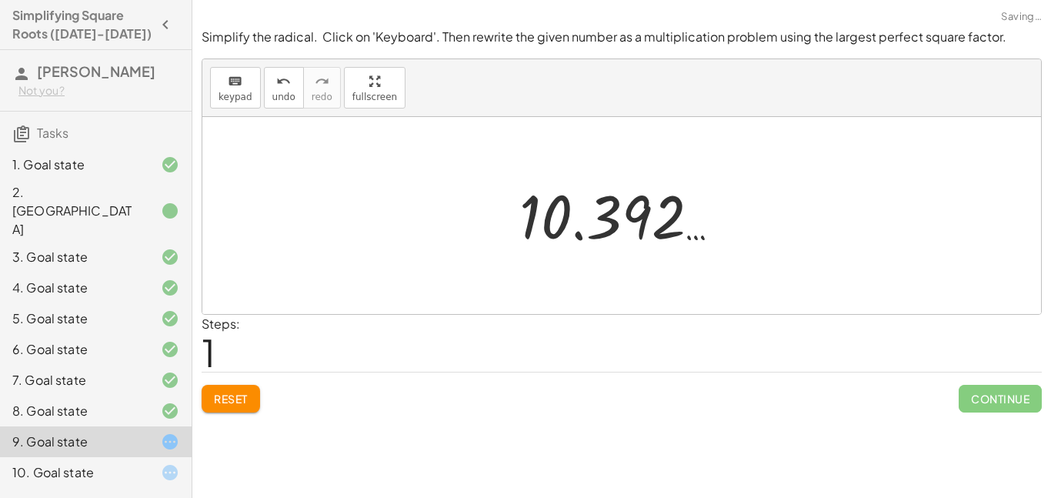
click at [213, 406] on button "Reset" at bounding box center [231, 399] width 58 height 28
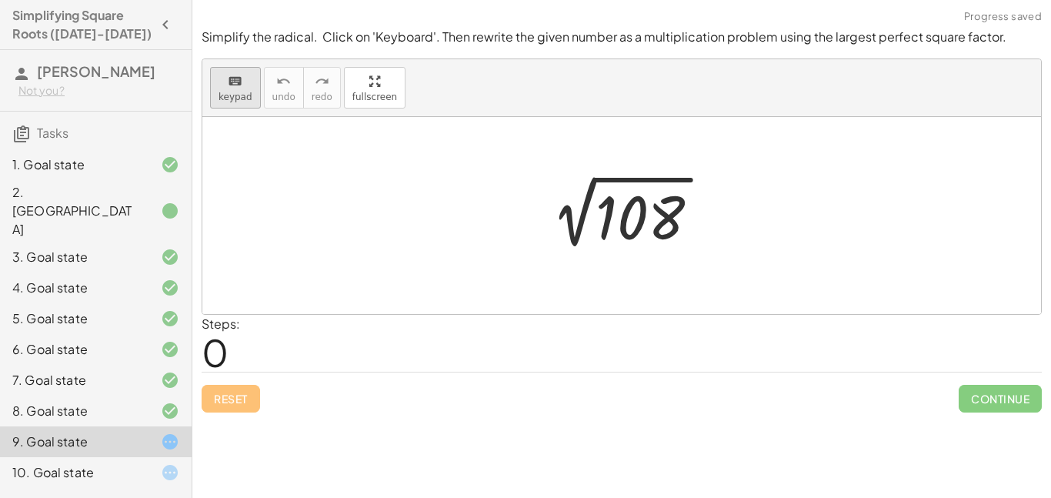
click at [238, 89] on icon "keyboard" at bounding box center [235, 81] width 15 height 18
click at [641, 205] on div at bounding box center [642, 218] width 92 height 68
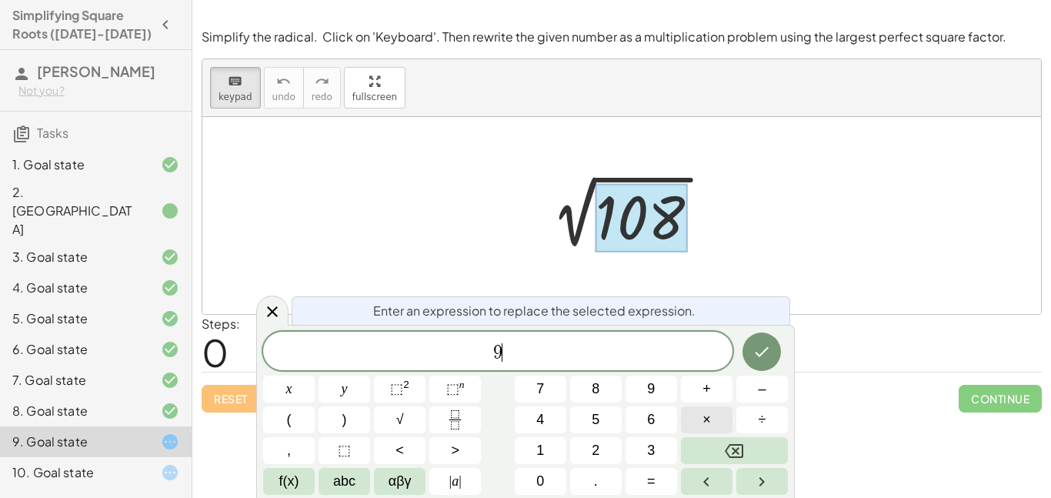
click at [696, 426] on button "×" at bounding box center [707, 419] width 52 height 27
click at [759, 353] on icon "Done" at bounding box center [762, 351] width 18 height 18
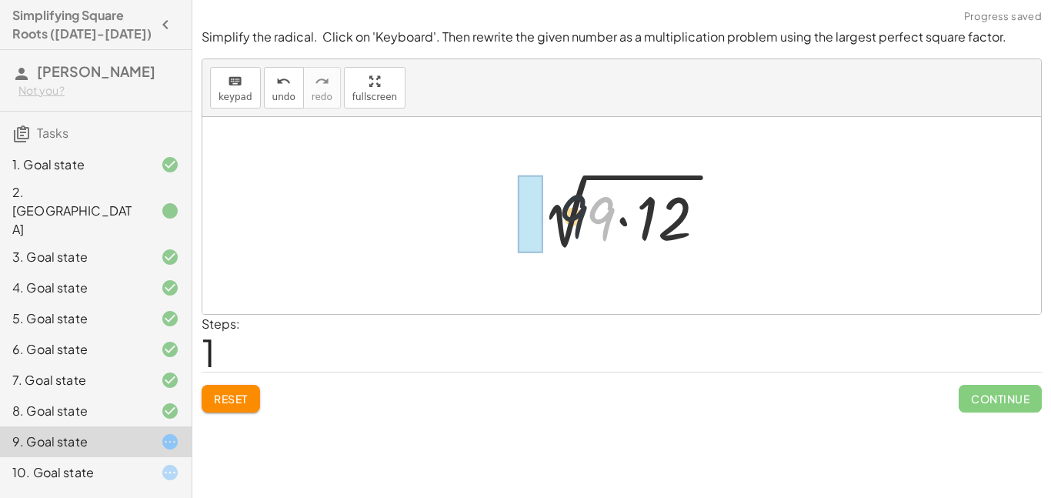
drag, startPoint x: 605, startPoint y: 219, endPoint x: 572, endPoint y: 217, distance: 33.2
click at [572, 217] on div at bounding box center [628, 215] width 210 height 79
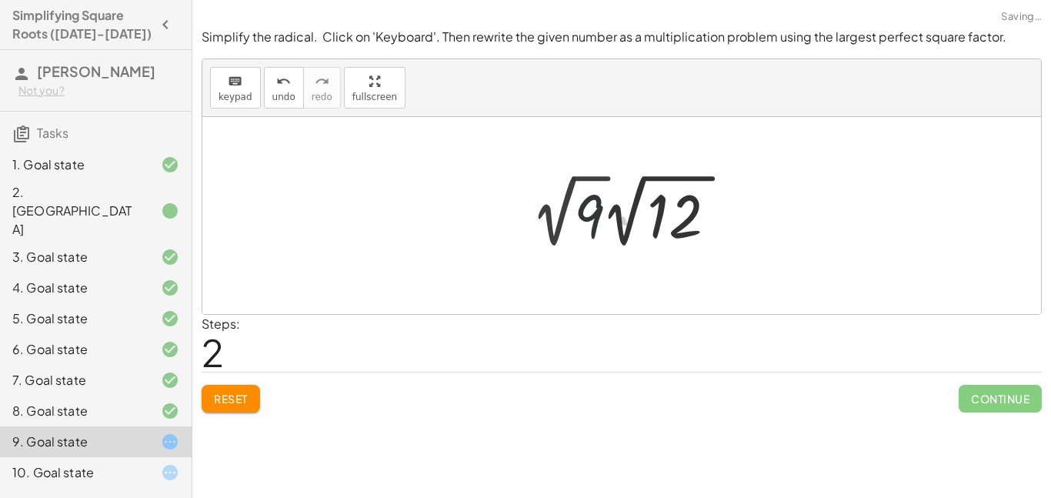
click at [561, 224] on div at bounding box center [634, 211] width 219 height 85
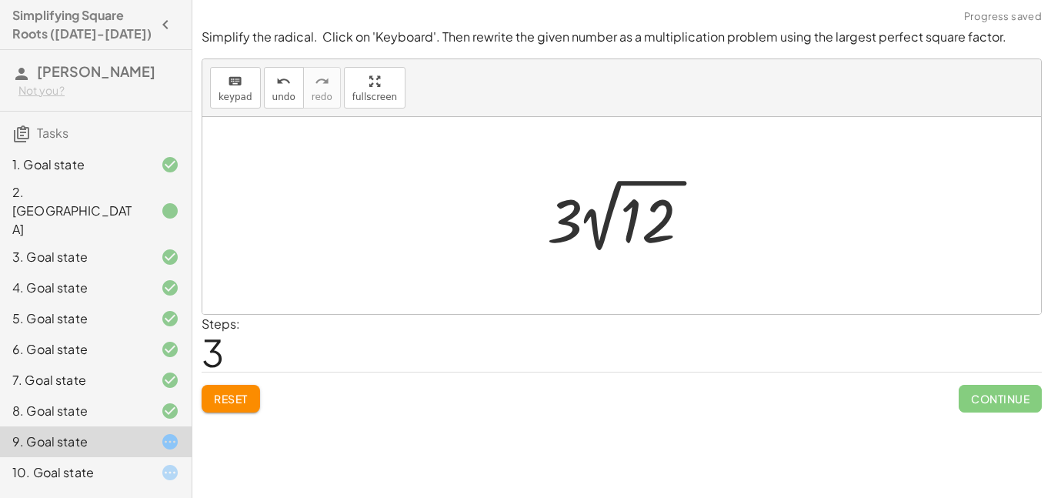
click at [222, 394] on span "Reset" at bounding box center [231, 399] width 34 height 14
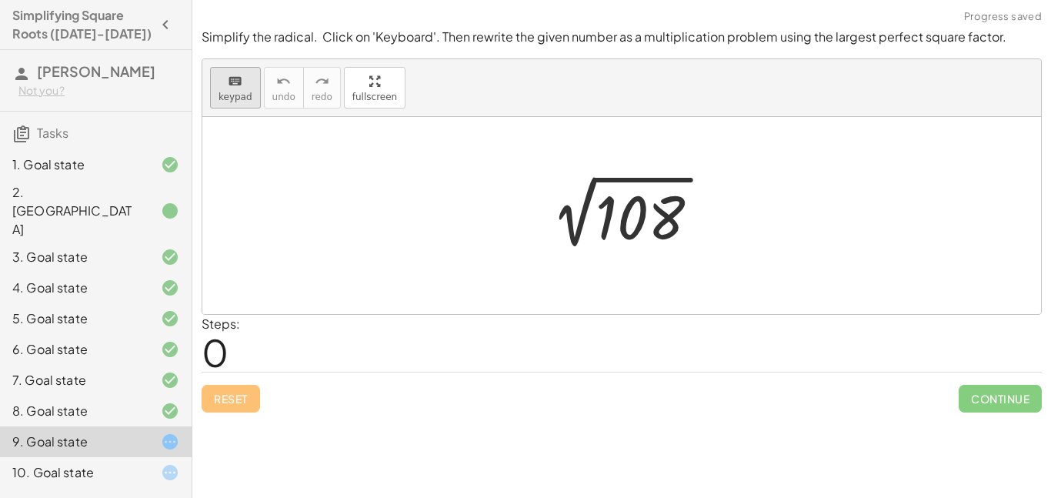
click at [235, 92] on span "keypad" at bounding box center [236, 97] width 34 height 11
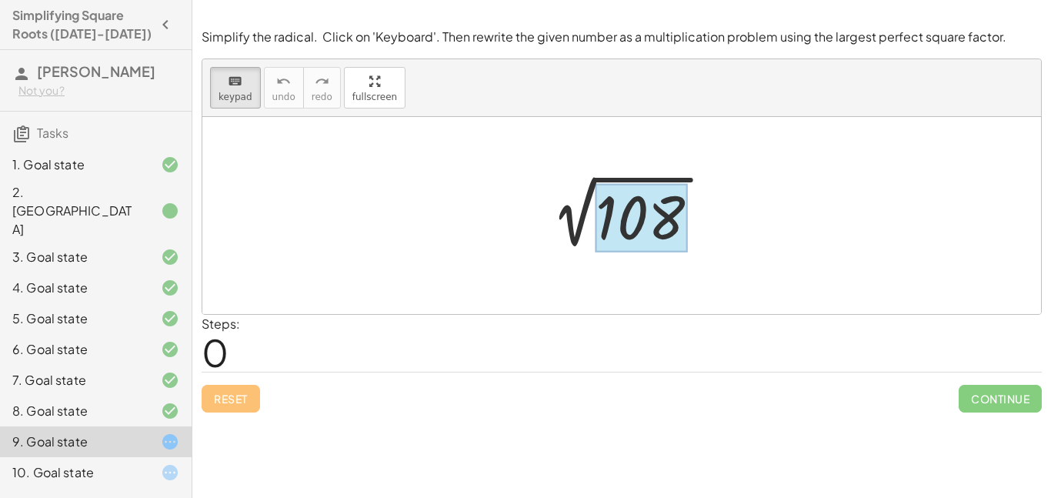
click at [621, 229] on div at bounding box center [642, 218] width 92 height 68
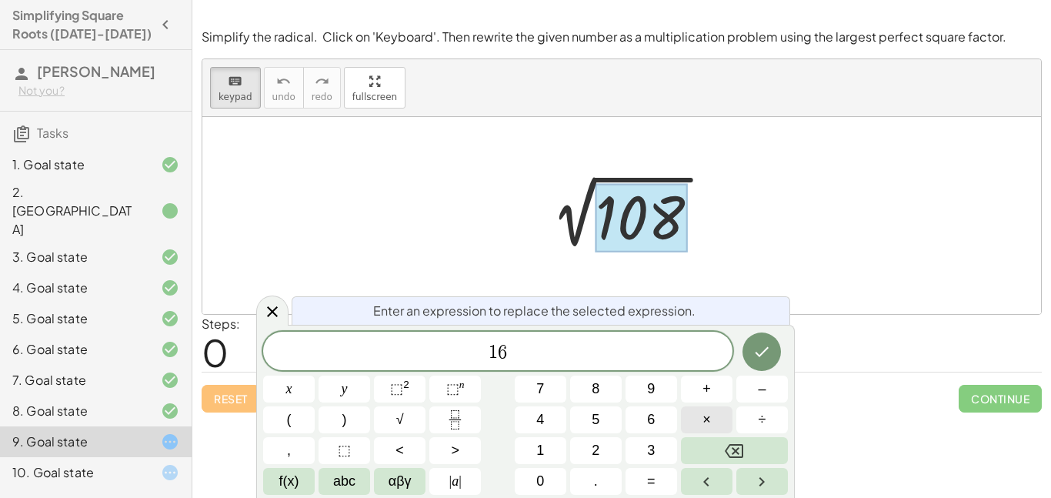
click at [700, 418] on button "×" at bounding box center [707, 419] width 52 height 27
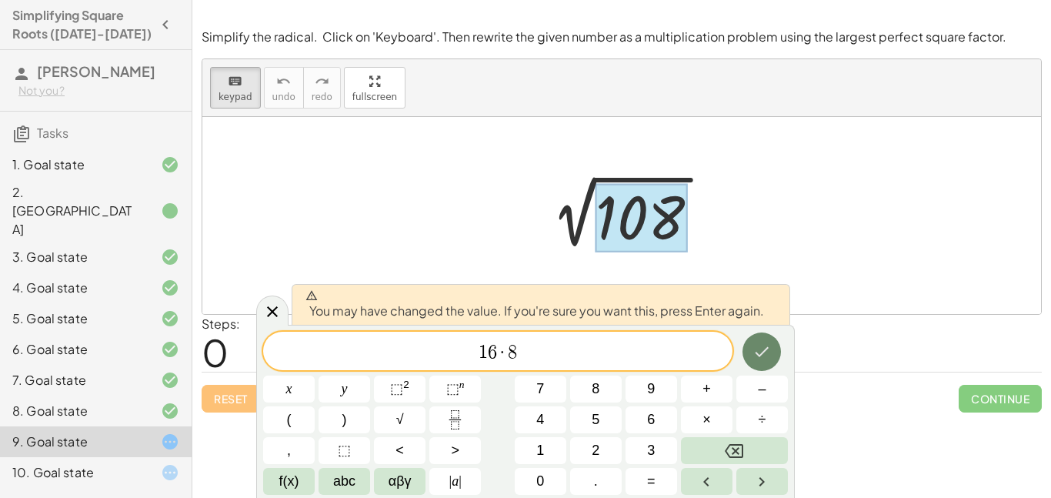
click at [756, 353] on icon "Done" at bounding box center [762, 351] width 18 height 18
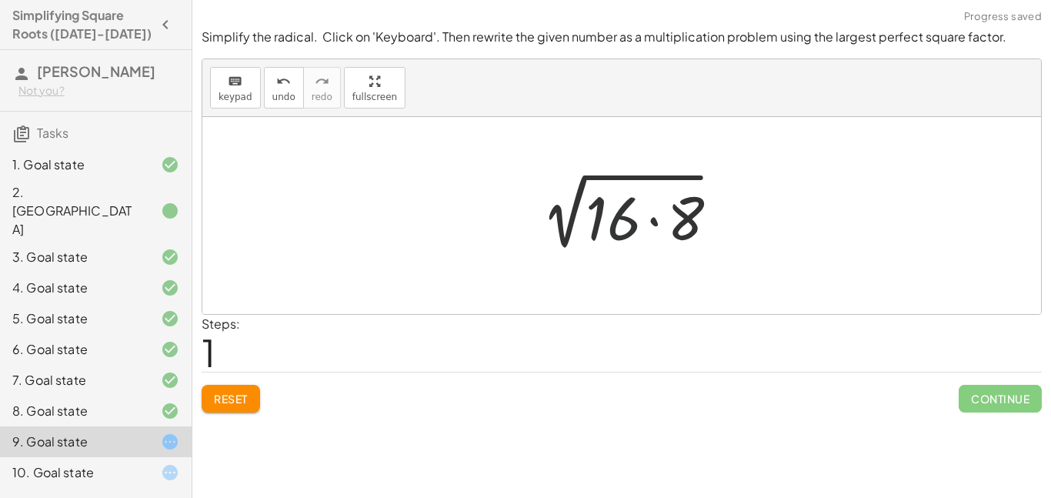
drag, startPoint x: 619, startPoint y: 225, endPoint x: 567, endPoint y: 220, distance: 51.8
click at [567, 220] on div at bounding box center [628, 215] width 210 height 79
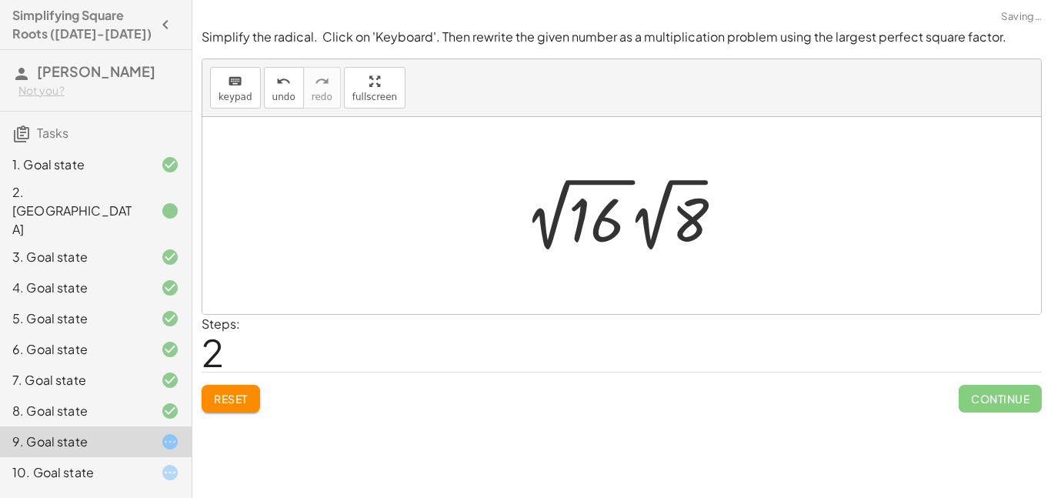
click at [561, 220] on div at bounding box center [628, 214] width 219 height 85
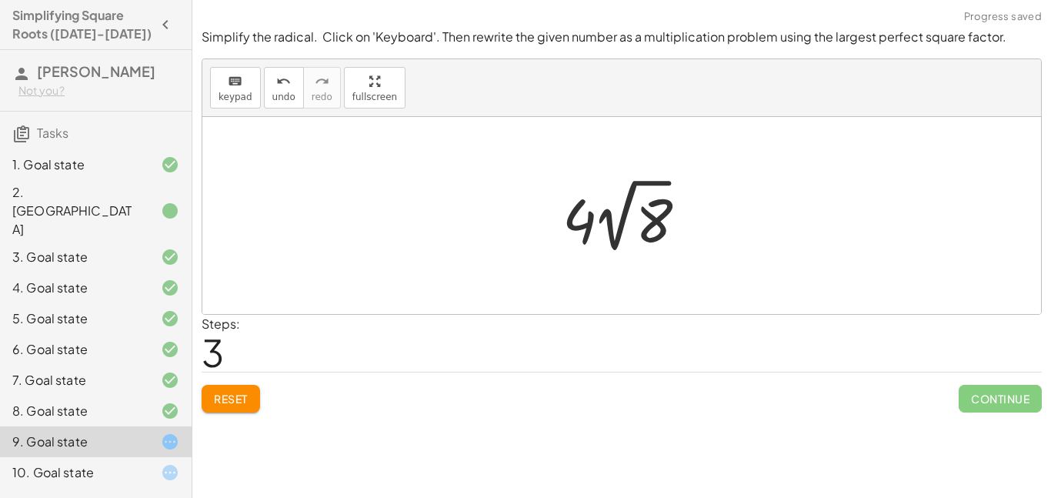
click at [222, 406] on button "Reset" at bounding box center [231, 399] width 58 height 28
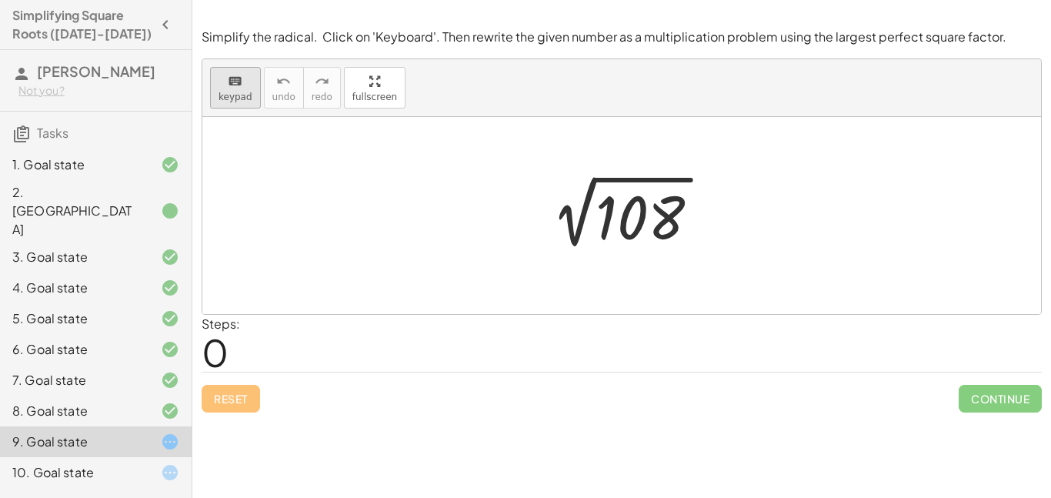
click at [228, 99] on span "keypad" at bounding box center [236, 97] width 34 height 11
click at [656, 229] on div at bounding box center [642, 218] width 92 height 68
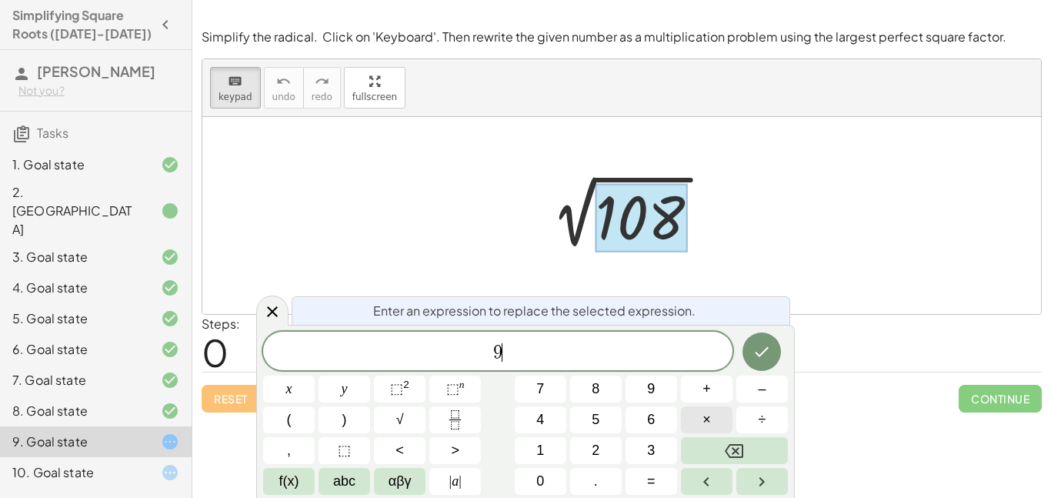
click at [698, 416] on button "×" at bounding box center [707, 419] width 52 height 27
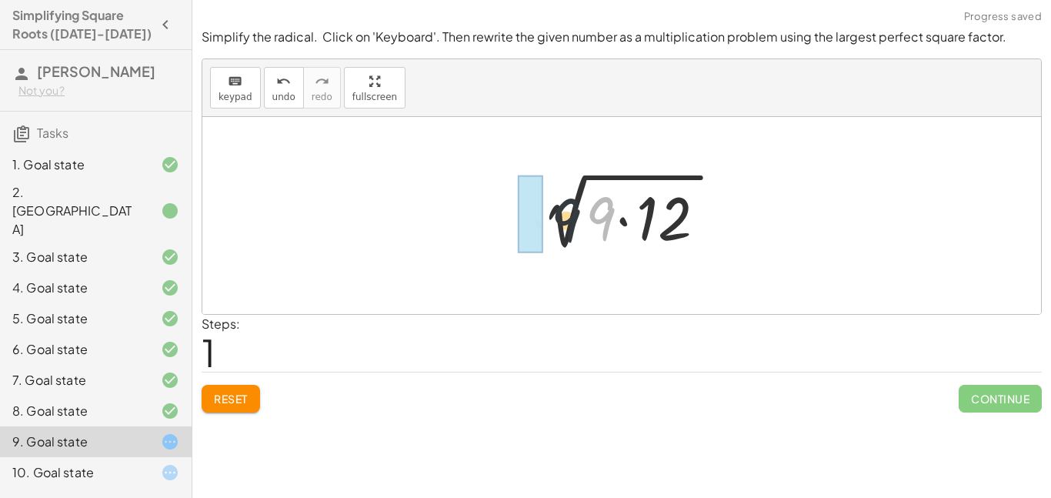
drag, startPoint x: 603, startPoint y: 192, endPoint x: 523, endPoint y: 192, distance: 80.0
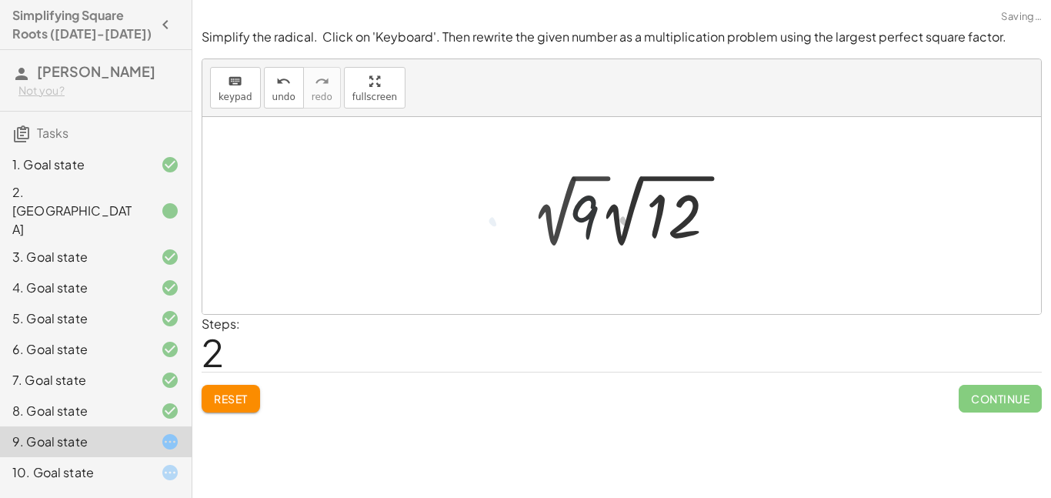
click at [552, 209] on div at bounding box center [634, 211] width 219 height 85
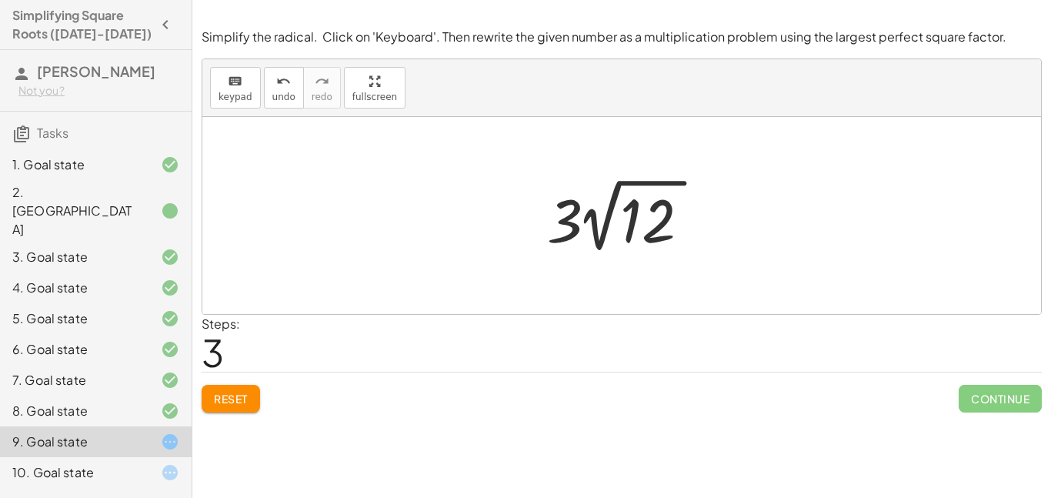
click at [242, 399] on span "Reset" at bounding box center [231, 399] width 34 height 14
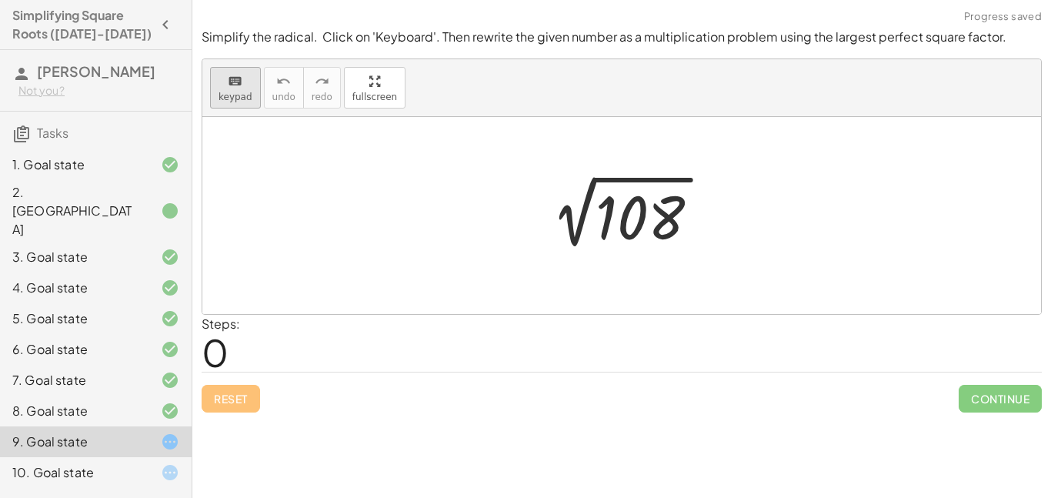
click at [245, 92] on span "keypad" at bounding box center [236, 97] width 34 height 11
click at [610, 206] on div at bounding box center [642, 218] width 92 height 68
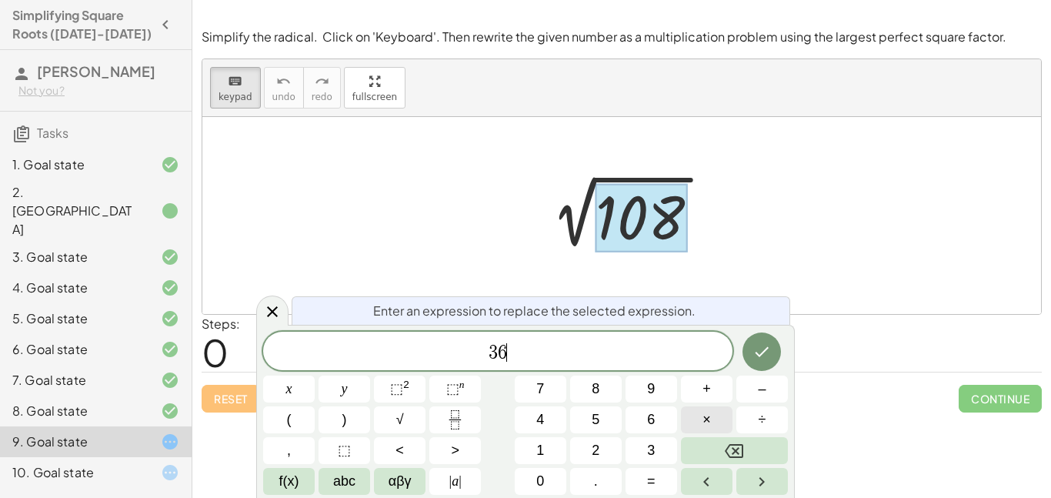
click at [703, 426] on span "×" at bounding box center [707, 419] width 8 height 21
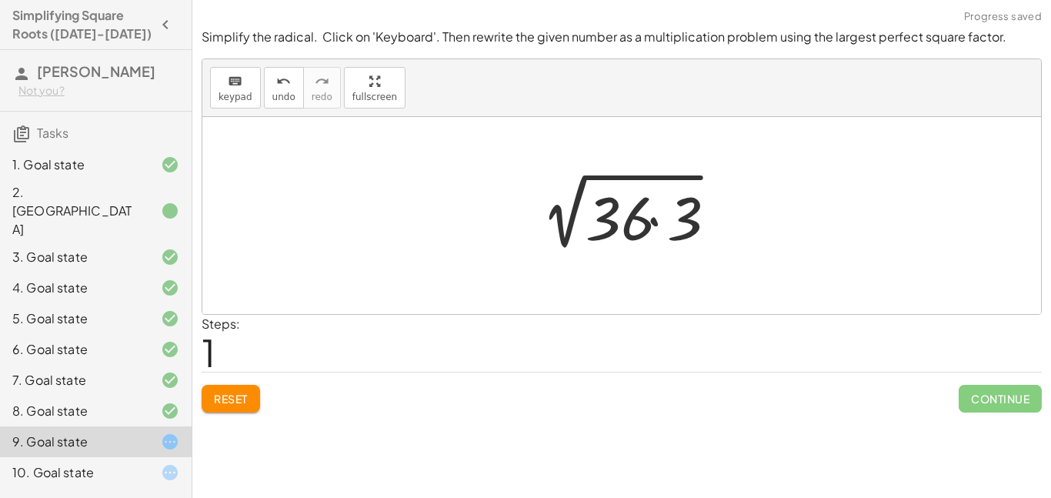
click at [604, 180] on div at bounding box center [628, 215] width 210 height 79
drag, startPoint x: 613, startPoint y: 204, endPoint x: 560, endPoint y: 202, distance: 53.1
click at [560, 202] on div at bounding box center [628, 215] width 210 height 79
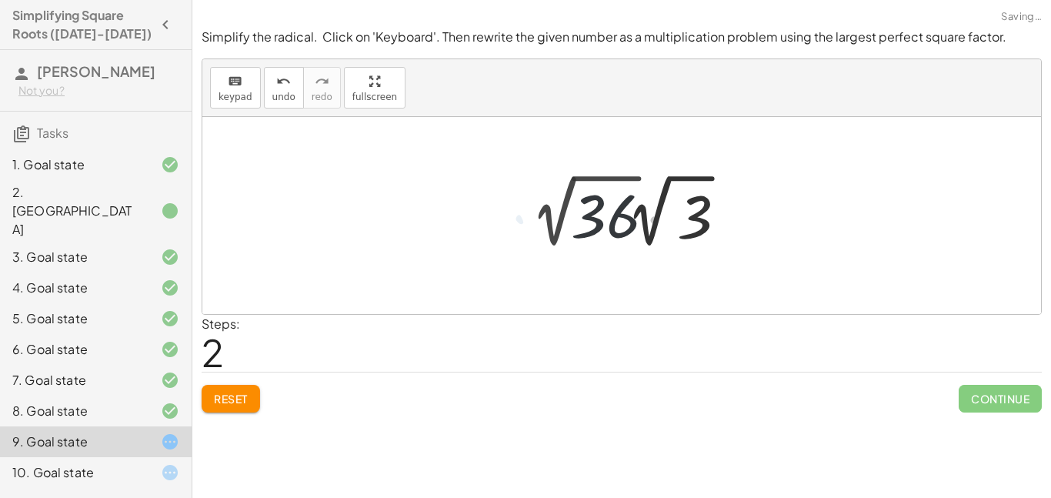
click at [542, 219] on div at bounding box center [634, 211] width 219 height 85
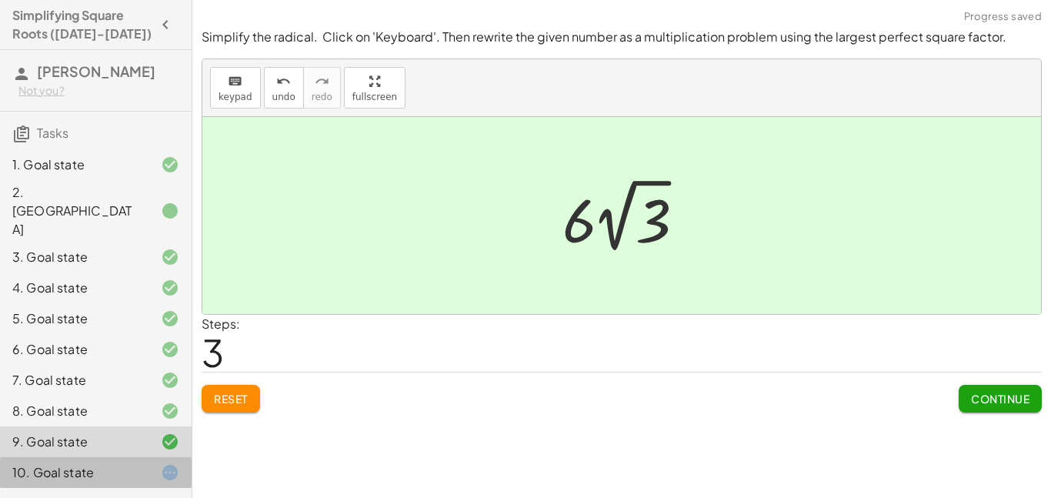
click at [99, 463] on div "10. Goal state" at bounding box center [74, 472] width 124 height 18
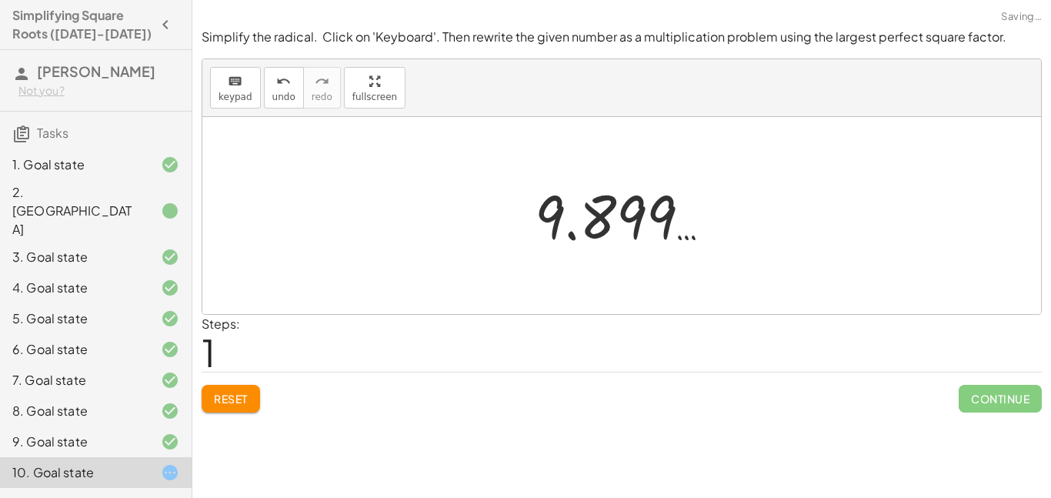
click at [219, 403] on span "Reset" at bounding box center [231, 399] width 34 height 14
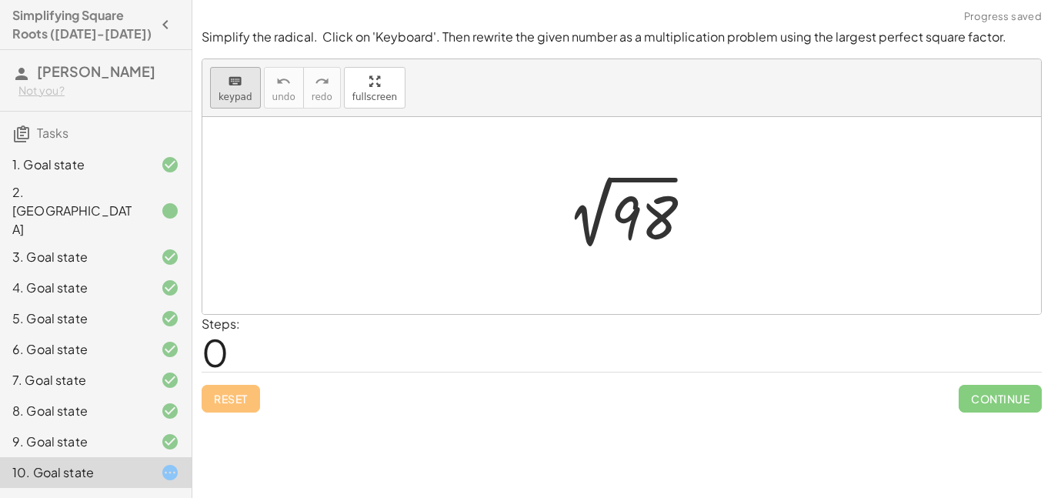
click at [249, 85] on div "keyboard" at bounding box center [236, 81] width 34 height 18
click at [659, 208] on div at bounding box center [642, 218] width 62 height 68
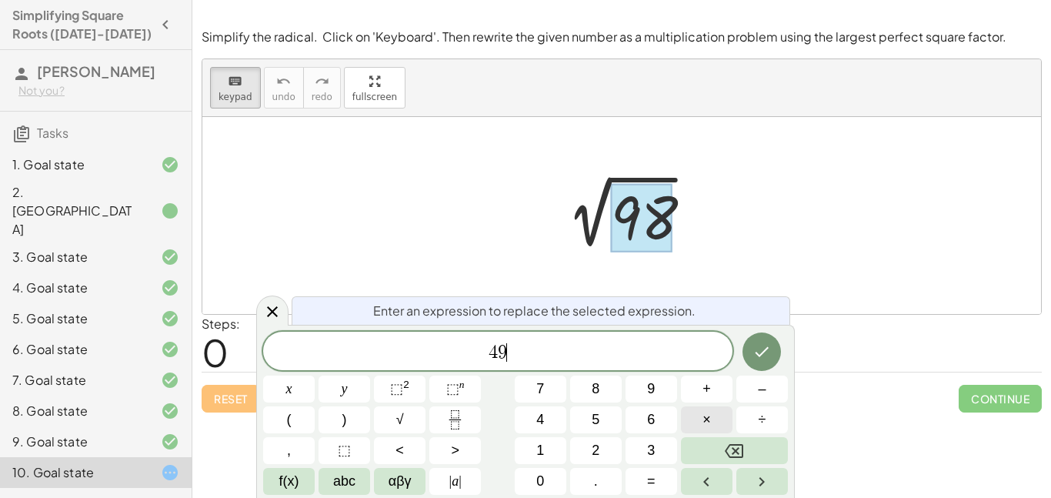
click at [708, 411] on span "×" at bounding box center [707, 419] width 8 height 21
click at [753, 339] on button "Done" at bounding box center [762, 351] width 38 height 38
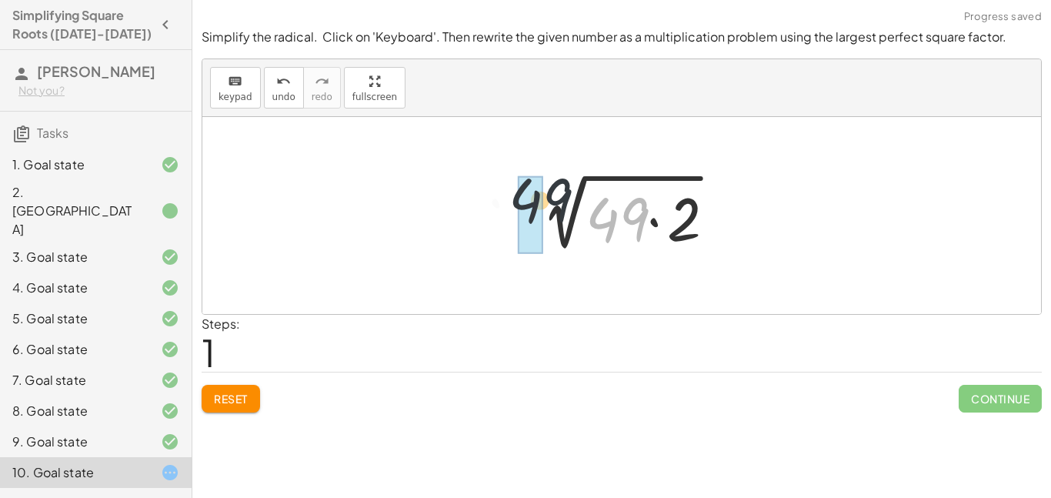
drag, startPoint x: 632, startPoint y: 227, endPoint x: 519, endPoint y: 209, distance: 114.6
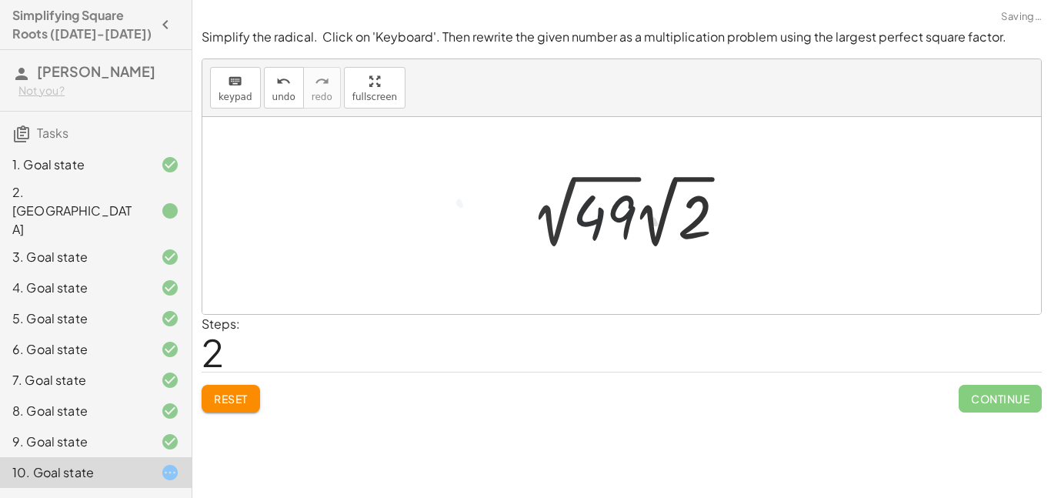
click at [536, 234] on div at bounding box center [634, 211] width 219 height 85
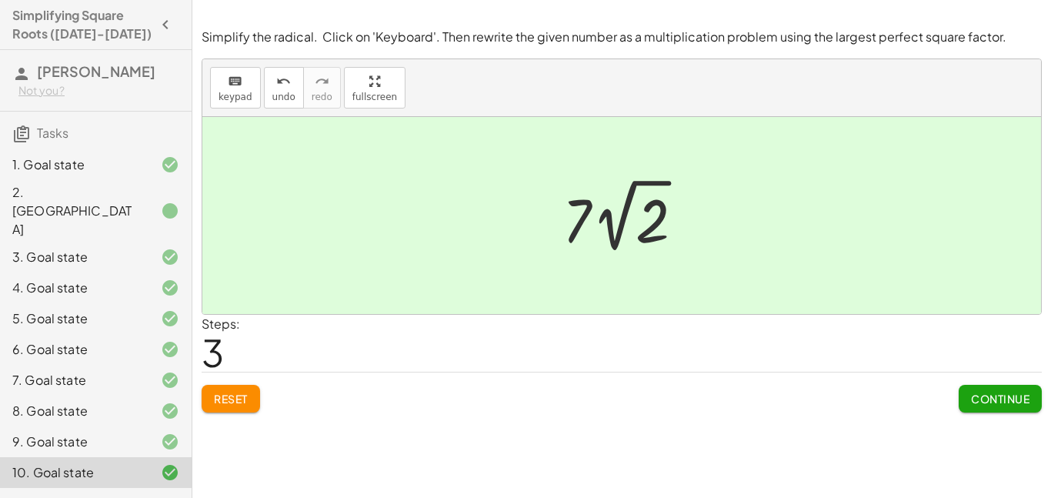
click at [76, 433] on div "9. Goal state" at bounding box center [74, 442] width 124 height 18
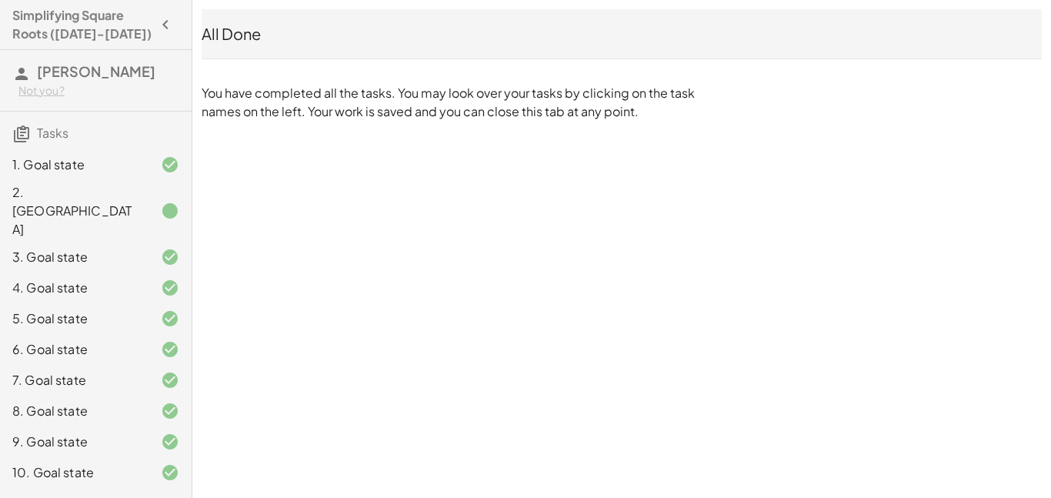
click at [0, 0] on div "Simplifying Square Roots ([DATE]-[DATE]) [PERSON_NAME] Not you? Tasks 1. Goal s…" at bounding box center [0, 0] width 0 height 0
